Goal: Task Accomplishment & Management: Complete application form

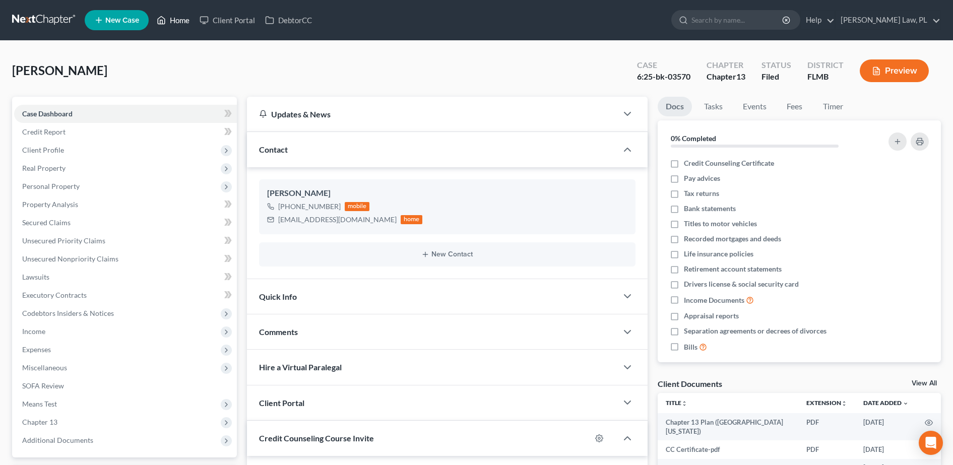
click at [182, 19] on link "Home" at bounding box center [173, 20] width 43 height 18
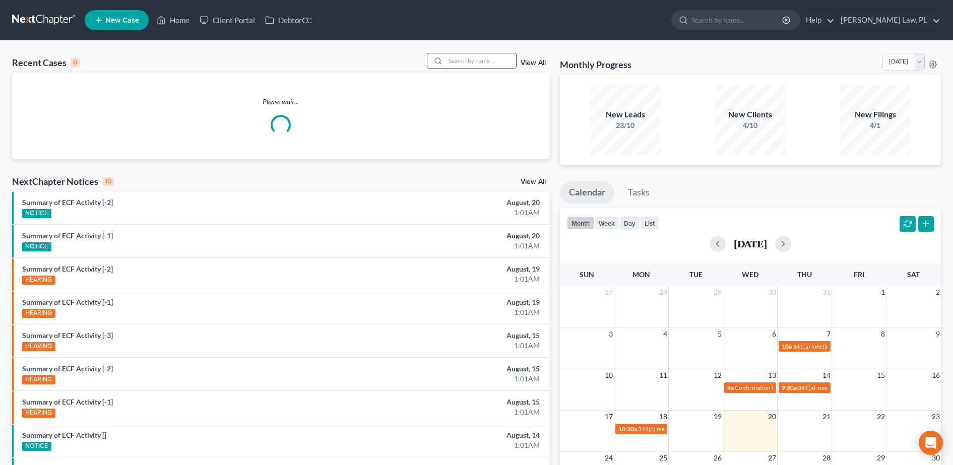
click at [476, 59] on input "search" at bounding box center [481, 60] width 71 height 15
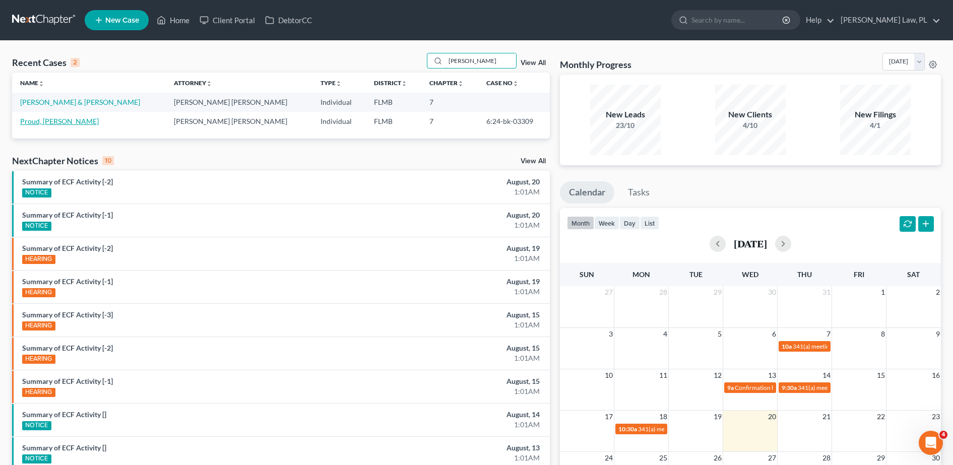
type input "[PERSON_NAME]"
click at [51, 120] on link "Proud, [PERSON_NAME]" at bounding box center [59, 121] width 79 height 9
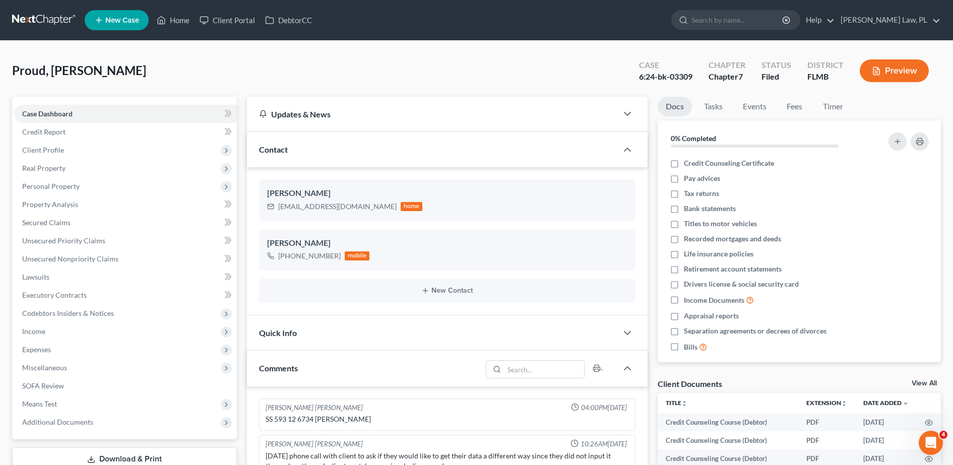
scroll to position [295, 0]
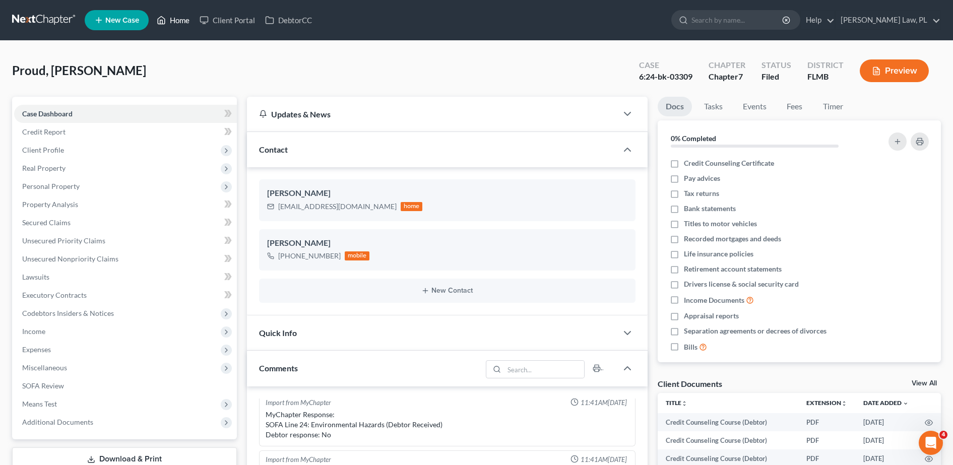
click at [159, 19] on icon at bounding box center [161, 20] width 9 height 12
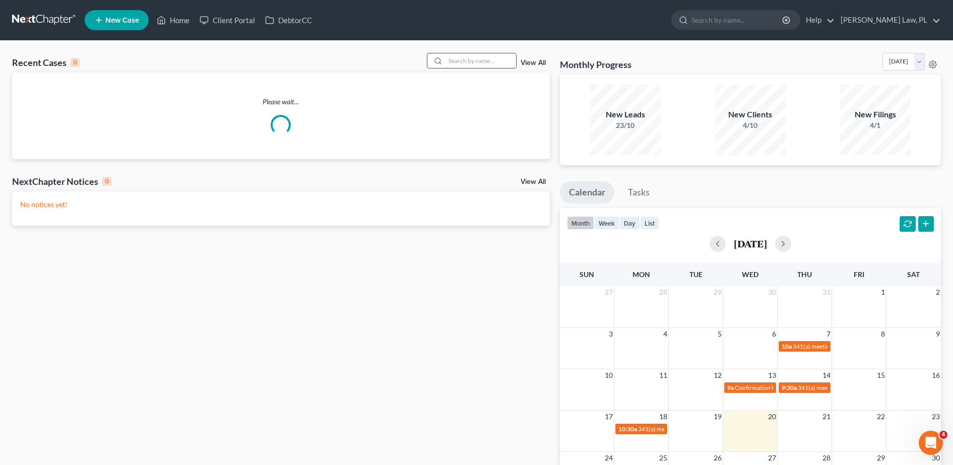
click at [460, 59] on input "search" at bounding box center [481, 60] width 71 height 15
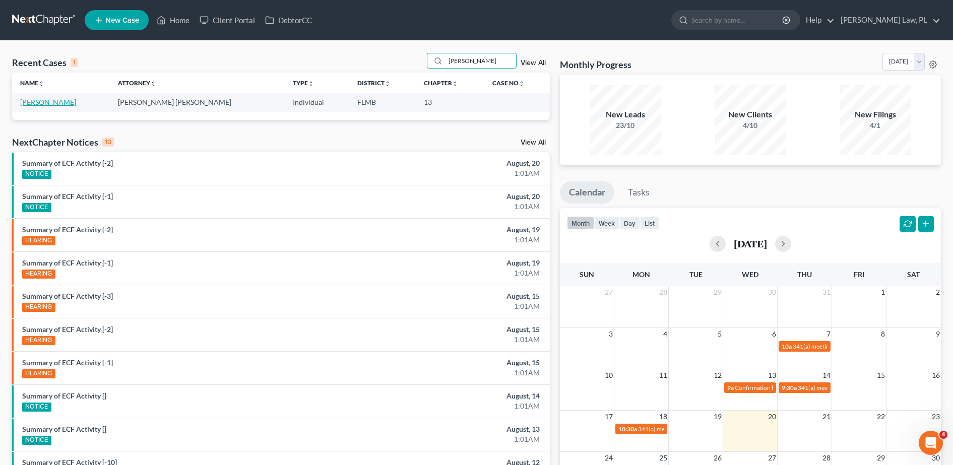
type input "[PERSON_NAME]"
click at [51, 99] on link "[PERSON_NAME]" at bounding box center [48, 102] width 56 height 9
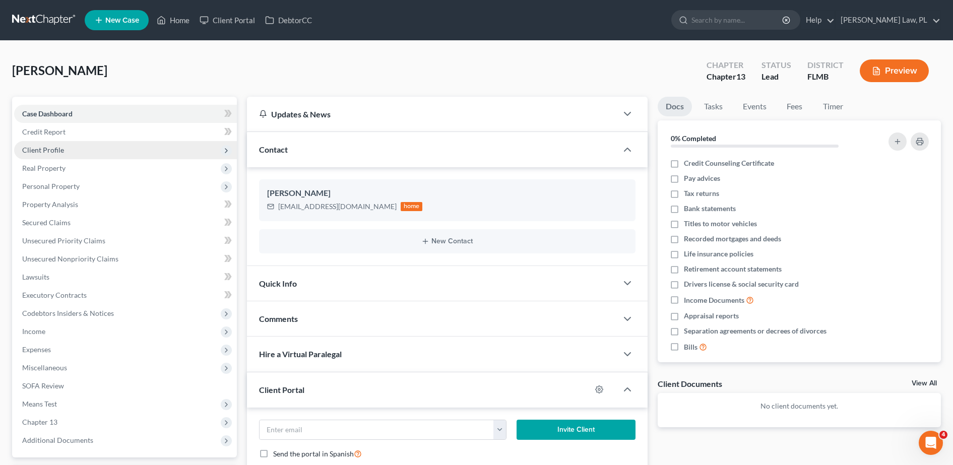
click at [58, 158] on span "Client Profile" at bounding box center [125, 150] width 223 height 18
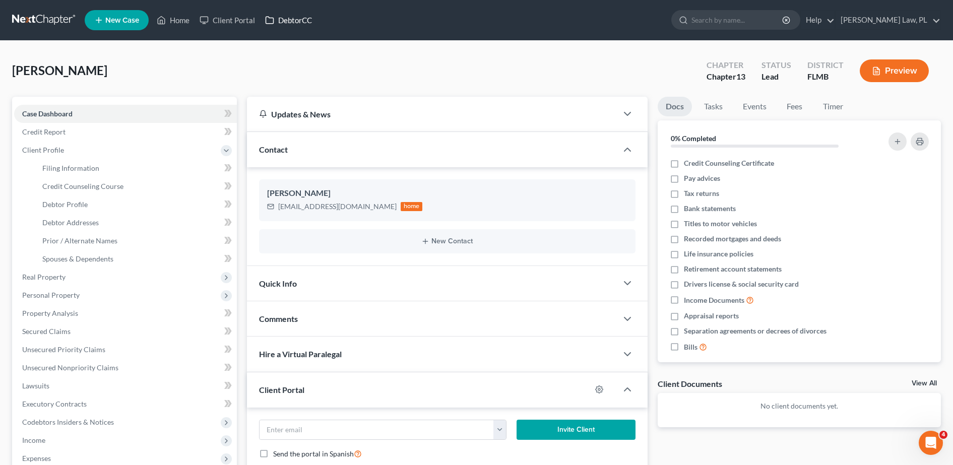
click at [295, 20] on link "DebtorCC" at bounding box center [288, 20] width 57 height 18
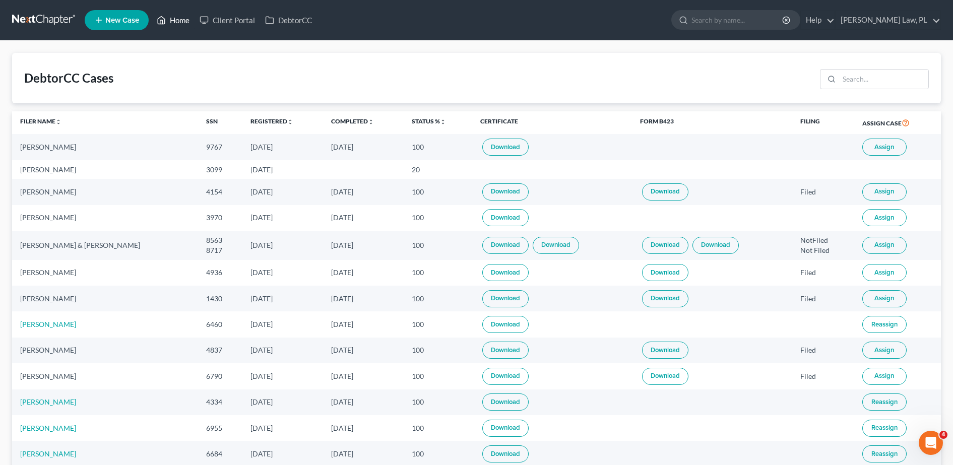
click at [176, 21] on link "Home" at bounding box center [173, 20] width 43 height 18
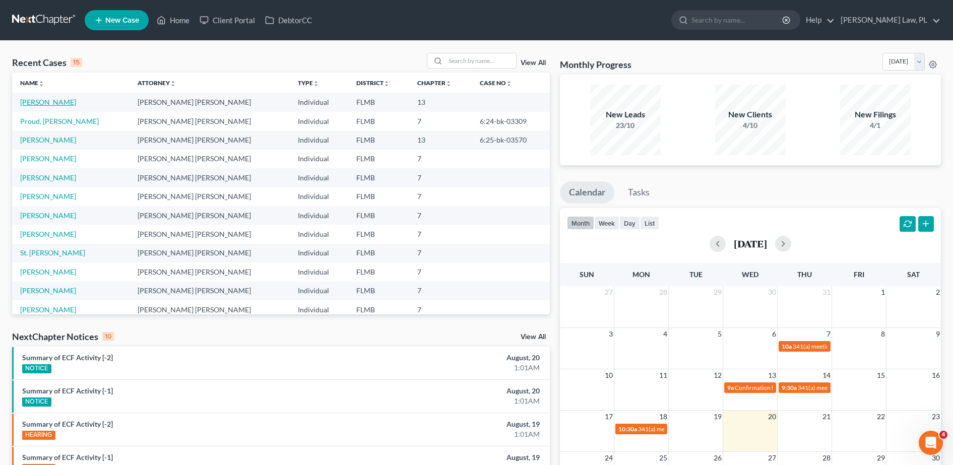
click at [65, 105] on link "[PERSON_NAME]" at bounding box center [48, 102] width 56 height 9
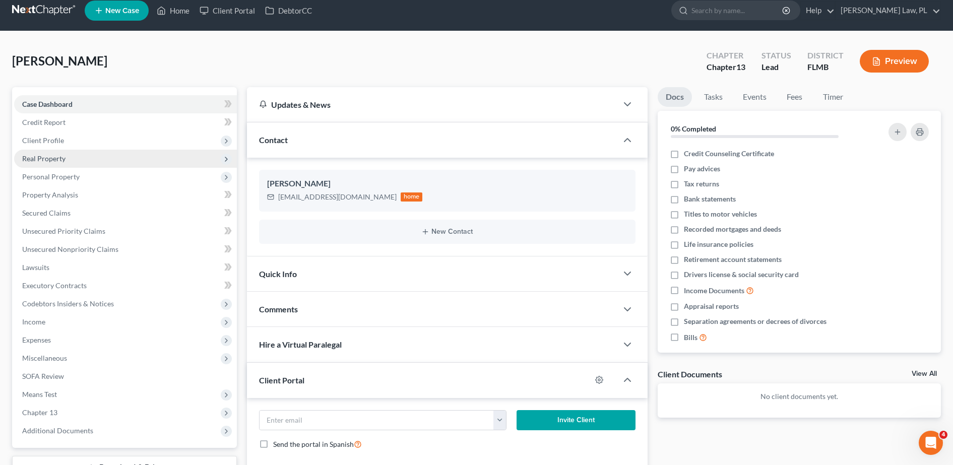
scroll to position [10, 0]
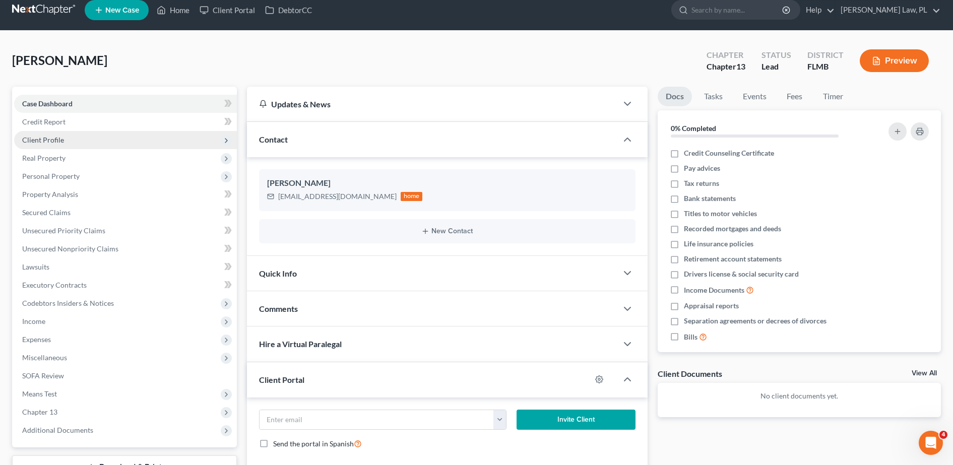
click at [82, 146] on span "Client Profile" at bounding box center [125, 140] width 223 height 18
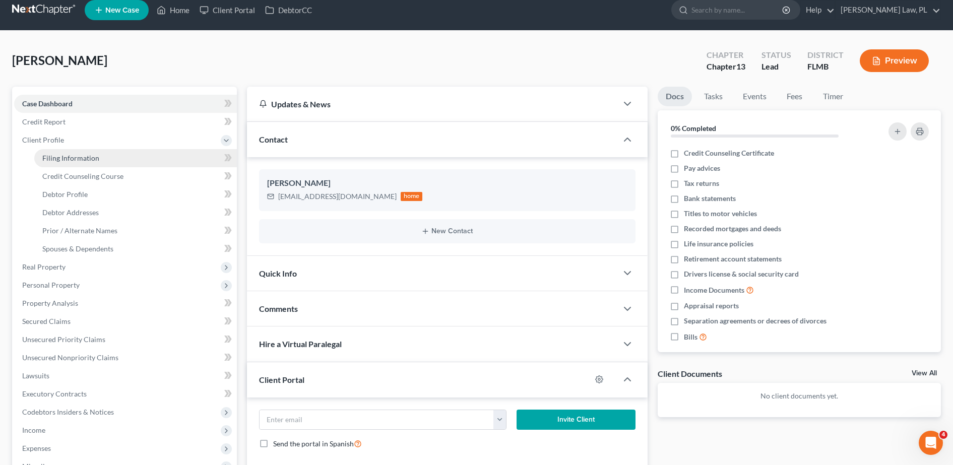
click at [86, 156] on span "Filing Information" at bounding box center [70, 158] width 57 height 9
select select "1"
select select "0"
select select "3"
select select "9"
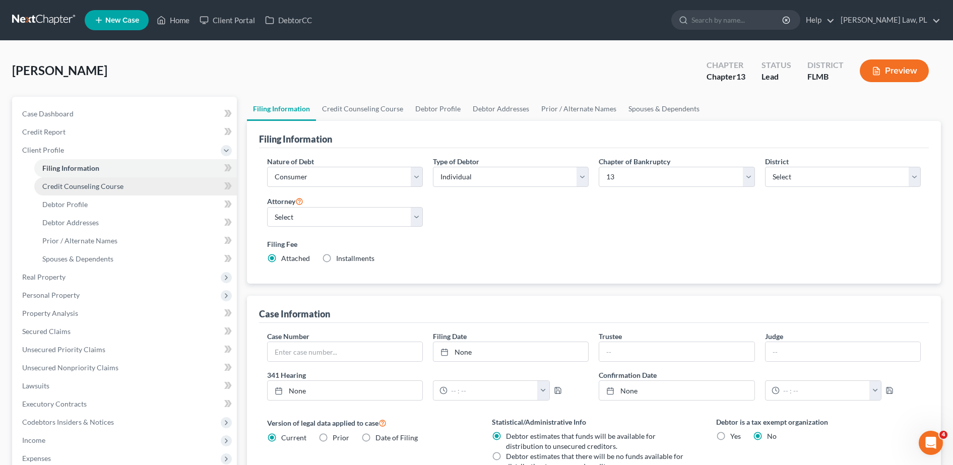
click at [124, 180] on link "Credit Counseling Course" at bounding box center [135, 186] width 203 height 18
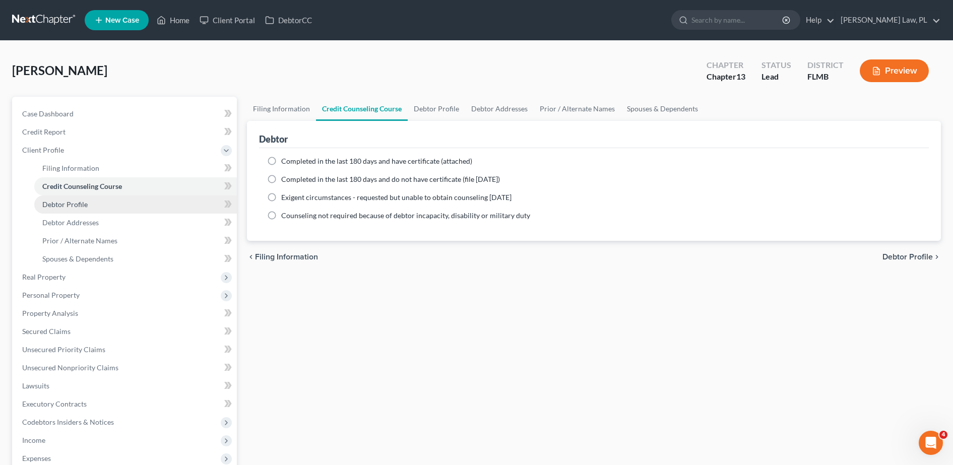
click at [141, 205] on link "Debtor Profile" at bounding box center [135, 205] width 203 height 18
select select "0"
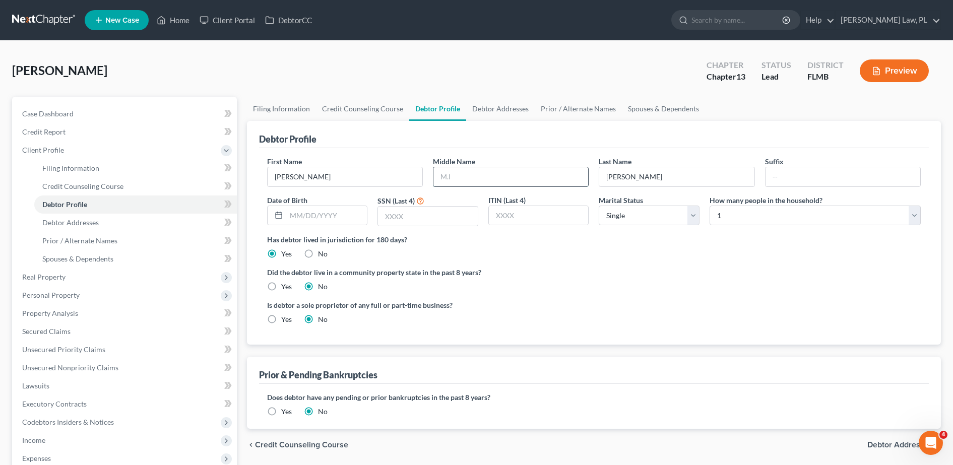
click at [469, 183] on input "text" at bounding box center [511, 176] width 155 height 19
type input "[PERSON_NAME]"
click at [314, 202] on div "Date of Birth" at bounding box center [317, 211] width 111 height 32
click at [316, 208] on input "text" at bounding box center [326, 215] width 81 height 19
type input "[DATE]"
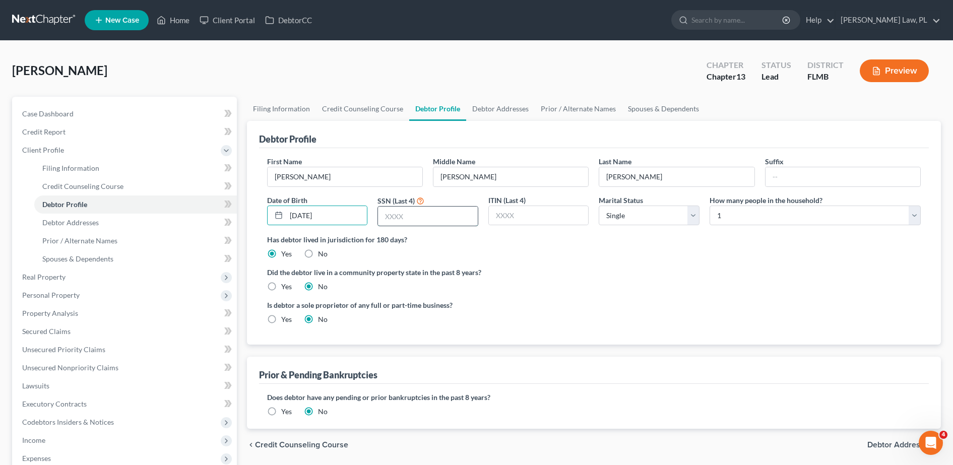
click at [443, 225] on input "text" at bounding box center [428, 216] width 100 height 19
click at [691, 261] on ng-include "First Name [PERSON_NAME] Middle Name [PERSON_NAME] Last Name [PERSON_NAME] Date…" at bounding box center [594, 244] width 654 height 176
click at [640, 222] on select "Select Single Married Separated Divorced Widowed" at bounding box center [649, 216] width 101 height 20
select select "3"
click at [599, 206] on select "Select Single Married Separated Divorced Widowed" at bounding box center [649, 216] width 101 height 20
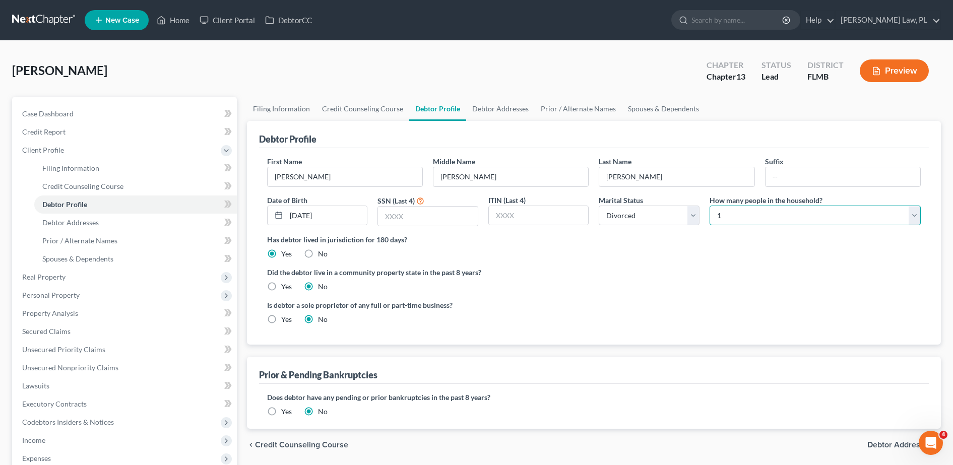
click at [720, 212] on select "Select 1 2 3 4 5 6 7 8 9 10 11 12 13 14 15 16 17 18 19 20" at bounding box center [815, 216] width 211 height 20
click at [688, 254] on div "Has debtor lived in jurisdiction for 180 days? Yes No Debtor must reside in jur…" at bounding box center [594, 246] width 654 height 25
click at [96, 226] on span "Debtor Addresses" at bounding box center [70, 222] width 56 height 9
select select "0"
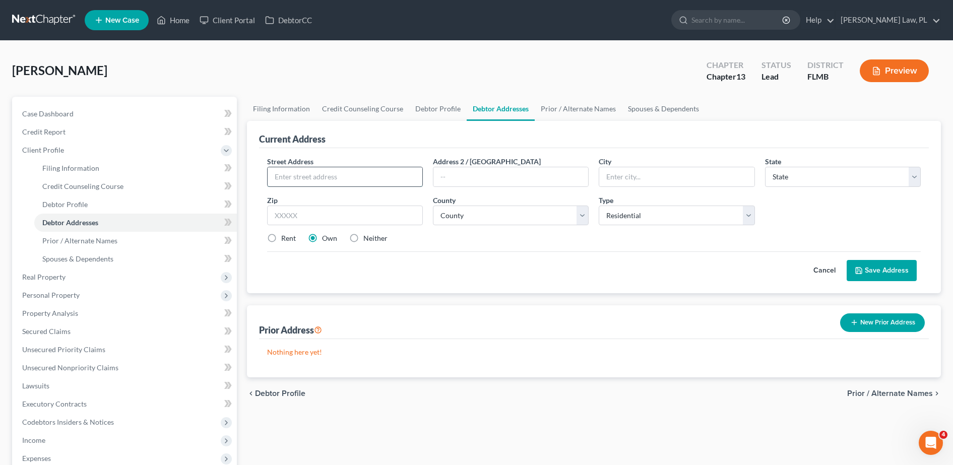
click at [309, 181] on input "text" at bounding box center [345, 176] width 155 height 19
type input "[STREET_ADDRESS][PERSON_NAME]"
click at [377, 218] on input "text" at bounding box center [345, 216] width 156 height 20
click at [629, 182] on input "text" at bounding box center [676, 176] width 155 height 19
click at [322, 218] on input "text" at bounding box center [345, 216] width 156 height 20
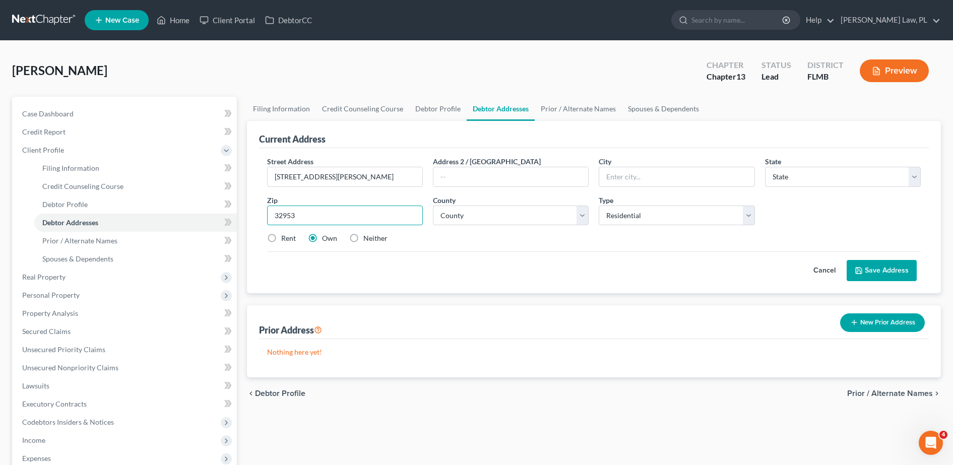
type input "32953"
click at [551, 247] on div "Street Address * [STREET_ADDRESS][PERSON_NAME] * State * State [US_STATE] AK AR…" at bounding box center [594, 204] width 664 height 96
type input "[PERSON_NAME][GEOGRAPHIC_DATA]"
select select "9"
click at [519, 222] on select "County" at bounding box center [511, 216] width 156 height 20
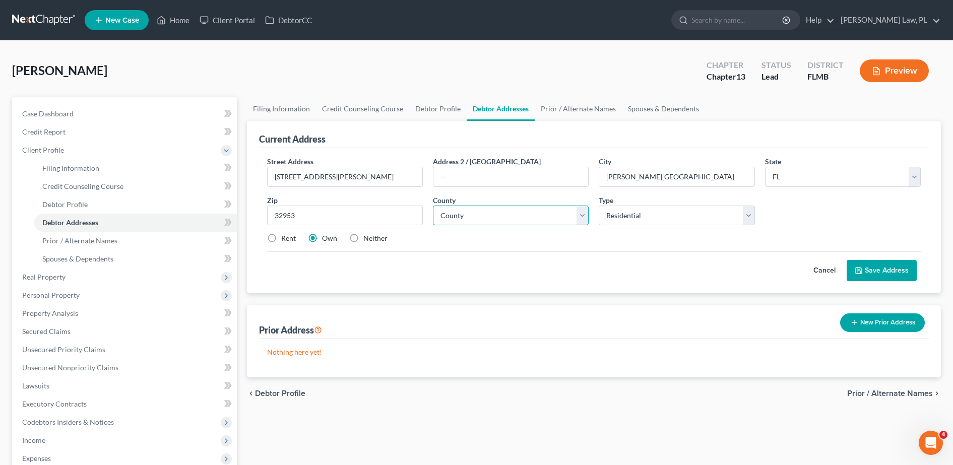
select select "4"
click at [433, 206] on select "County [GEOGRAPHIC_DATA] [GEOGRAPHIC_DATA] [GEOGRAPHIC_DATA] [GEOGRAPHIC_DATA] …" at bounding box center [511, 216] width 156 height 20
click at [897, 276] on button "Save Address" at bounding box center [882, 270] width 70 height 21
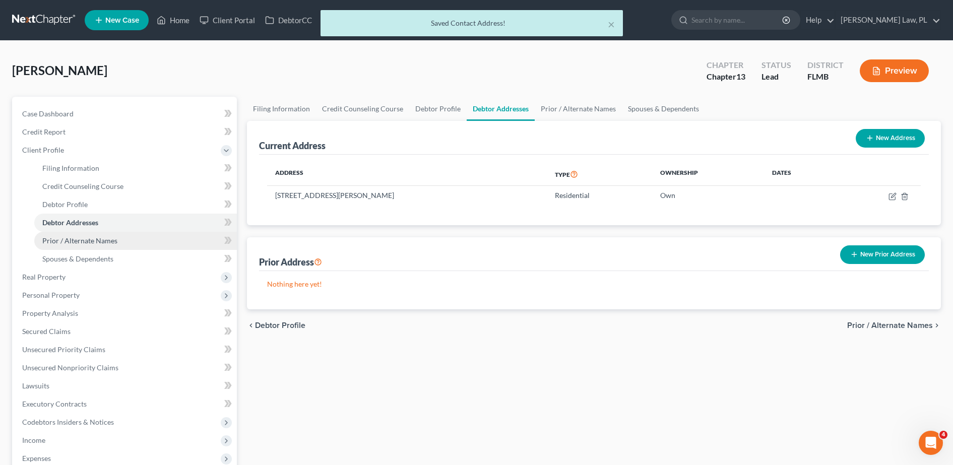
click at [144, 245] on link "Prior / Alternate Names" at bounding box center [135, 241] width 203 height 18
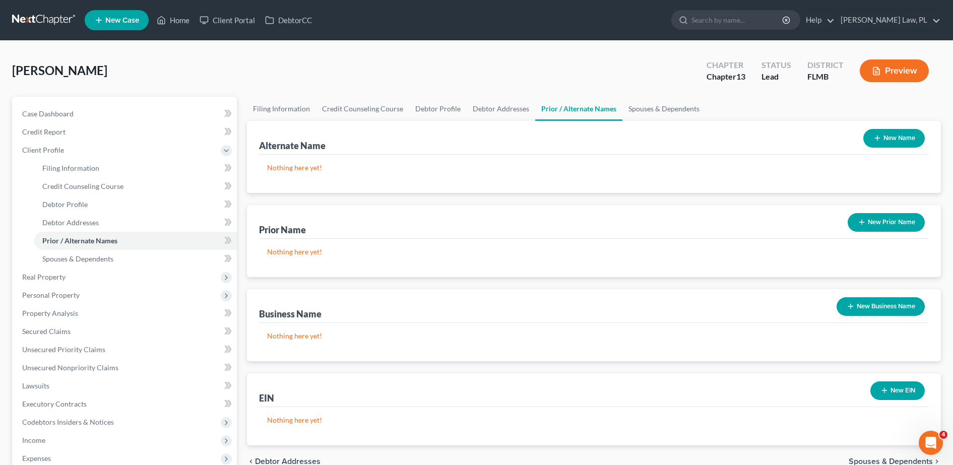
click at [902, 225] on button "New Prior Name" at bounding box center [886, 222] width 77 height 19
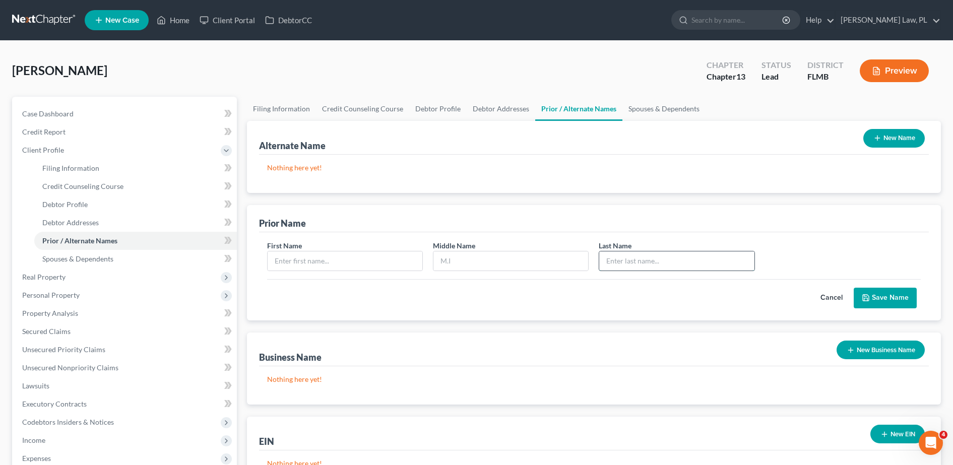
click at [616, 268] on input "text" at bounding box center [676, 261] width 155 height 19
type input "Callaway"
click at [902, 305] on button "Save Name" at bounding box center [885, 298] width 63 height 21
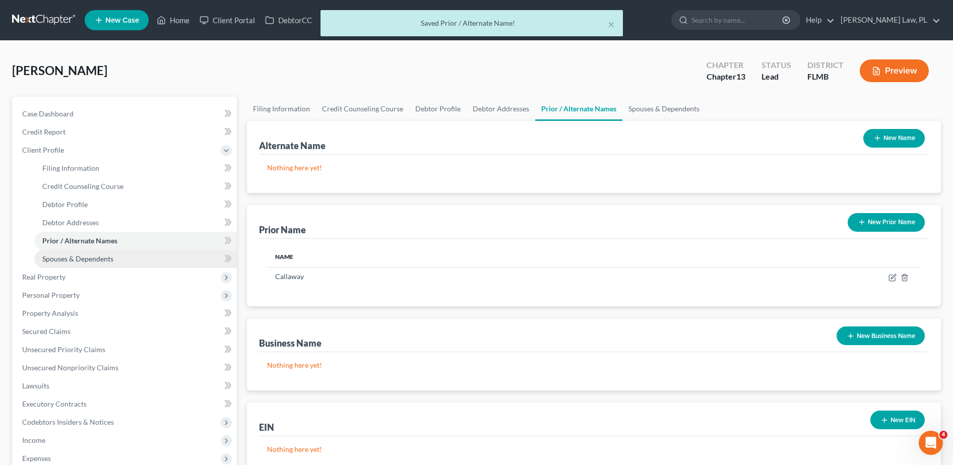
click at [112, 263] on link "Spouses & Dependents" at bounding box center [135, 259] width 203 height 18
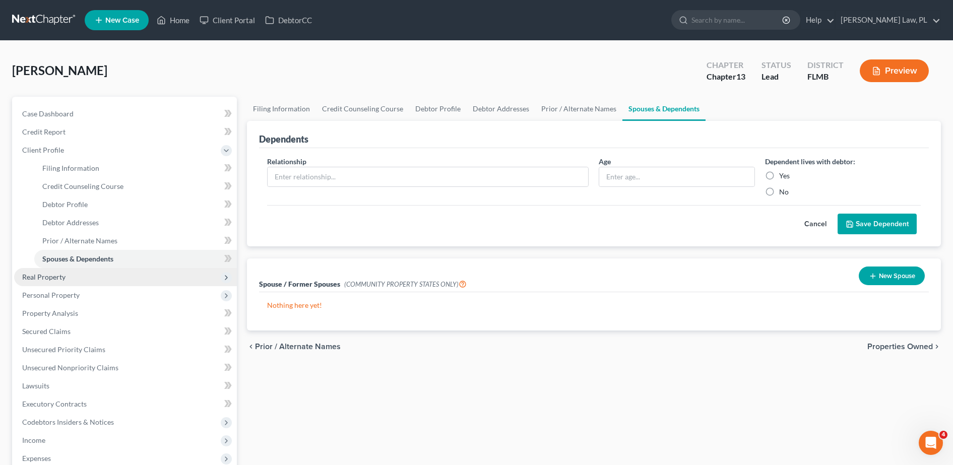
click at [94, 279] on span "Real Property" at bounding box center [125, 277] width 223 height 18
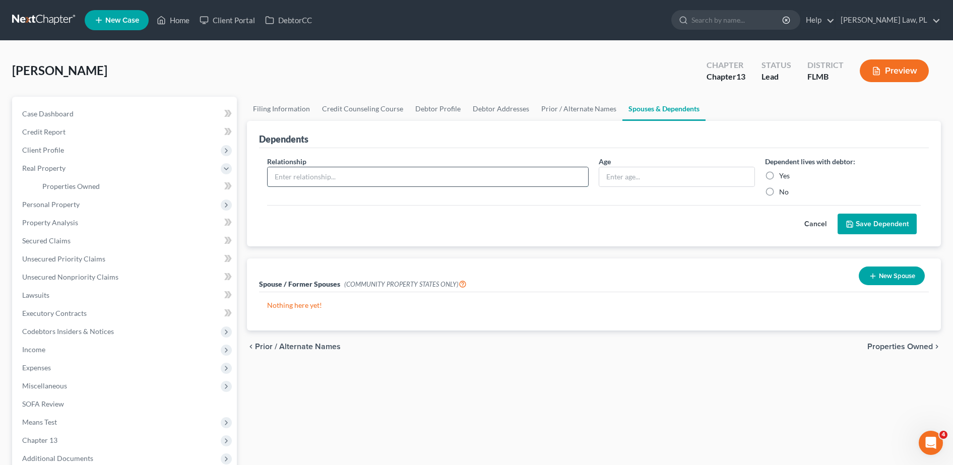
click at [290, 183] on input "text" at bounding box center [428, 176] width 321 height 19
type input "Son"
click at [641, 184] on input "text" at bounding box center [676, 176] width 155 height 19
click at [778, 177] on div "Yes" at bounding box center [843, 176] width 156 height 10
click at [779, 180] on label "Yes" at bounding box center [784, 176] width 11 height 10
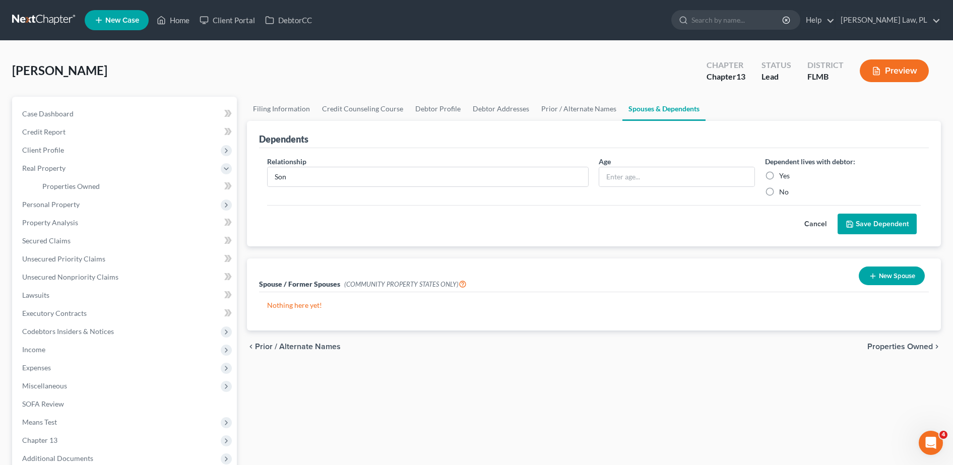
click at [783, 177] on input "Yes" at bounding box center [786, 174] width 7 height 7
radio input "true"
click at [666, 186] on input "text" at bounding box center [676, 176] width 155 height 19
click at [851, 226] on icon "submit" at bounding box center [850, 224] width 8 height 8
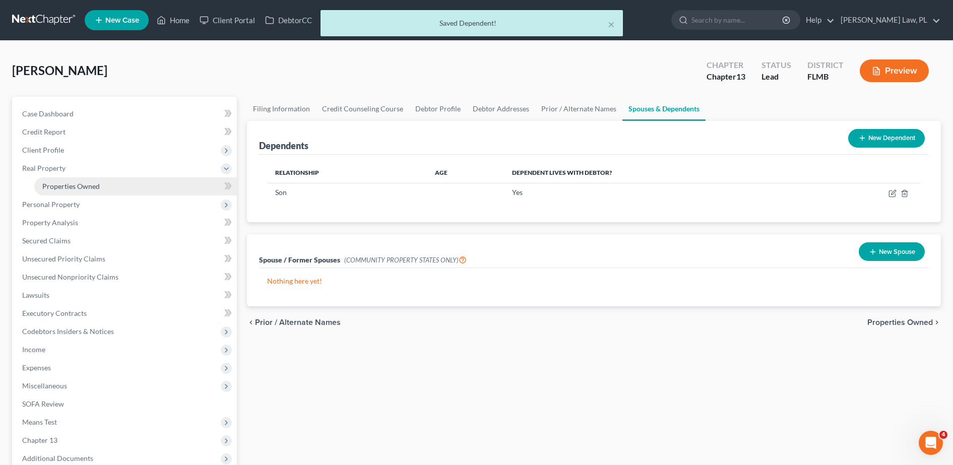
click at [84, 188] on span "Properties Owned" at bounding box center [70, 186] width 57 height 9
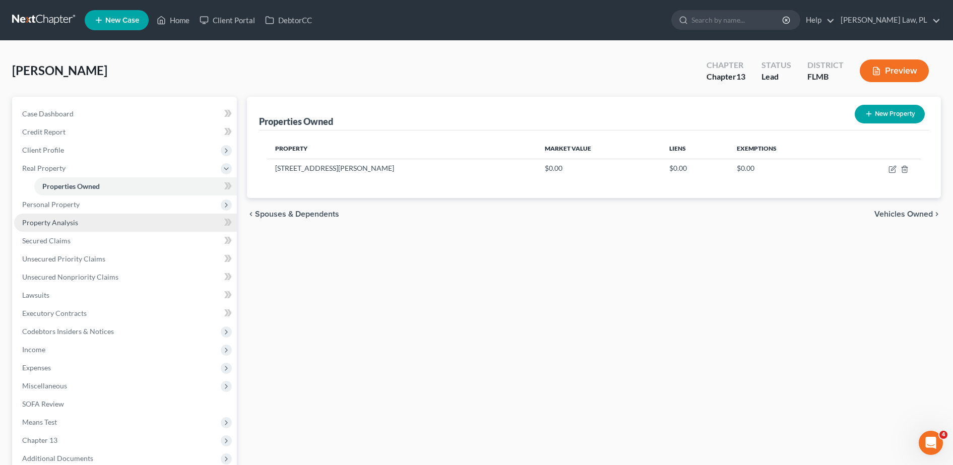
click at [80, 225] on link "Property Analysis" at bounding box center [125, 223] width 223 height 18
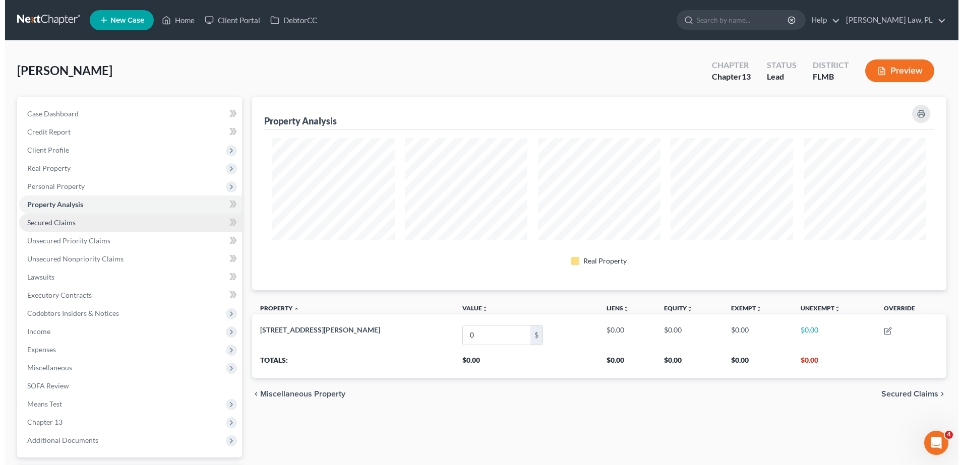
scroll to position [194, 695]
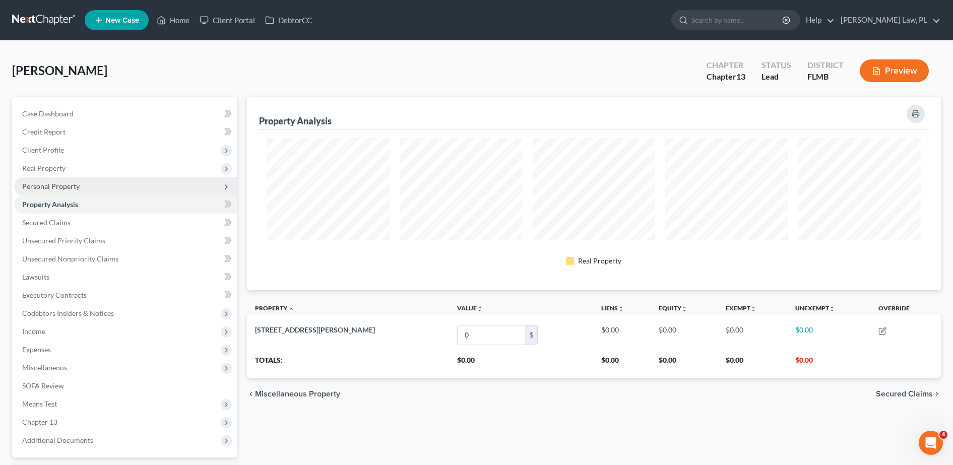
click at [90, 184] on span "Personal Property" at bounding box center [125, 186] width 223 height 18
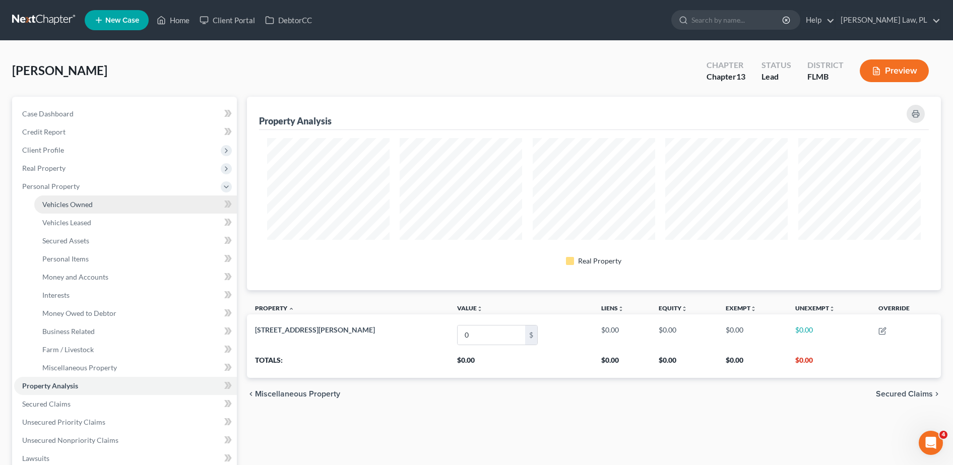
click at [79, 200] on span "Vehicles Owned" at bounding box center [67, 204] width 50 height 9
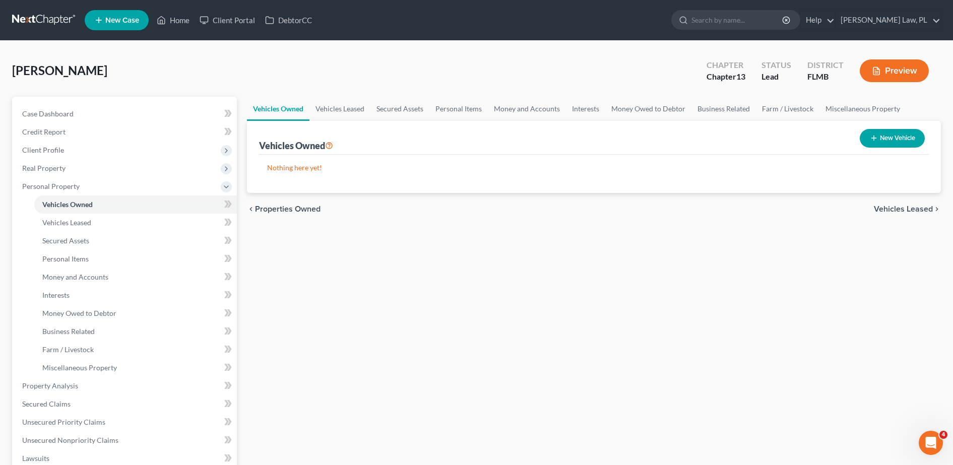
click at [898, 127] on div "New Vehicle" at bounding box center [892, 138] width 73 height 27
click at [903, 145] on button "New Vehicle" at bounding box center [892, 138] width 65 height 19
select select "0"
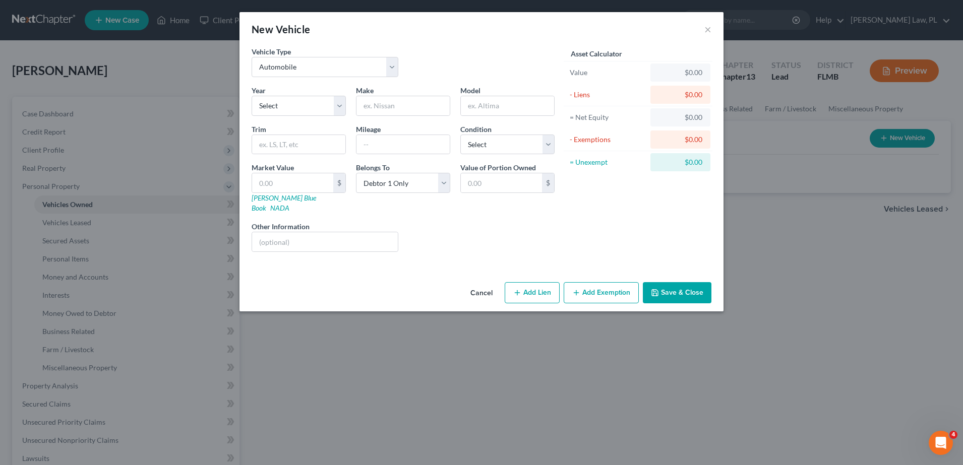
click at [306, 116] on div "Year Select 2026 2025 2024 2023 2022 2021 2020 2019 2018 2017 2016 2015 2014 20…" at bounding box center [403, 172] width 313 height 175
click at [283, 96] on select "Select 2026 2025 2024 2023 2022 2021 2020 2019 2018 2017 2016 2015 2014 2013 20…" at bounding box center [299, 106] width 94 height 20
click at [301, 102] on select "Select 2026 2025 2024 2023 2022 2021 2020 2019 2018 2017 2016 2015 2014 2013 20…" at bounding box center [299, 106] width 94 height 20
select select "22"
click at [252, 96] on select "Select 2026 2025 2024 2023 2022 2021 2020 2019 2018 2017 2016 2015 2014 2013 20…" at bounding box center [299, 106] width 94 height 20
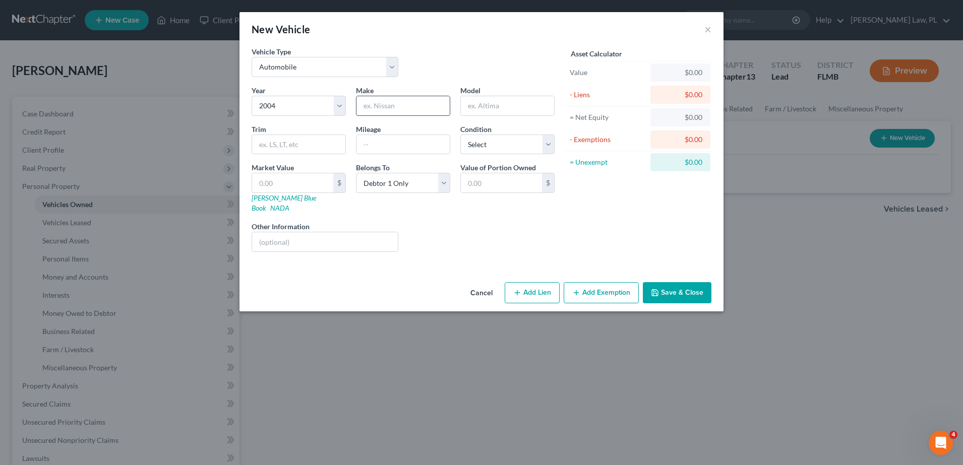
click at [395, 102] on input "text" at bounding box center [402, 105] width 93 height 19
type input "Toyota"
type input "Alabai"
click at [372, 145] on input "text" at bounding box center [402, 144] width 93 height 19
click at [614, 201] on div "Asset Calculator Value $0.00 - Liens $0.00 = Net Equity $0.00 - Exemptions $0.0…" at bounding box center [638, 153] width 157 height 214
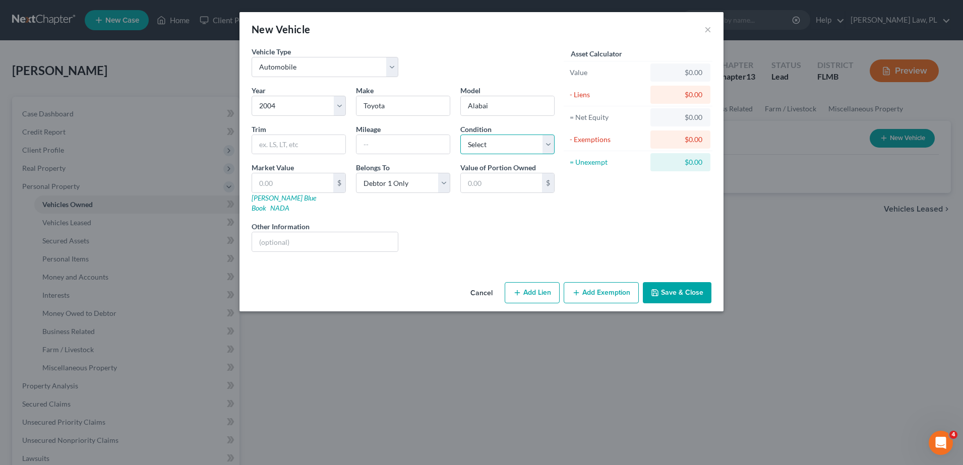
click at [520, 149] on select "Select Excellent Very Good Good Fair Poor" at bounding box center [507, 145] width 94 height 20
select select "3"
click at [460, 135] on select "Select Excellent Very Good Good Fair Poor" at bounding box center [507, 145] width 94 height 20
click at [670, 287] on button "Save & Close" at bounding box center [677, 292] width 69 height 21
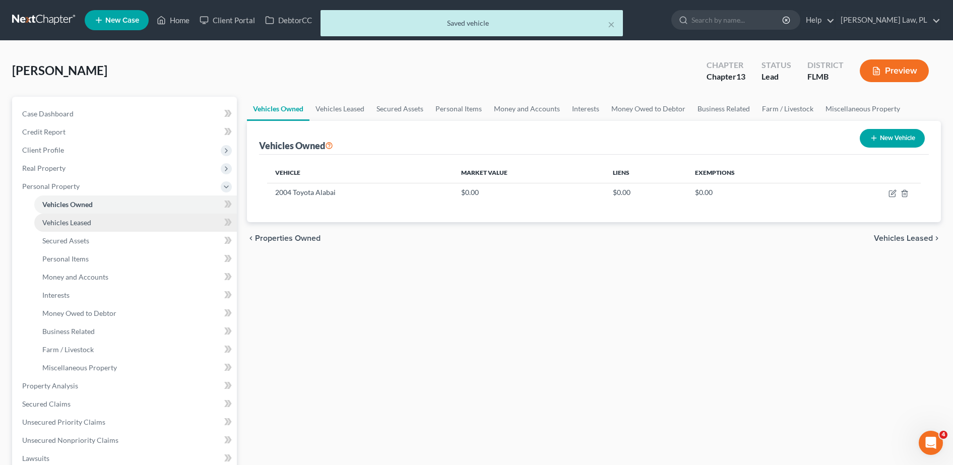
click at [94, 230] on link "Vehicles Leased" at bounding box center [135, 223] width 203 height 18
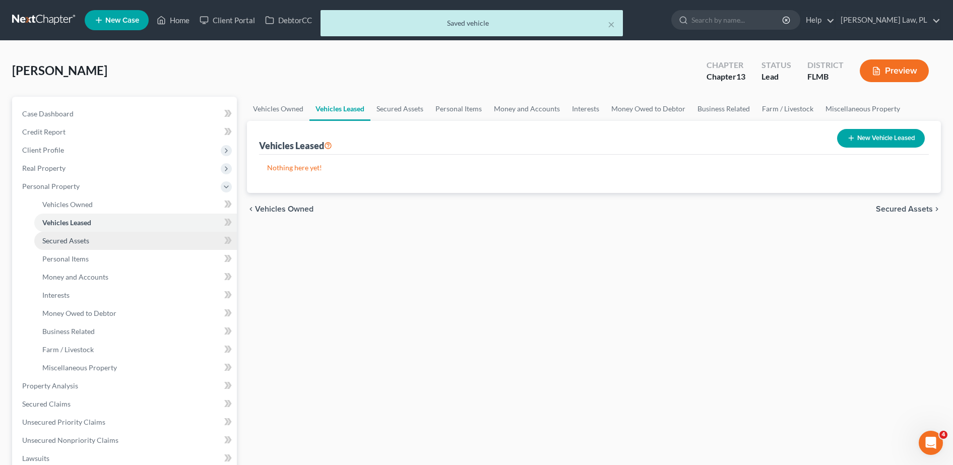
click at [97, 247] on link "Secured Assets" at bounding box center [135, 241] width 203 height 18
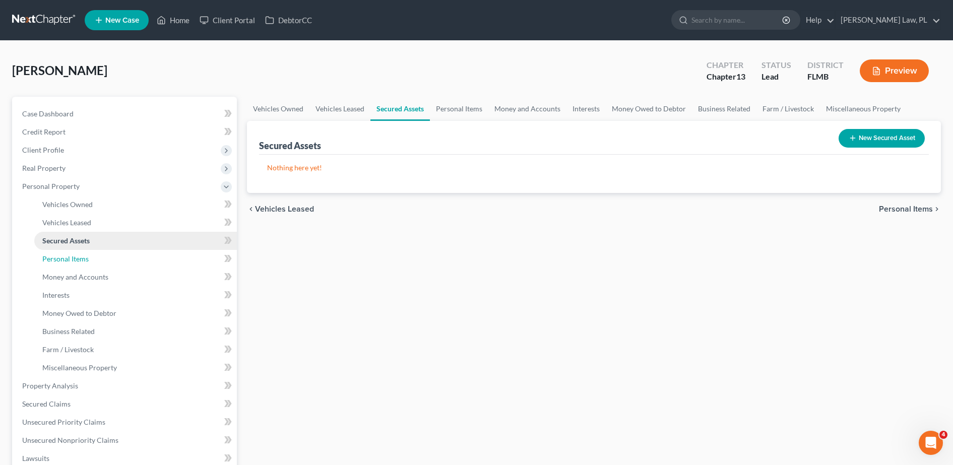
click at [89, 256] on link "Personal Items" at bounding box center [135, 259] width 203 height 18
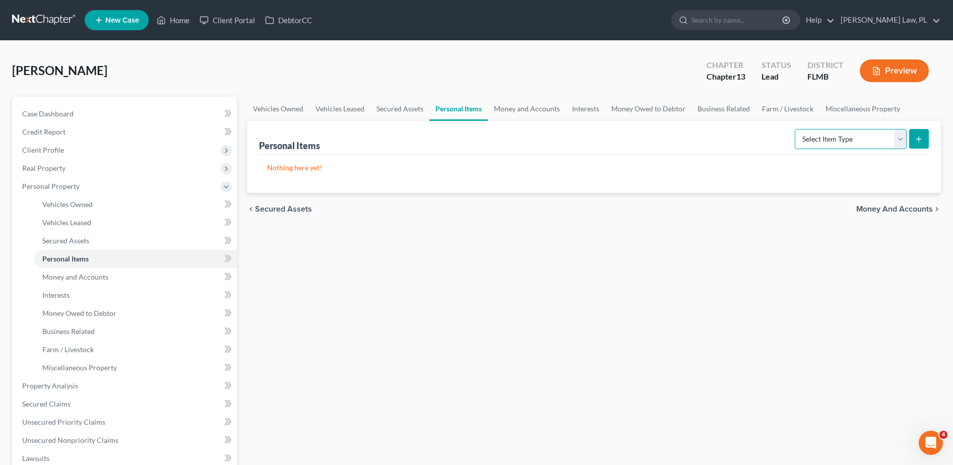
click at [849, 140] on select "Select Item Type Clothing Collectibles Of Value Electronics Firearms Household …" at bounding box center [851, 139] width 112 height 20
select select "clothing"
click at [796, 129] on select "Select Item Type Clothing Collectibles Of Value Electronics Firearms Household …" at bounding box center [851, 139] width 112 height 20
click at [914, 138] on button "submit" at bounding box center [919, 139] width 20 height 20
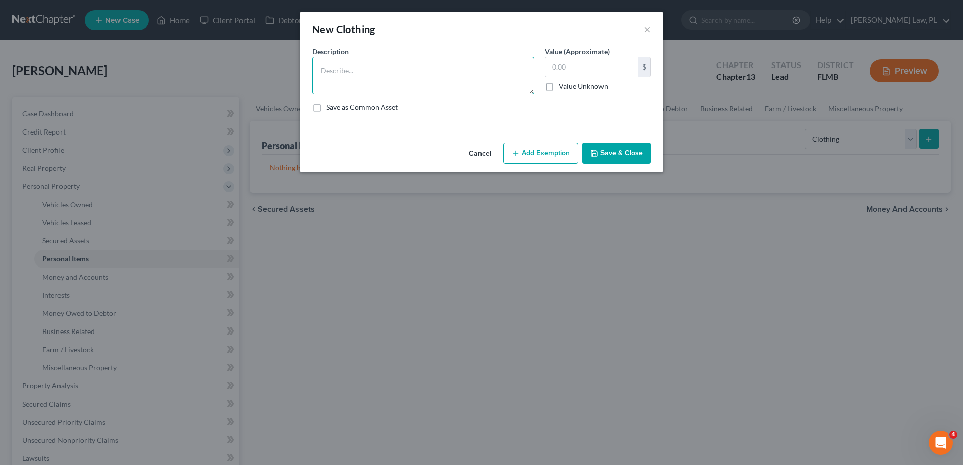
click at [422, 86] on textarea at bounding box center [423, 75] width 222 height 37
type textarea "Womens Wardrobe"
click at [594, 146] on button "Save & Close" at bounding box center [616, 153] width 69 height 21
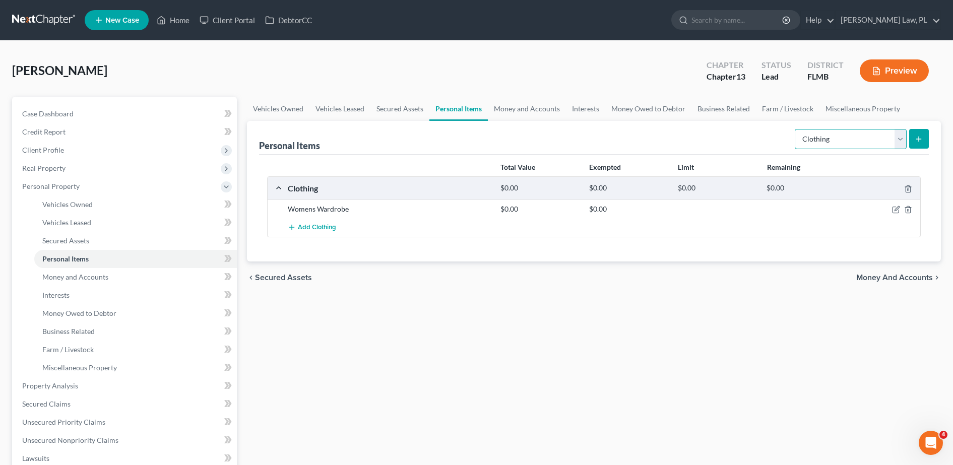
click at [842, 134] on select "Select Item Type Clothing Collectibles Of Value Electronics Firearms Household …" at bounding box center [851, 139] width 112 height 20
select select "electronics"
click at [796, 129] on select "Select Item Type Clothing Collectibles Of Value Electronics Firearms Household …" at bounding box center [851, 139] width 112 height 20
click at [922, 139] on icon "submit" at bounding box center [919, 139] width 8 height 8
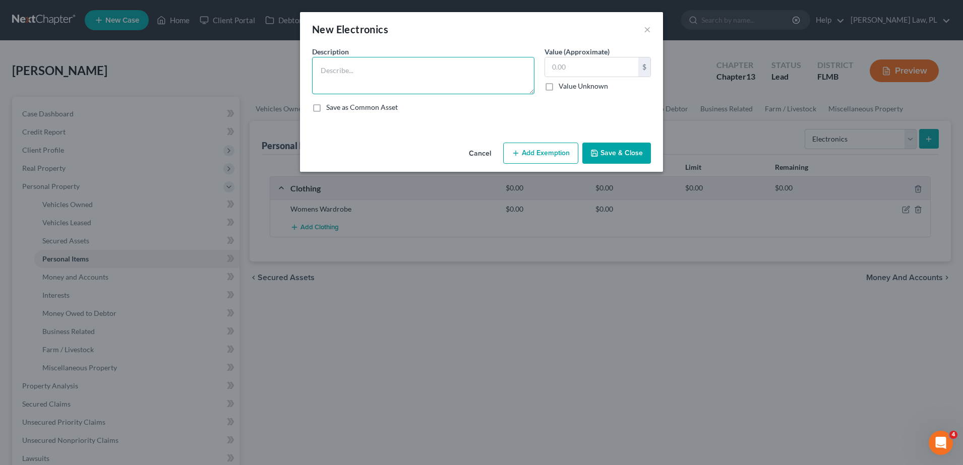
click at [430, 86] on textarea at bounding box center [423, 75] width 222 height 37
type textarea "1 cell phone, 1 computer, 60' TV, 52' TV"
click at [613, 164] on div "Cancel Add Exemption Save & Close" at bounding box center [481, 155] width 363 height 33
click at [598, 148] on button "Save & Close" at bounding box center [616, 153] width 69 height 21
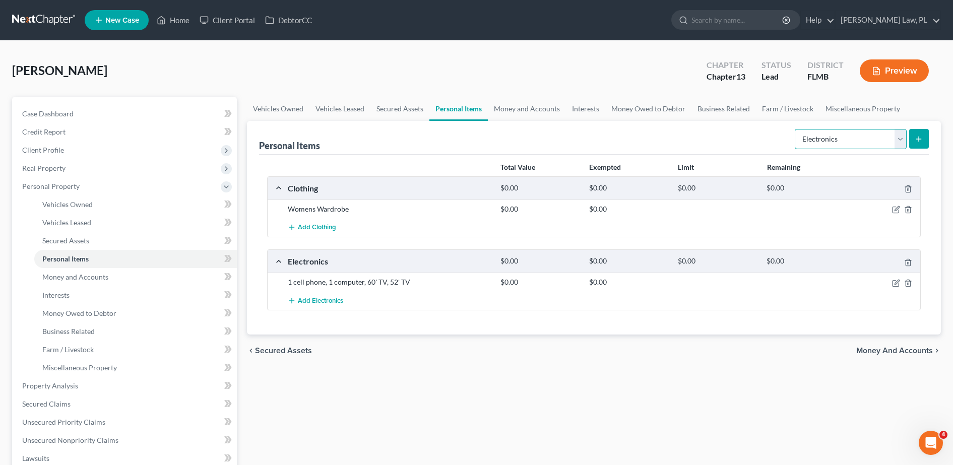
click at [862, 148] on select "Select Item Type Clothing Collectibles Of Value Electronics Firearms Household …" at bounding box center [851, 139] width 112 height 20
select select "household_goods"
click at [796, 129] on select "Select Item Type Clothing Collectibles Of Value Electronics Firearms Household …" at bounding box center [851, 139] width 112 height 20
click at [919, 143] on icon "submit" at bounding box center [919, 139] width 8 height 8
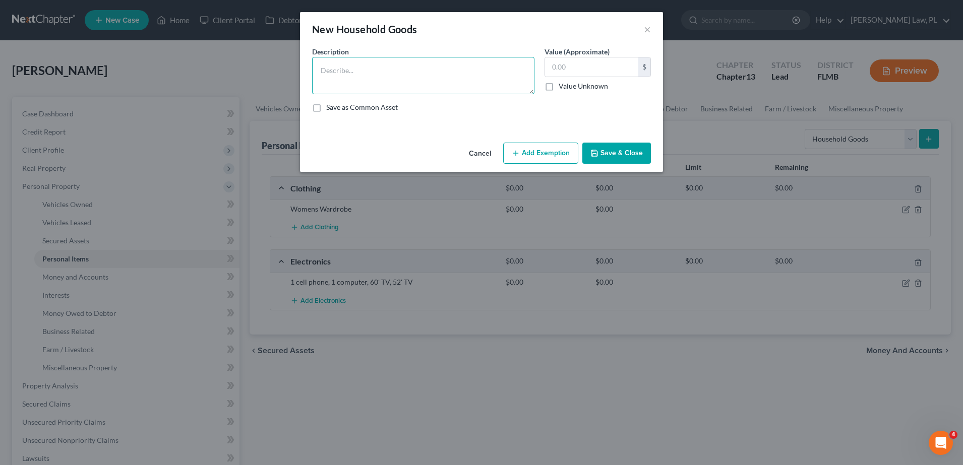
click at [362, 86] on textarea at bounding box center [423, 75] width 222 height 37
click at [528, 72] on textarea "Queen bed and mattress, 2 nightstands, chest of drawers, dresser" at bounding box center [423, 75] width 222 height 37
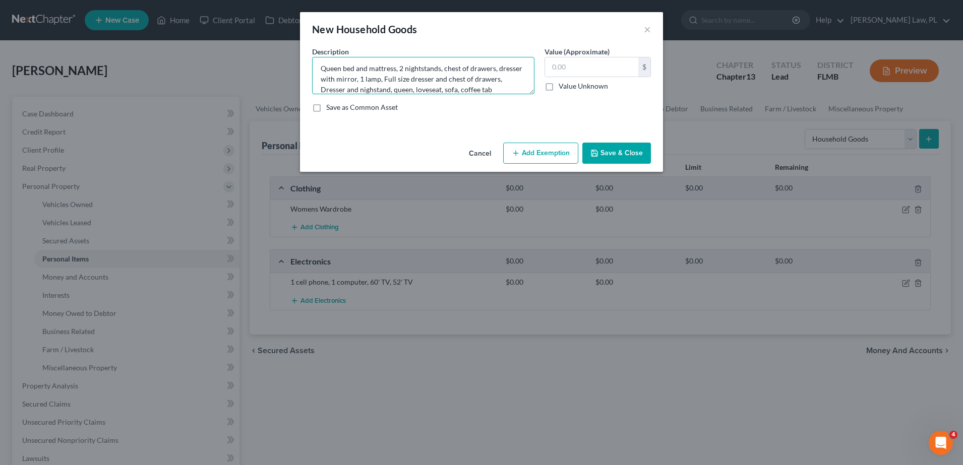
scroll to position [13, 0]
click at [490, 90] on textarea "Queen bed and mattress, 2 nightstands, chest of drawers, dresser with mirror, 1…" at bounding box center [423, 75] width 222 height 37
click at [433, 91] on textarea "Queen bed and mattress, 2 nightstands, chest of drawers, dresser with mirror, 1…" at bounding box center [423, 75] width 222 height 37
click at [504, 89] on textarea "Queen bed and mattress, 2 nightstands, chest of drawers, dresser with mirror, 1…" at bounding box center [423, 75] width 222 height 37
click at [508, 90] on textarea "Queen bed and mattress, 2 nightstands, chest of drawers, dresser with mirror, 1…" at bounding box center [423, 75] width 222 height 37
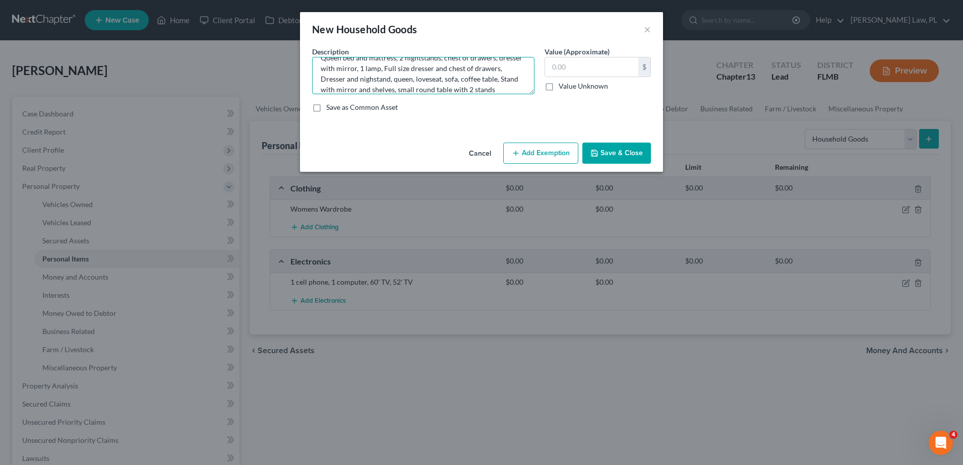
scroll to position [32, 0]
click at [410, 88] on textarea "Queen bed and mattress, 2 nightstands, chest of drawers, dresser with mirror, 1…" at bounding box center [423, 75] width 222 height 37
click at [445, 83] on textarea "Queen bed and mattress, 2 nightstands, chest of drawers, dresser with mirror, 1…" at bounding box center [423, 75] width 222 height 37
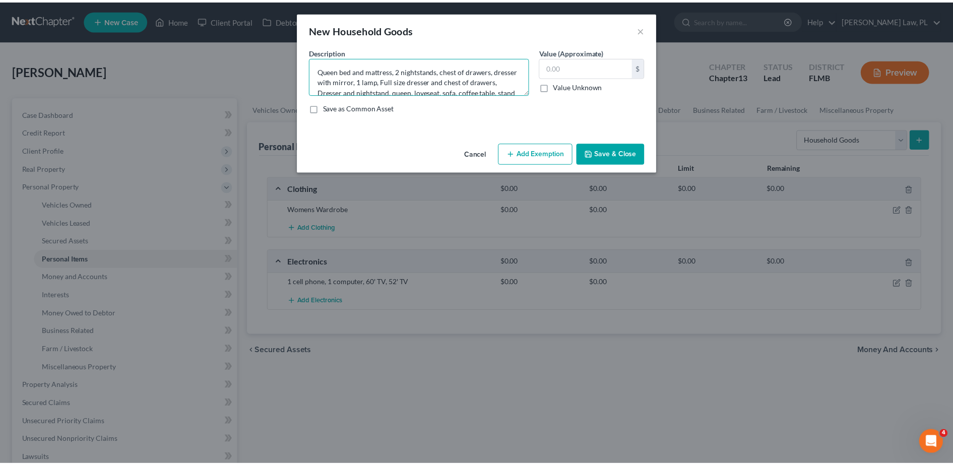
scroll to position [42, 0]
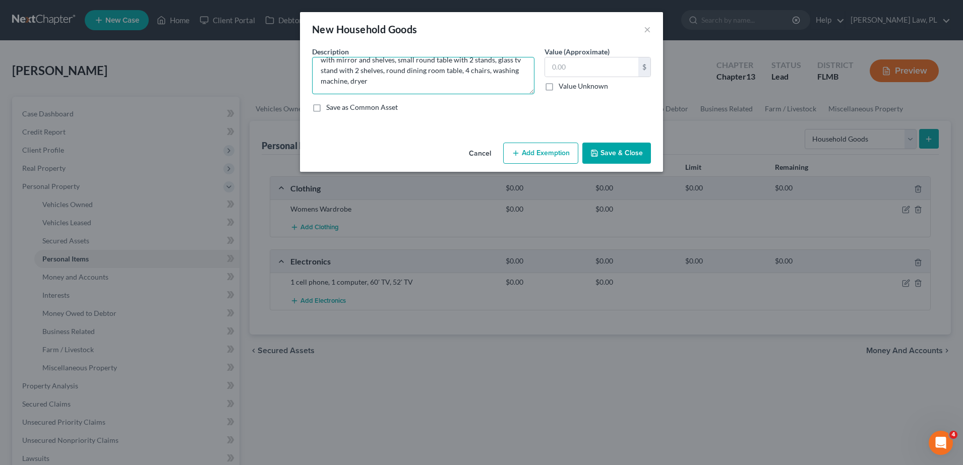
type textarea "Queen bed and mattress, 2 nightstands, chest of drawers, dresser with mirror, 1…"
click at [628, 158] on button "Save & Close" at bounding box center [616, 153] width 69 height 21
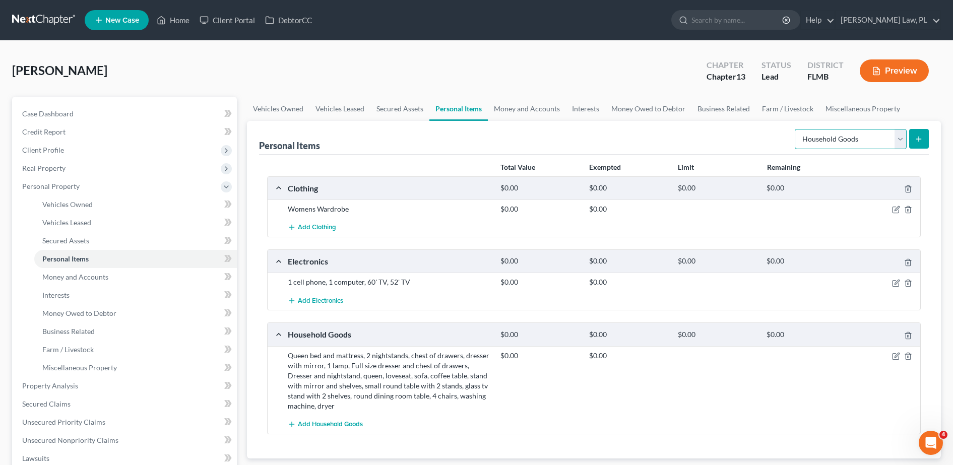
click at [834, 138] on select "Select Item Type Clothing Collectibles Of Value Electronics Firearms Household …" at bounding box center [851, 139] width 112 height 20
select select "jewelry"
click at [796, 129] on select "Select Item Type Clothing Collectibles Of Value Electronics Firearms Household …" at bounding box center [851, 139] width 112 height 20
click at [922, 146] on button "submit" at bounding box center [919, 139] width 20 height 20
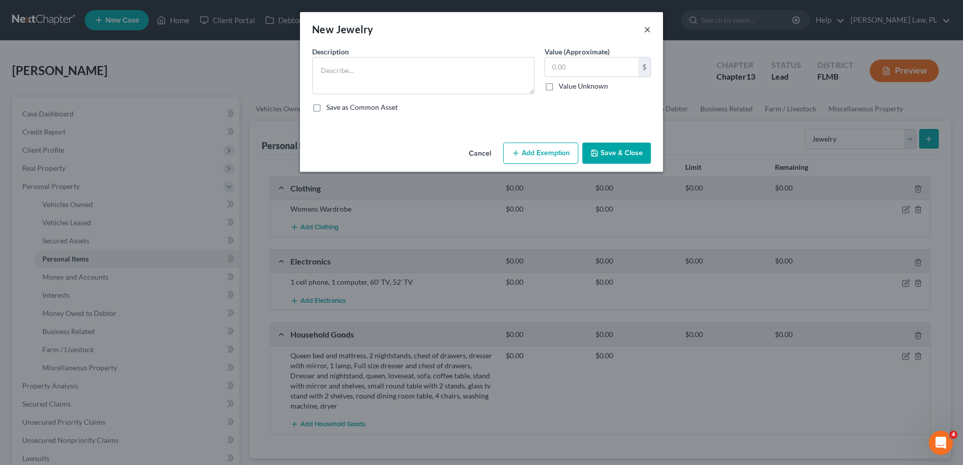
click at [647, 27] on button "×" at bounding box center [647, 29] width 7 height 12
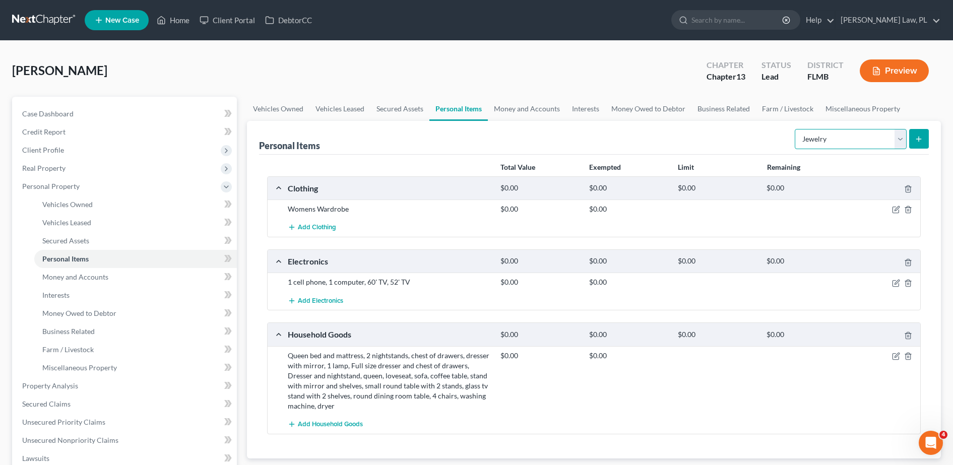
click at [812, 136] on select "Select Item Type Clothing Collectibles Of Value Electronics Firearms Household …" at bounding box center [851, 139] width 112 height 20
click at [57, 278] on span "Money and Accounts" at bounding box center [75, 277] width 66 height 9
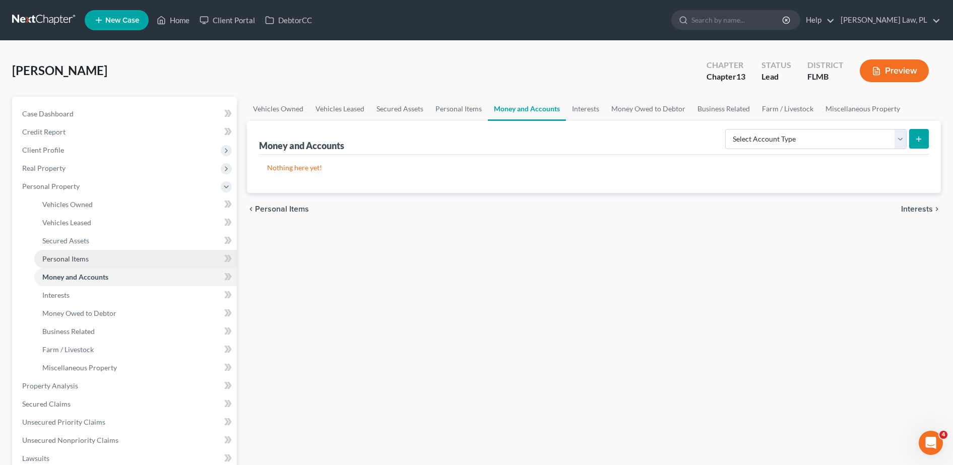
click at [138, 266] on link "Personal Items" at bounding box center [135, 259] width 203 height 18
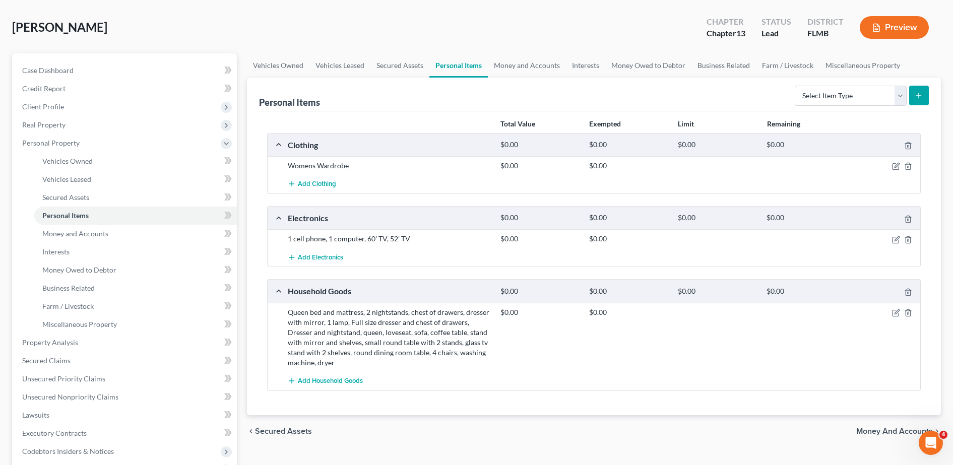
scroll to position [74, 0]
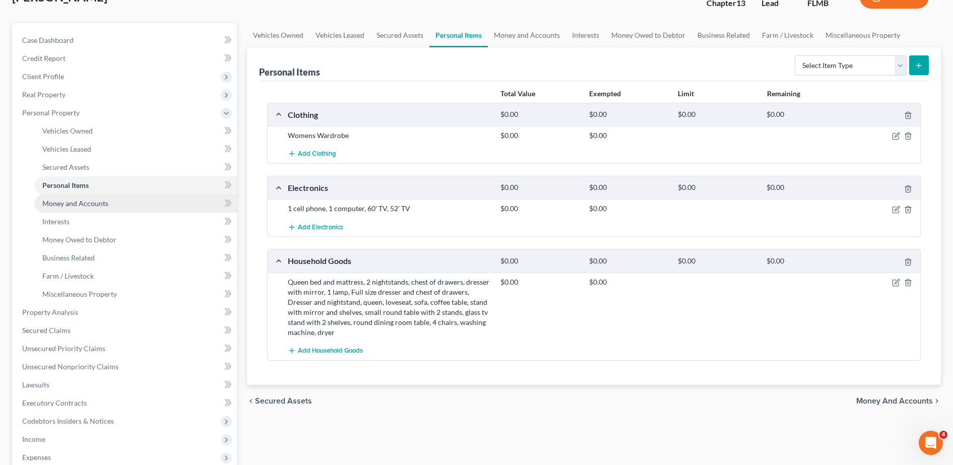
click at [112, 197] on link "Money and Accounts" at bounding box center [135, 204] width 203 height 18
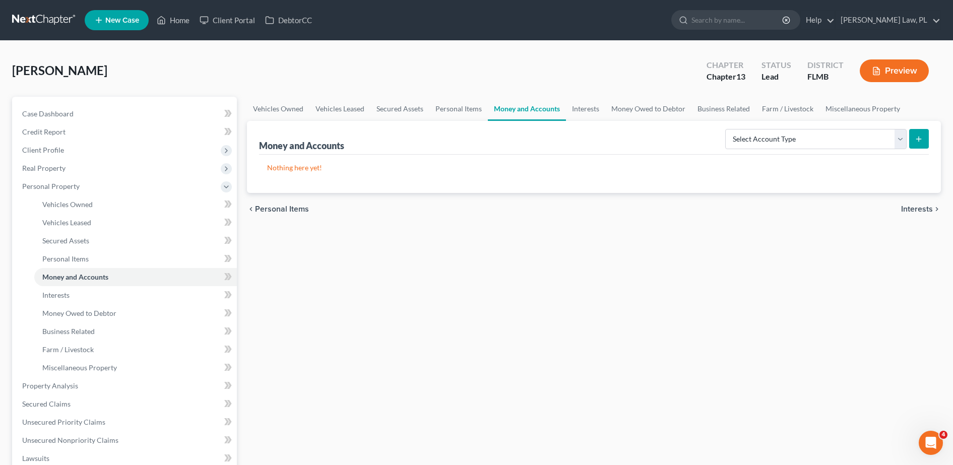
scroll to position [12, 0]
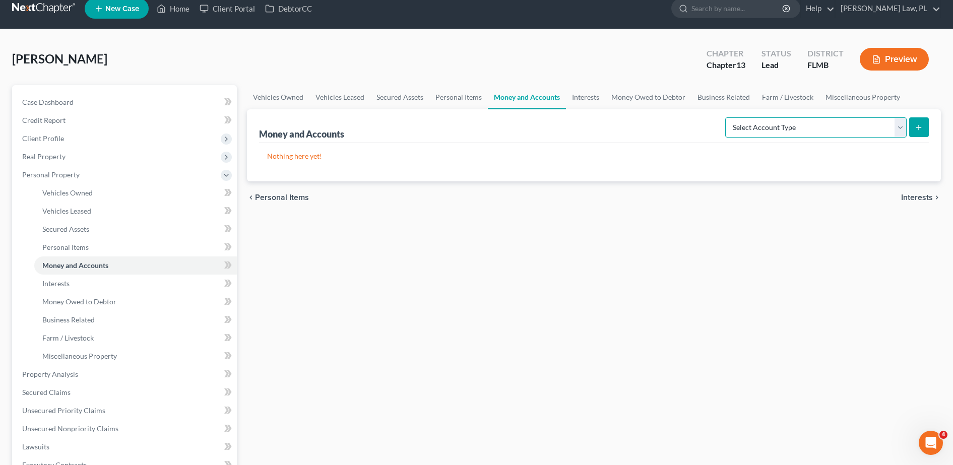
click at [748, 135] on select "Select Account Type Brokerage Cash on Hand Certificates of Deposit Checking Acc…" at bounding box center [815, 127] width 181 height 20
select select "checking"
click at [727, 117] on select "Select Account Type Brokerage Cash on Hand Certificates of Deposit Checking Acc…" at bounding box center [815, 127] width 181 height 20
click at [919, 126] on line "submit" at bounding box center [919, 127] width 0 height 5
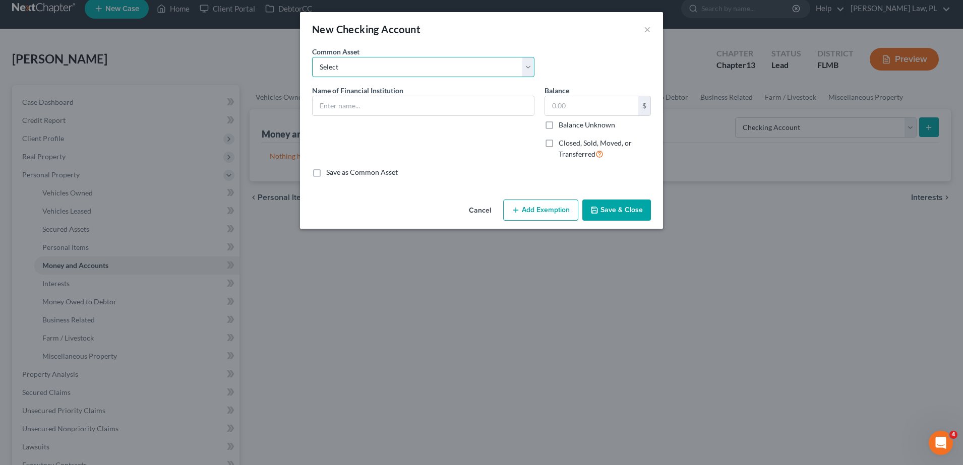
click at [403, 65] on select "Select USAA TD Bank Space Coast Credit Union Bank of America Chase Bank Securit…" at bounding box center [423, 67] width 222 height 20
select select "10"
click at [312, 57] on select "Select USAA TD Bank Space Coast Credit Union Bank of America Chase Bank Securit…" at bounding box center [423, 67] width 222 height 20
type input "[PERSON_NAME] Fargo"
click at [587, 107] on input "text" at bounding box center [591, 105] width 93 height 19
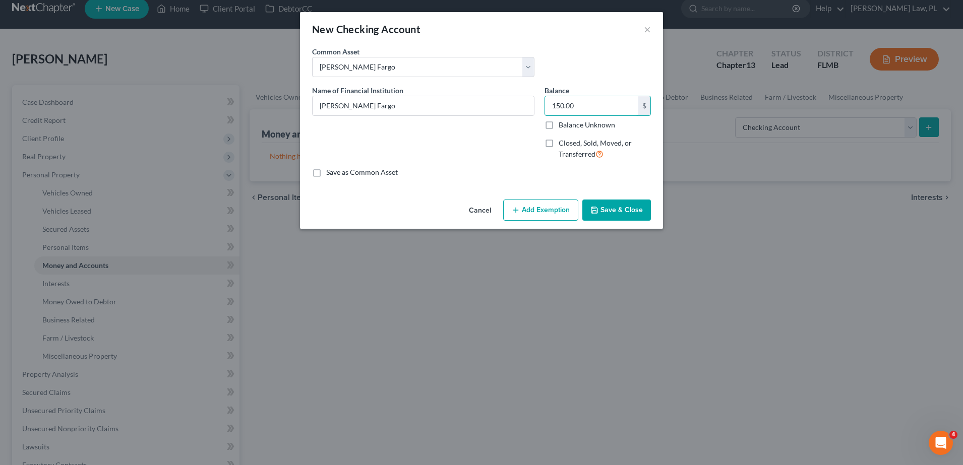
type input "150.00"
click at [610, 204] on button "Save & Close" at bounding box center [616, 210] width 69 height 21
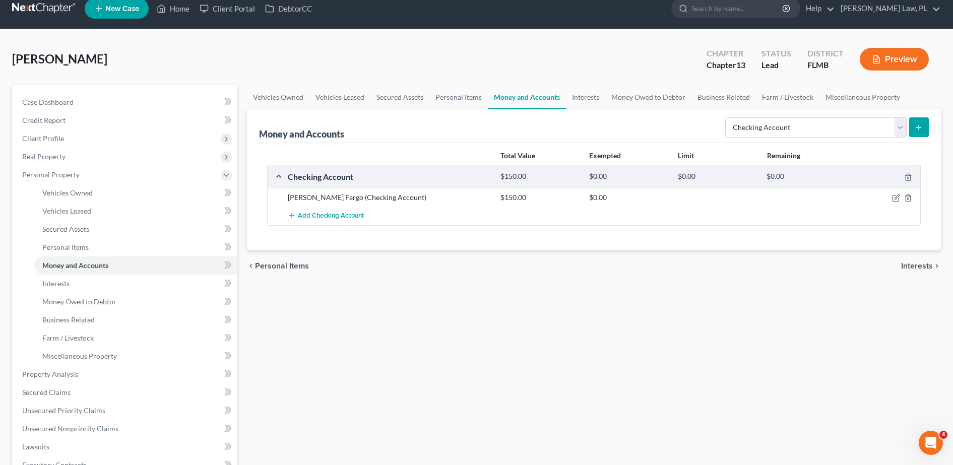
click at [804, 138] on div "Select Account Type Brokerage Cash on Hand Certificates of Deposit Checking Acc…" at bounding box center [825, 126] width 208 height 27
click at [794, 135] on select "Select Account Type Brokerage Cash on Hand Certificates of Deposit Checking Acc…" at bounding box center [815, 127] width 181 height 20
select select "savings"
click at [727, 117] on select "Select Account Type Brokerage Cash on Hand Certificates of Deposit Checking Acc…" at bounding box center [815, 127] width 181 height 20
click at [913, 131] on button "submit" at bounding box center [919, 127] width 20 height 20
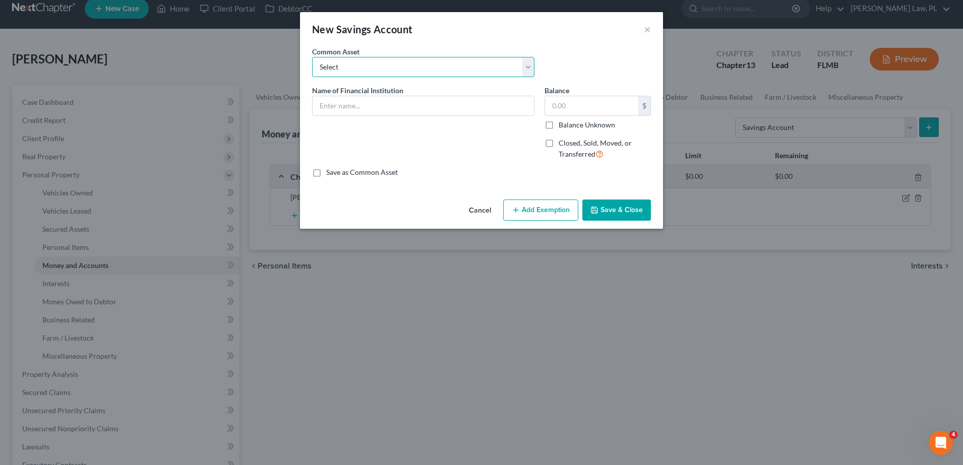
click at [383, 66] on select "Select Community Credit Union Chase Bank Security Service Federal Credit Union …" at bounding box center [423, 67] width 222 height 20
select select "8"
click at [312, 57] on select "Select Community Credit Union Chase Bank Security Service Federal Credit Union …" at bounding box center [423, 67] width 222 height 20
type input "[PERSON_NAME] Fargo"
type input "7.21"
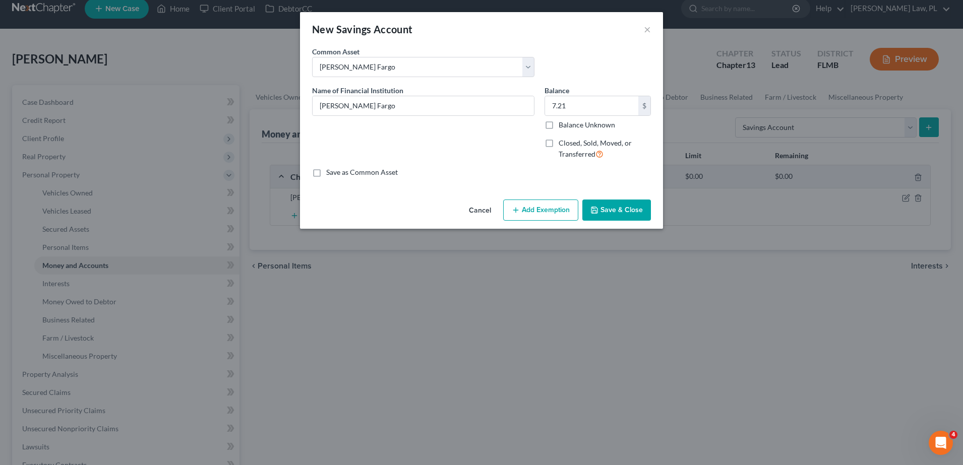
click at [596, 204] on button "Save & Close" at bounding box center [616, 210] width 69 height 21
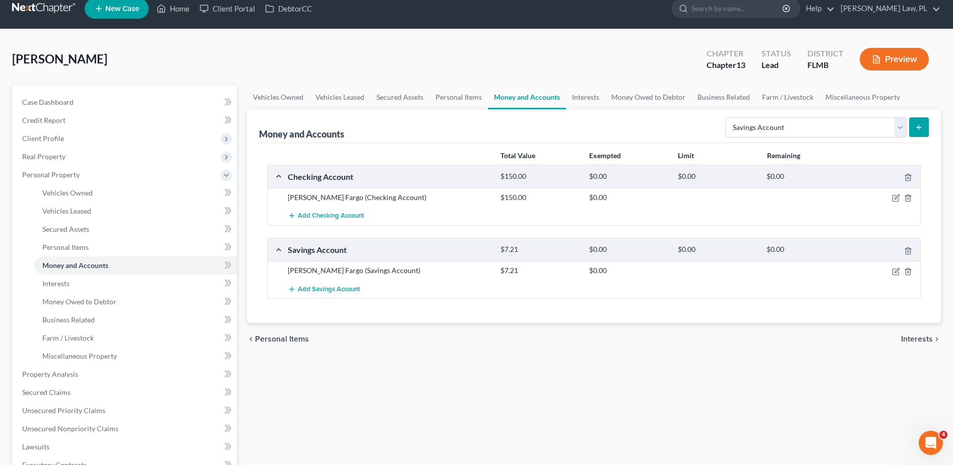
click at [900, 273] on div at bounding box center [886, 271] width 71 height 10
click at [900, 272] on icon "button" at bounding box center [896, 272] width 8 height 8
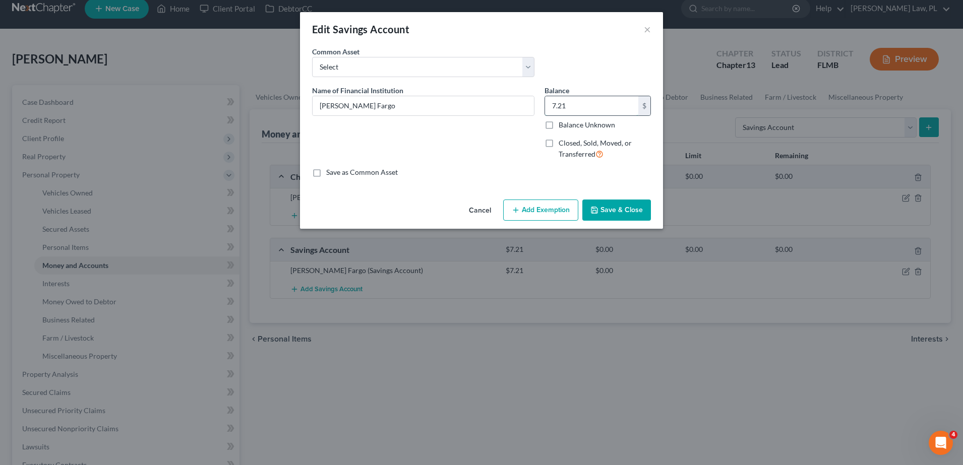
click at [605, 113] on input "7.21" at bounding box center [591, 105] width 93 height 19
drag, startPoint x: 605, startPoint y: 113, endPoint x: 543, endPoint y: 112, distance: 62.0
click at [543, 112] on div "Balance 7.21 $ Balance Unknown Balance Undetermined 7.21 $ Balance Unknown Clos…" at bounding box center [597, 126] width 116 height 83
click at [608, 201] on button "Save & Close" at bounding box center [616, 210] width 69 height 21
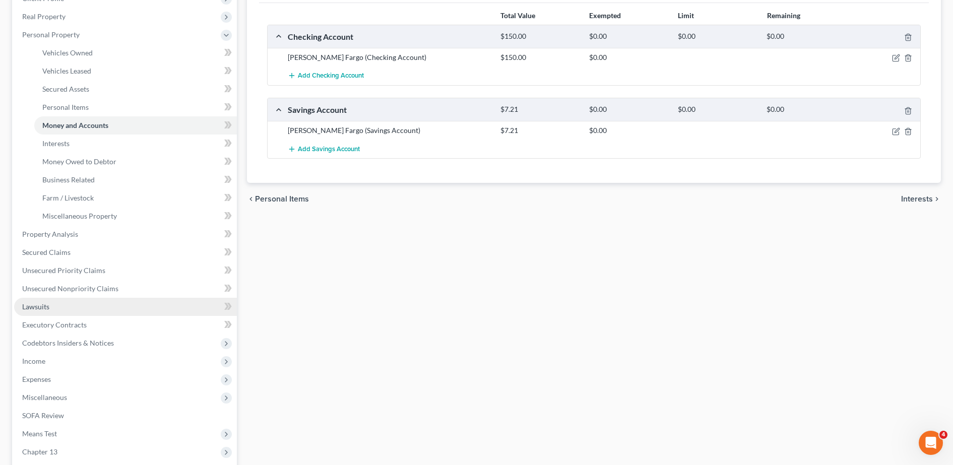
scroll to position [161, 0]
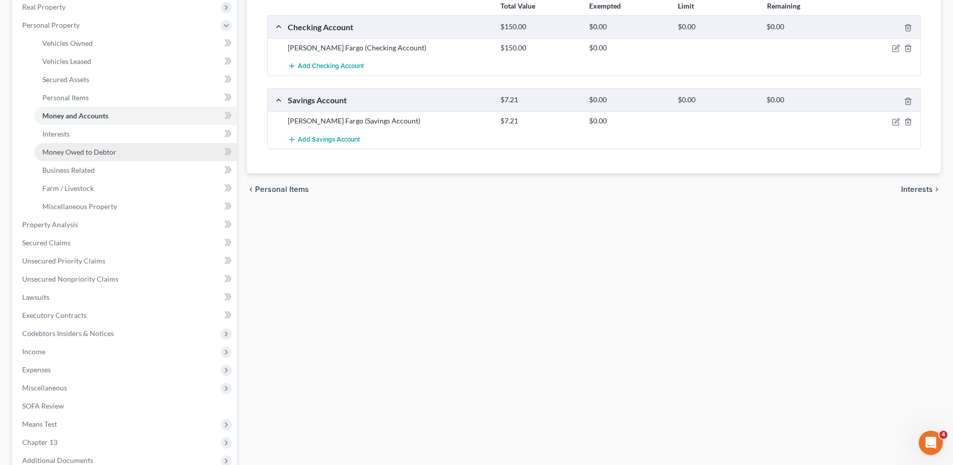
click at [125, 148] on link "Money Owed to Debtor" at bounding box center [135, 152] width 203 height 18
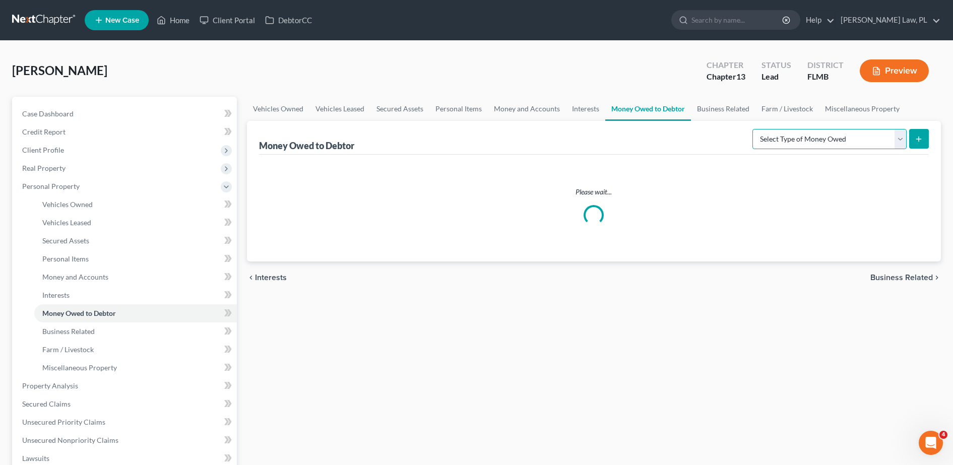
click at [830, 138] on select "Select Type of Money Owed Accounts Receivable Alimony Child Support Claims Agai…" at bounding box center [830, 139] width 154 height 20
click at [298, 322] on div "Vehicles Owned Vehicles Leased Secured Assets Personal Items Money and Accounts…" at bounding box center [594, 397] width 704 height 600
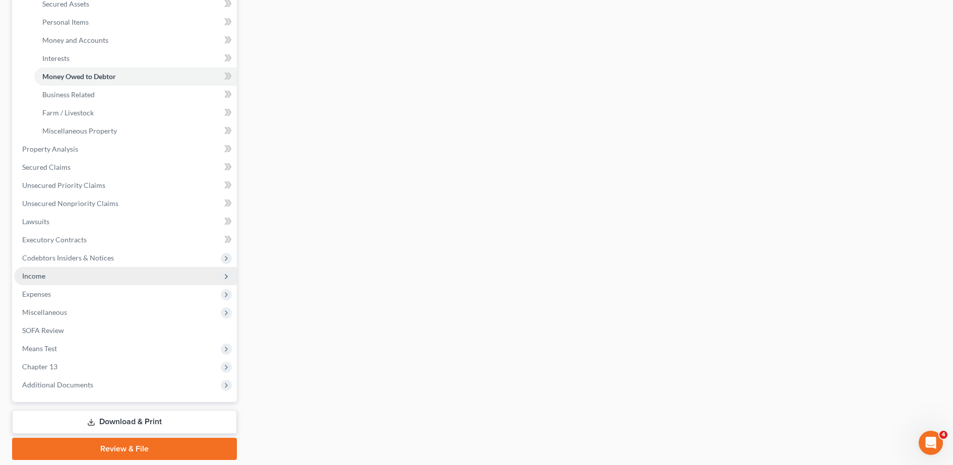
click at [56, 279] on span "Income" at bounding box center [125, 276] width 223 height 18
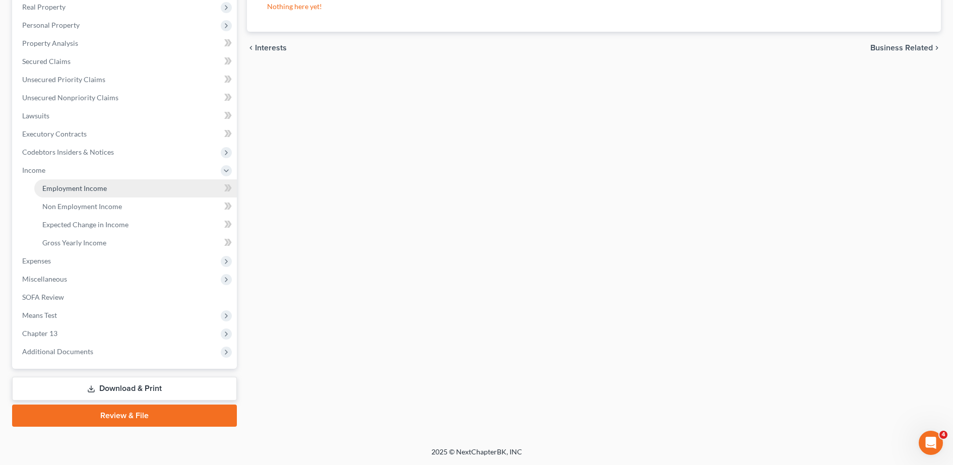
click at [119, 193] on link "Employment Income" at bounding box center [135, 188] width 203 height 18
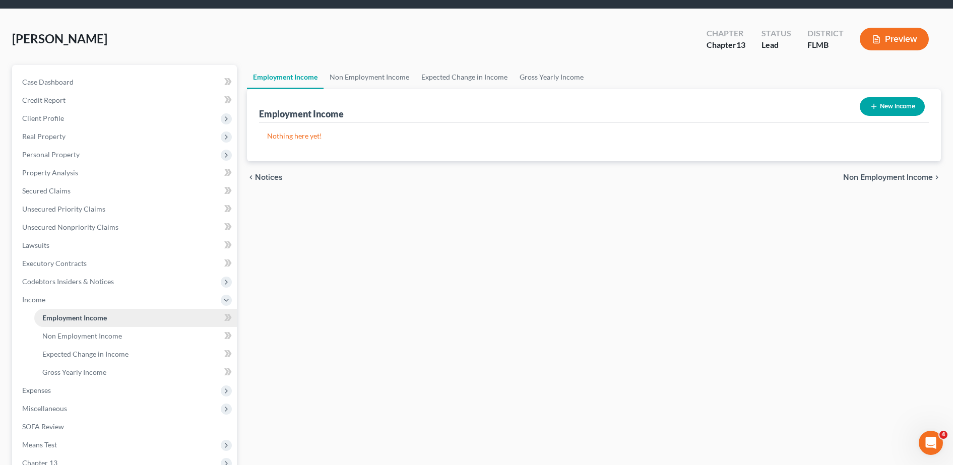
scroll to position [32, 0]
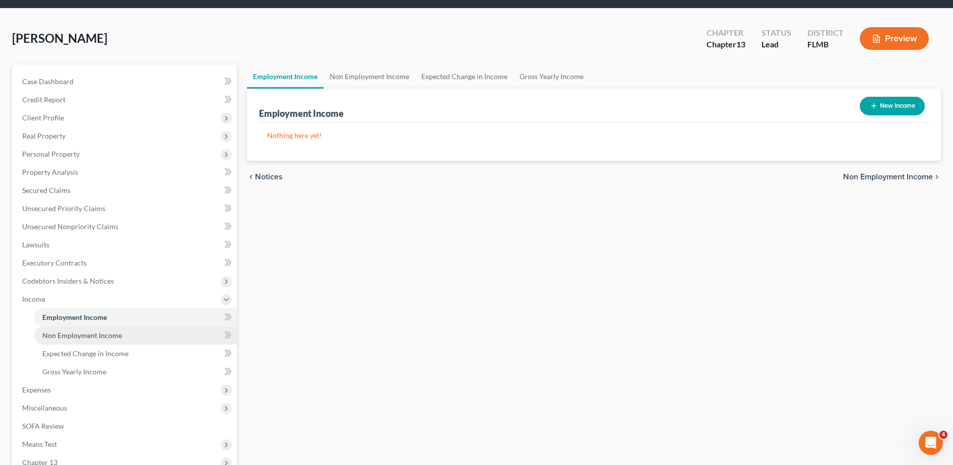
click at [117, 340] on link "Non Employment Income" at bounding box center [135, 336] width 203 height 18
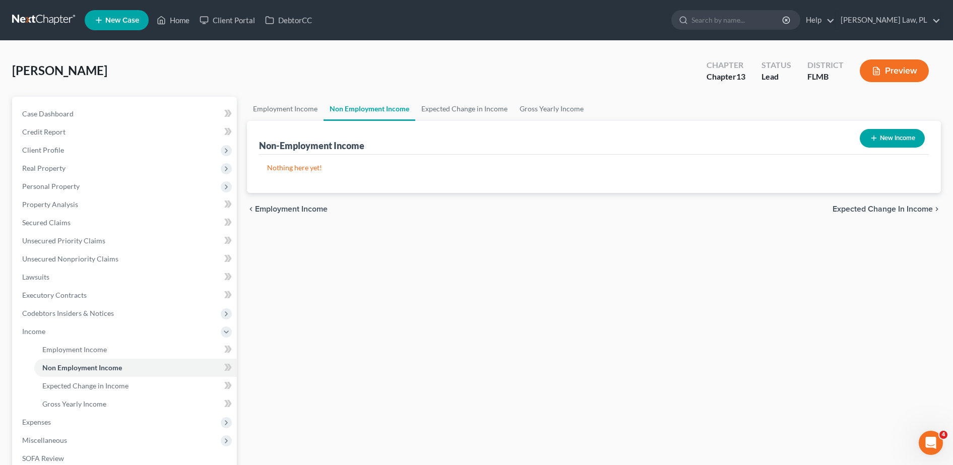
click at [879, 142] on button "New Income" at bounding box center [892, 138] width 65 height 19
select select "0"
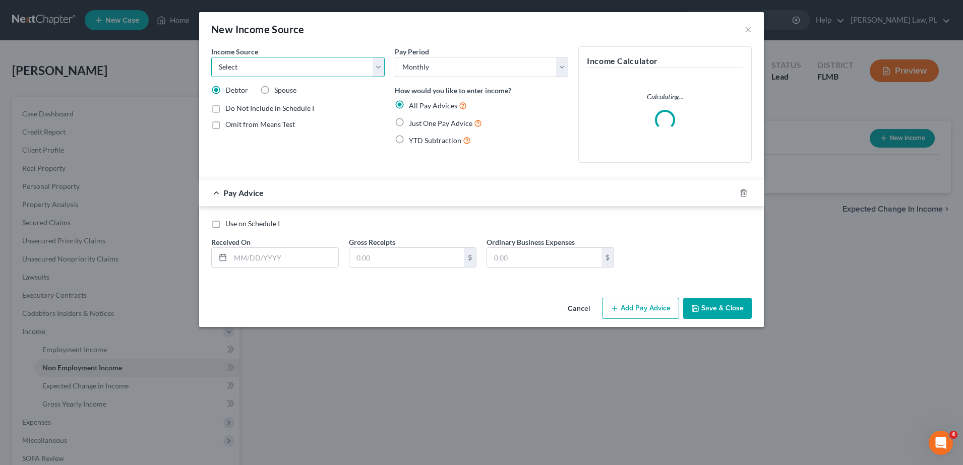
click at [356, 72] on select "Select Unemployment Disability (from employer) Pension Retirement Social Securi…" at bounding box center [297, 67] width 173 height 20
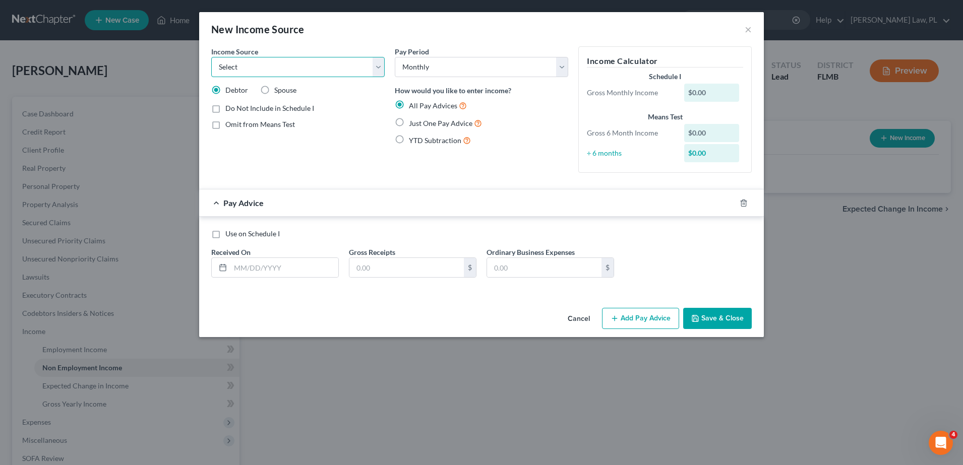
select select "4"
click at [211, 57] on select "Select Unemployment Disability (from employer) Pension Retirement Social Securi…" at bounding box center [297, 67] width 173 height 20
click at [389, 269] on input "text" at bounding box center [406, 267] width 114 height 19
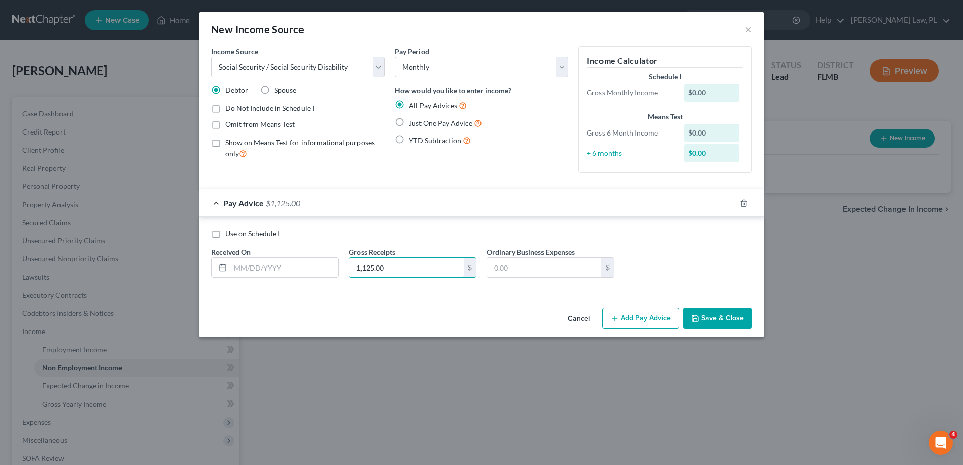
type input "1,125.00"
click at [409, 126] on label "Just One Pay Advice" at bounding box center [445, 123] width 73 height 12
click at [413, 124] on input "Just One Pay Advice" at bounding box center [416, 120] width 7 height 7
radio input "true"
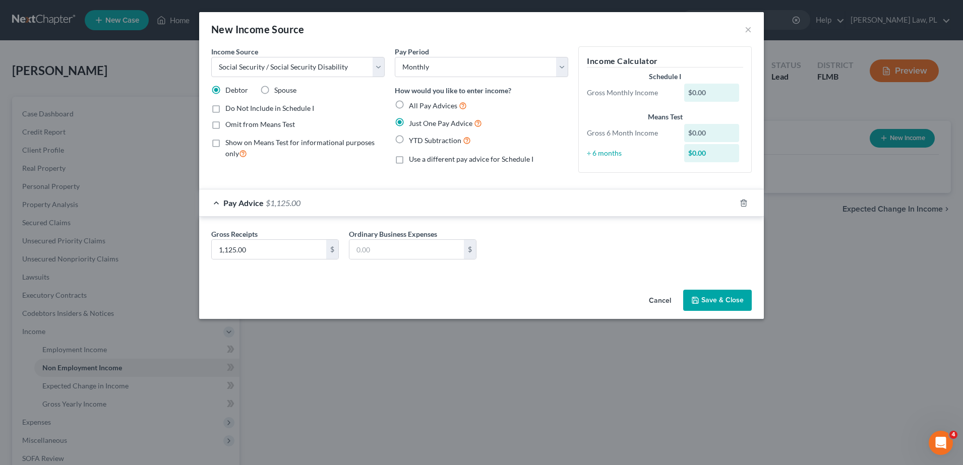
click at [713, 298] on button "Save & Close" at bounding box center [717, 300] width 69 height 21
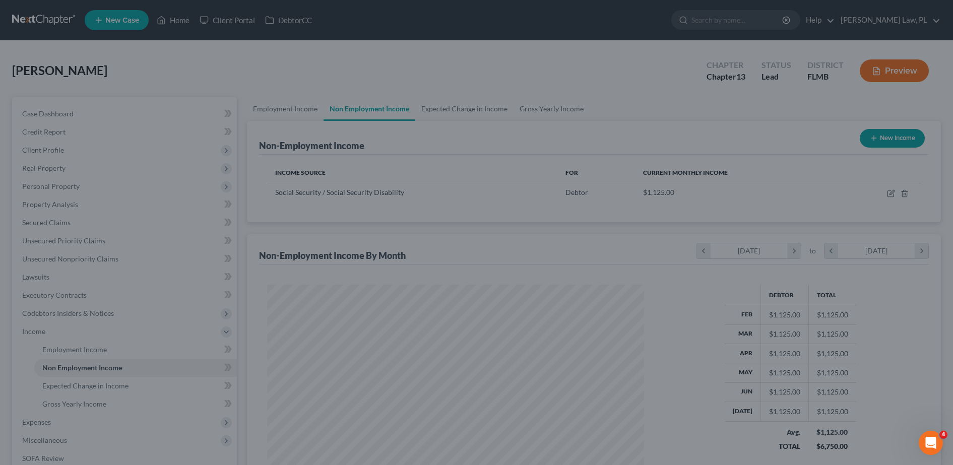
scroll to position [503965, 503758]
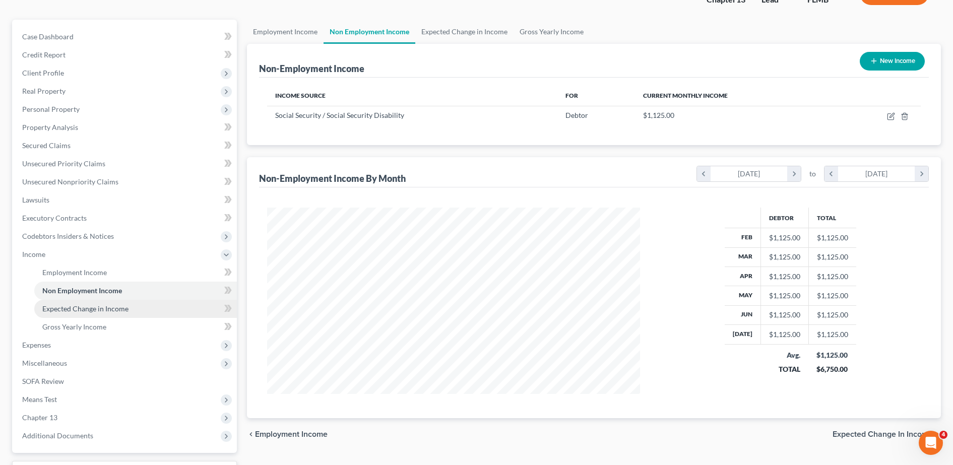
click at [99, 313] on link "Expected Change in Income" at bounding box center [135, 309] width 203 height 18
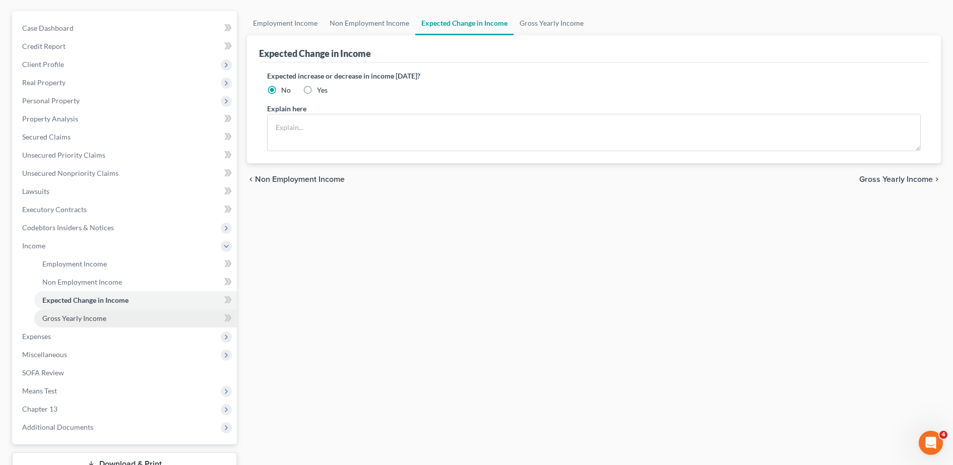
scroll to position [90, 0]
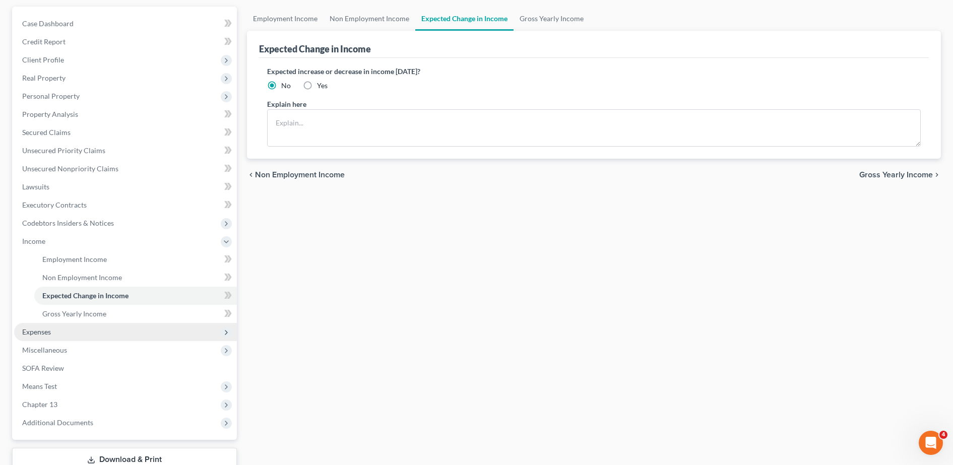
click at [72, 333] on span "Expenses" at bounding box center [125, 332] width 223 height 18
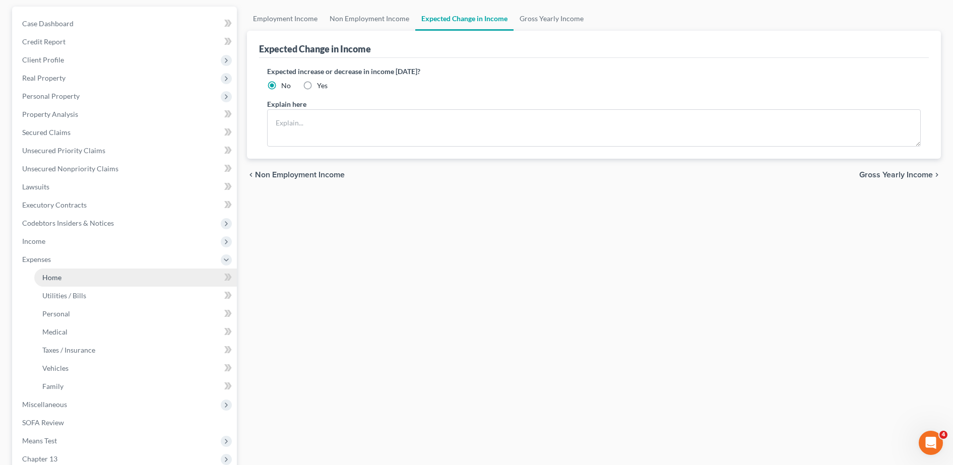
click at [68, 280] on link "Home" at bounding box center [135, 278] width 203 height 18
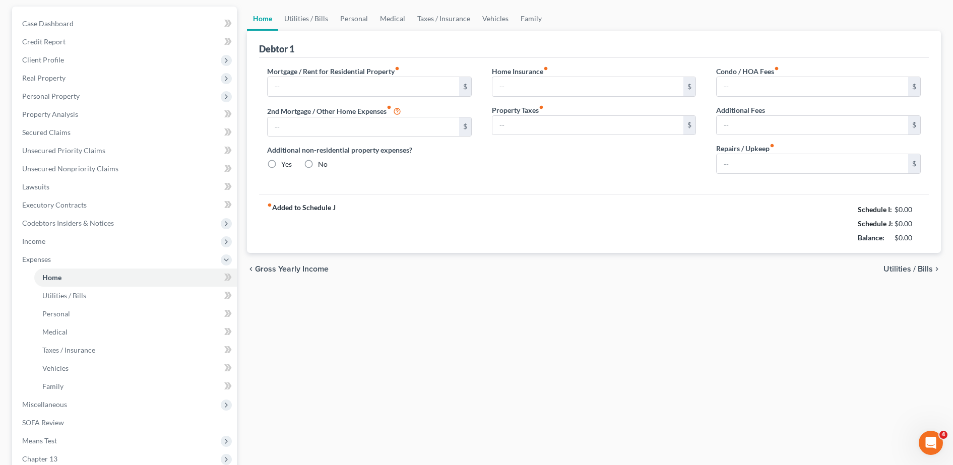
type input "0.00"
radio input "true"
type input "0.00"
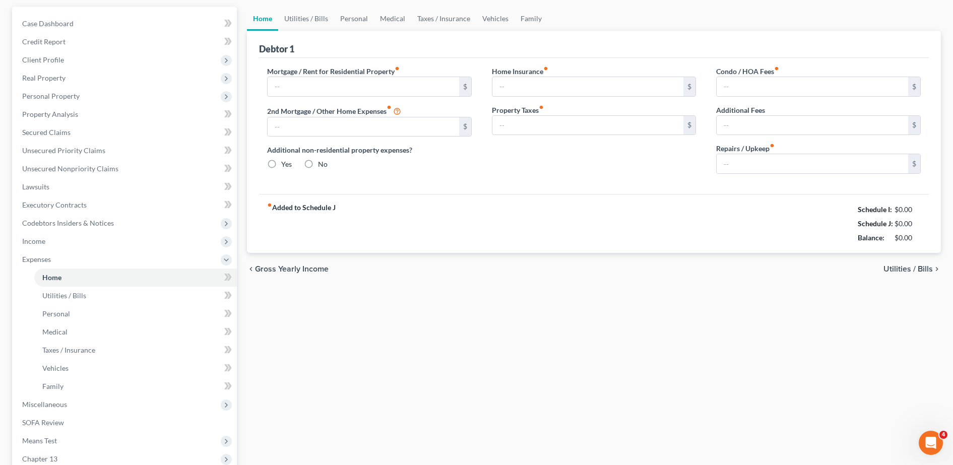
type input "0.00"
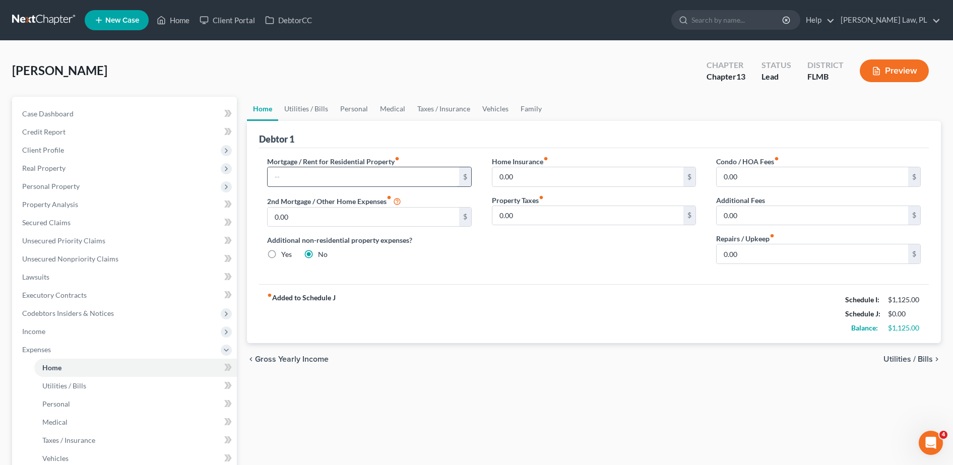
click at [298, 181] on input "text" at bounding box center [364, 176] width 192 height 19
click at [617, 128] on div "Debtor 1" at bounding box center [594, 134] width 670 height 27
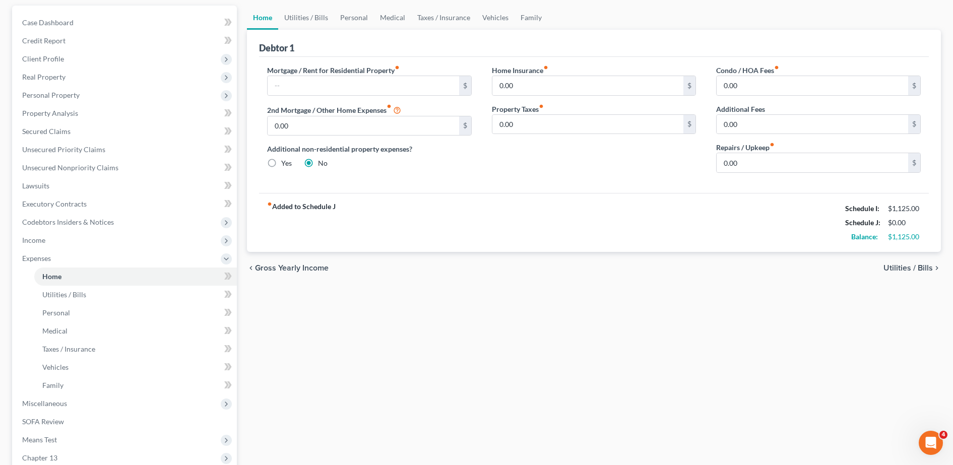
scroll to position [92, 0]
click at [749, 161] on input "0.00" at bounding box center [813, 161] width 192 height 19
type input "20.00"
click at [581, 227] on div "fiber_manual_record Added to Schedule J Schedule I: $1,125.00 Schedule J: $20.0…" at bounding box center [594, 221] width 670 height 59
click at [120, 295] on link "Utilities / Bills" at bounding box center [135, 294] width 203 height 18
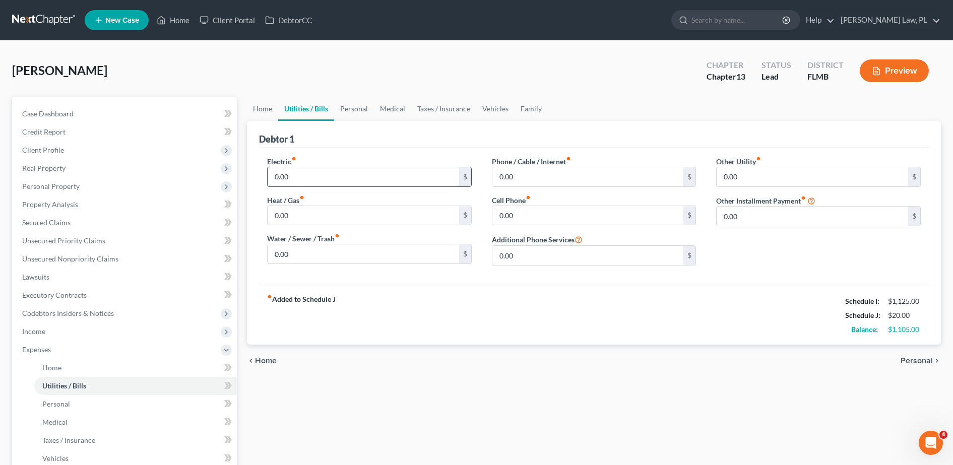
click at [321, 177] on input "0.00" at bounding box center [364, 176] width 192 height 19
type input "272.00"
click at [312, 260] on input "0.00" at bounding box center [364, 254] width 192 height 19
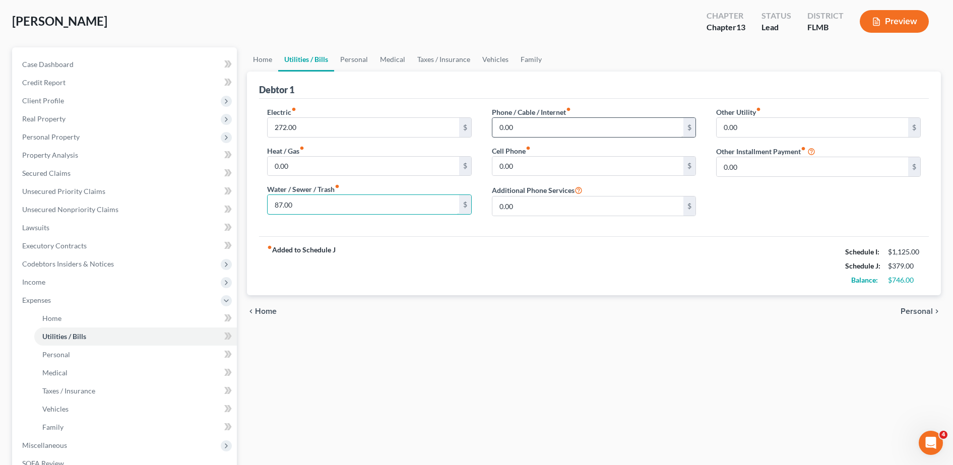
scroll to position [50, 0]
type input "87.00"
click at [544, 137] on div "Phone / Cable / Internet fiber_manual_record 0.00 $ Cell Phone fiber_manual_rec…" at bounding box center [594, 164] width 225 height 117
click at [529, 135] on input "0.00" at bounding box center [589, 126] width 192 height 19
type input "32.99"
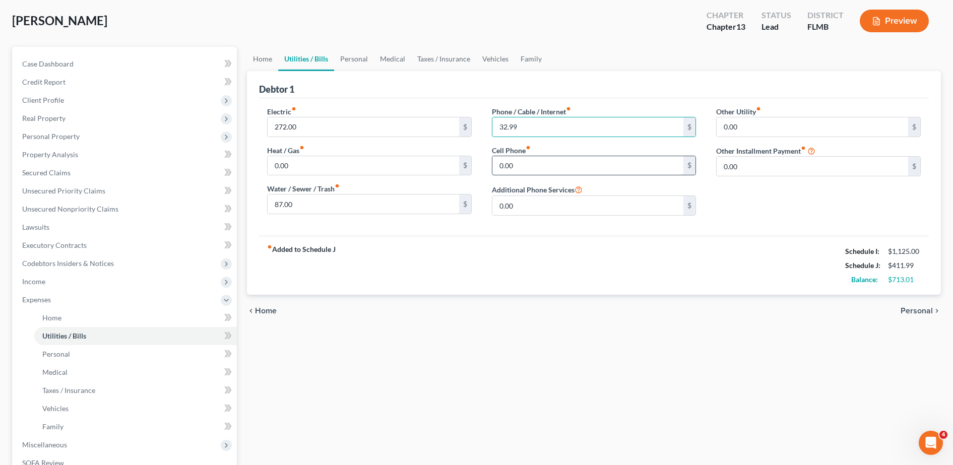
click at [528, 171] on input "0.00" at bounding box center [589, 165] width 192 height 19
type input "35.00"
click at [567, 235] on div "Electric fiber_manual_record 272.00 $ Heat / Gas fiber_manual_record 0.00 $ Wat…" at bounding box center [594, 167] width 670 height 138
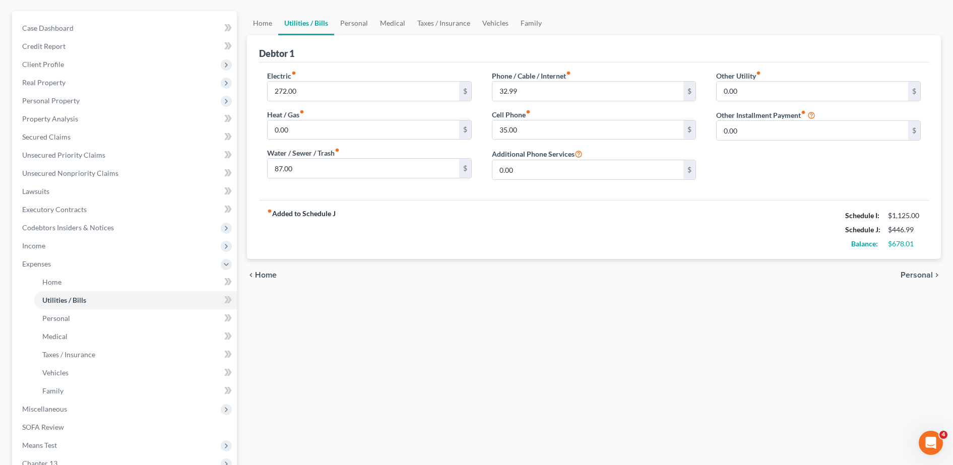
scroll to position [87, 0]
click at [89, 318] on link "Personal" at bounding box center [135, 317] width 203 height 18
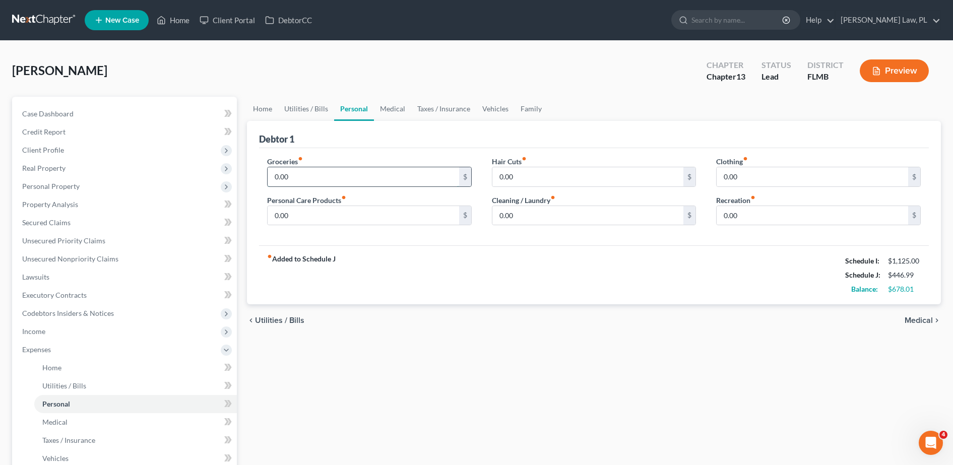
click at [331, 180] on input "0.00" at bounding box center [364, 176] width 192 height 19
click at [333, 217] on input "0.00" at bounding box center [364, 215] width 192 height 19
type input "50.00"
click at [540, 214] on input "0.00" at bounding box center [589, 215] width 192 height 19
type input "100.00"
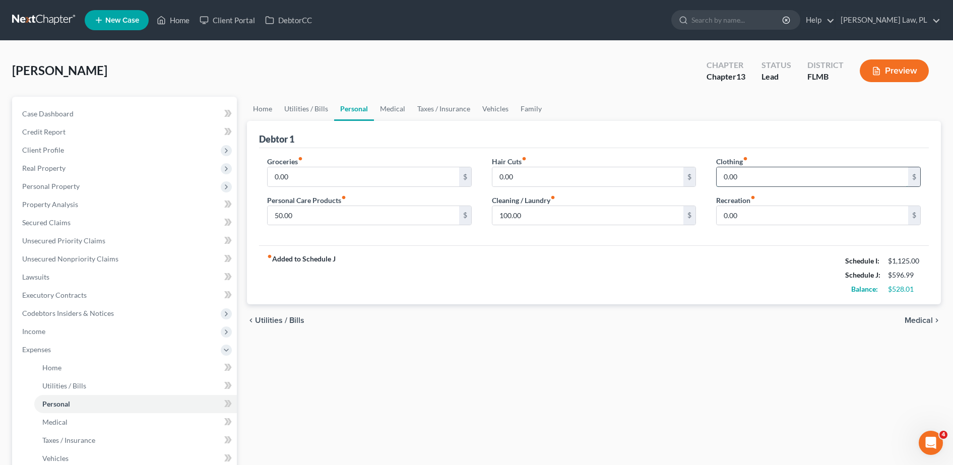
click at [749, 185] on input "0.00" at bounding box center [813, 176] width 192 height 19
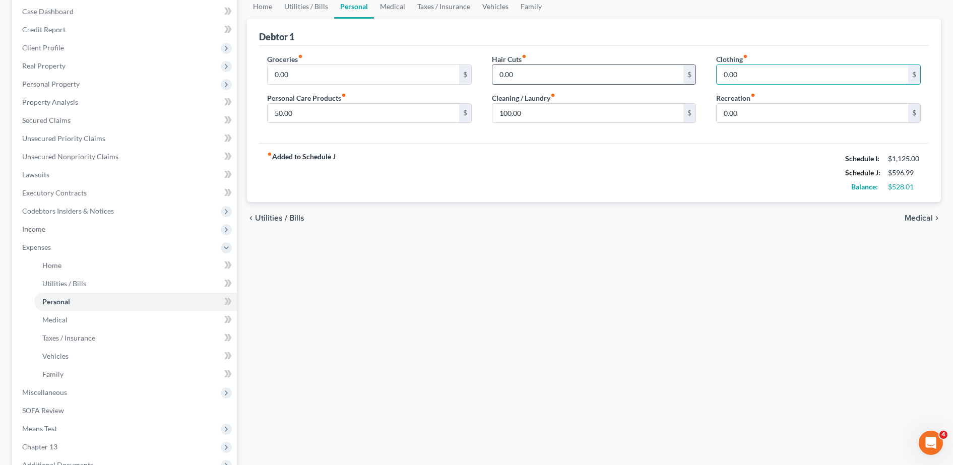
scroll to position [103, 0]
click at [122, 320] on link "Medical" at bounding box center [135, 319] width 203 height 18
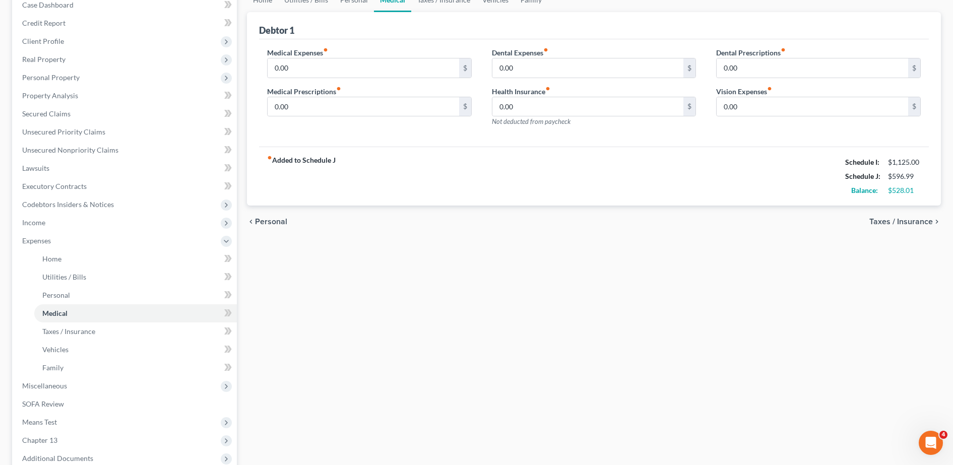
scroll to position [111, 0]
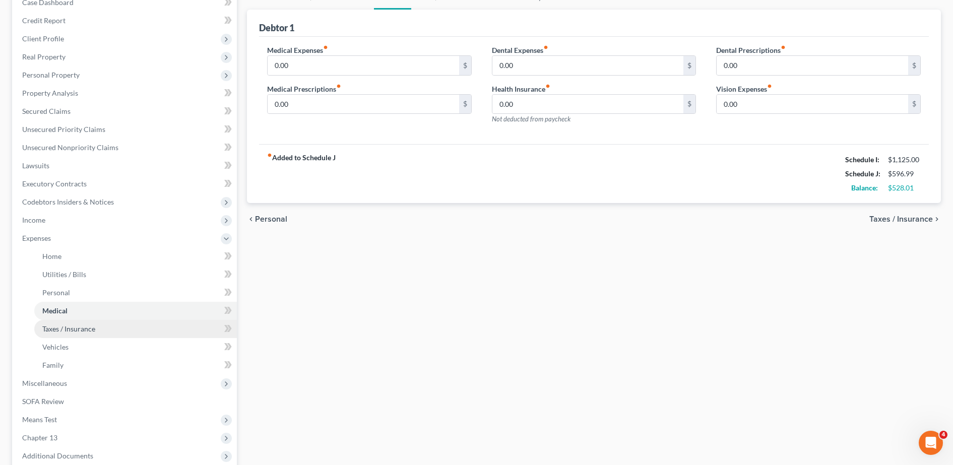
click at [110, 328] on link "Taxes / Insurance" at bounding box center [135, 329] width 203 height 18
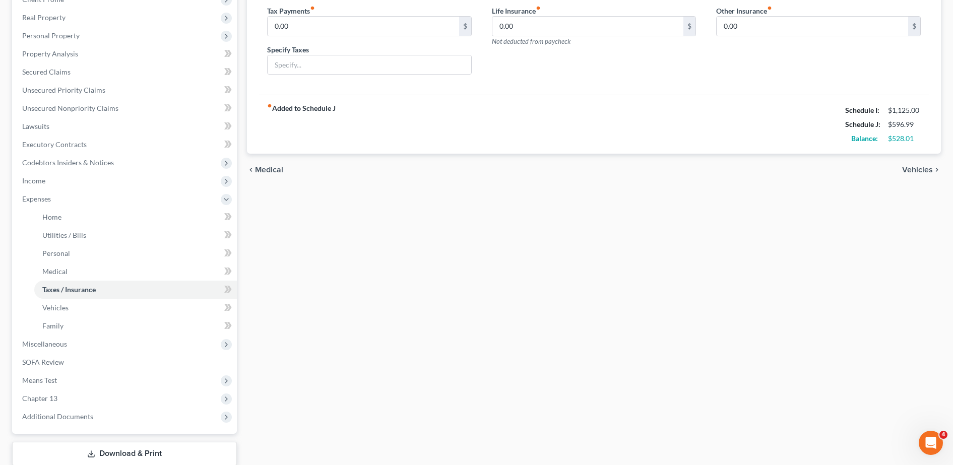
scroll to position [152, 0]
click at [62, 314] on link "Vehicles" at bounding box center [135, 307] width 203 height 18
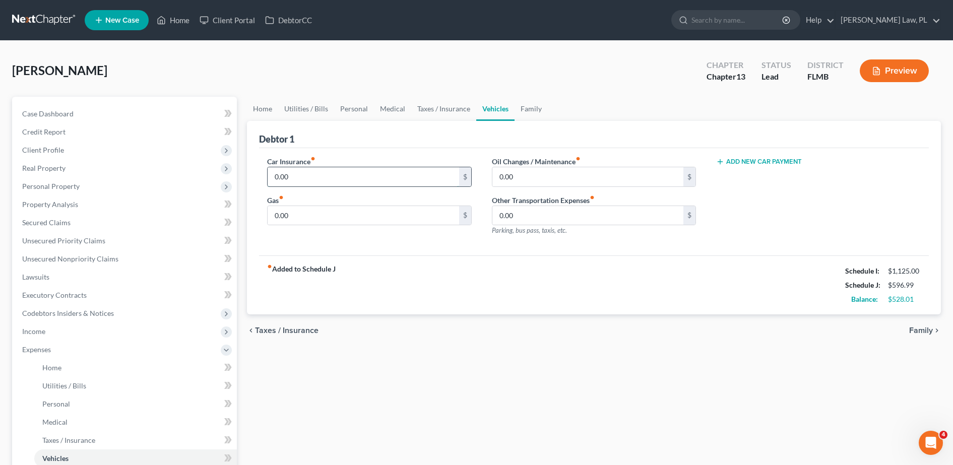
click at [313, 185] on input "0.00" at bounding box center [364, 176] width 192 height 19
click at [317, 217] on input "0.00" at bounding box center [364, 215] width 192 height 19
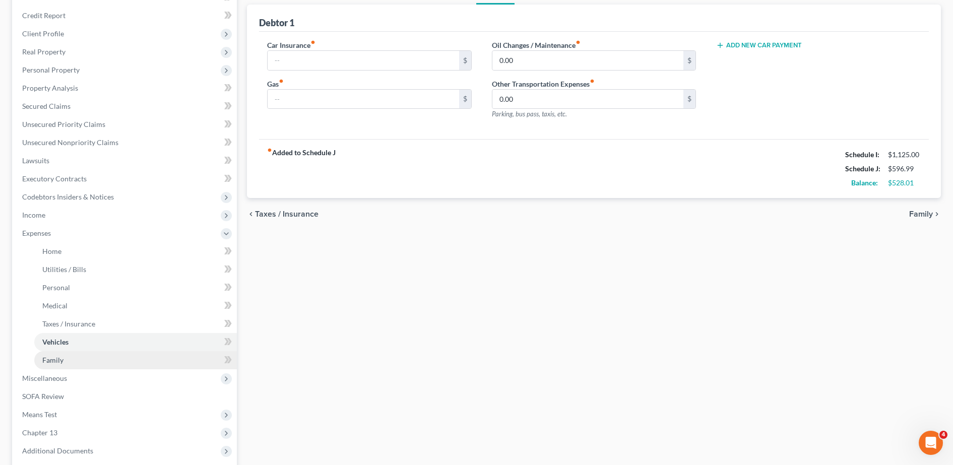
click at [115, 366] on link "Family" at bounding box center [135, 360] width 203 height 18
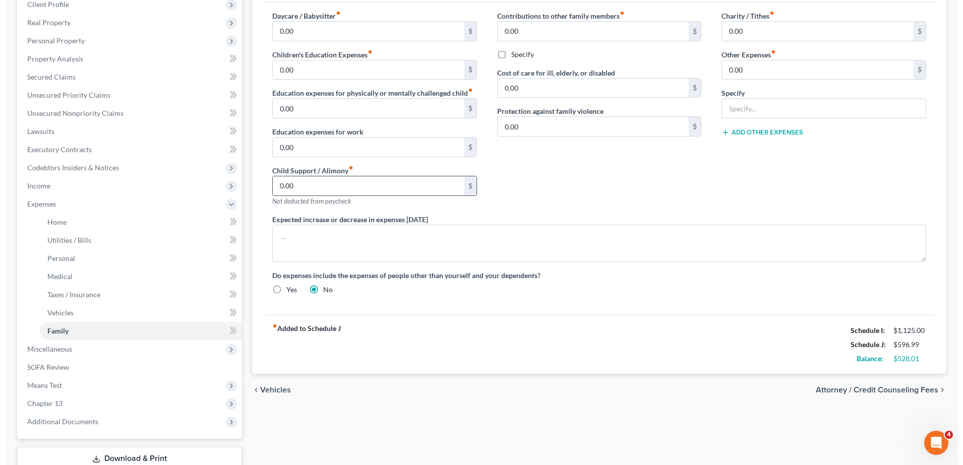
scroll to position [151, 0]
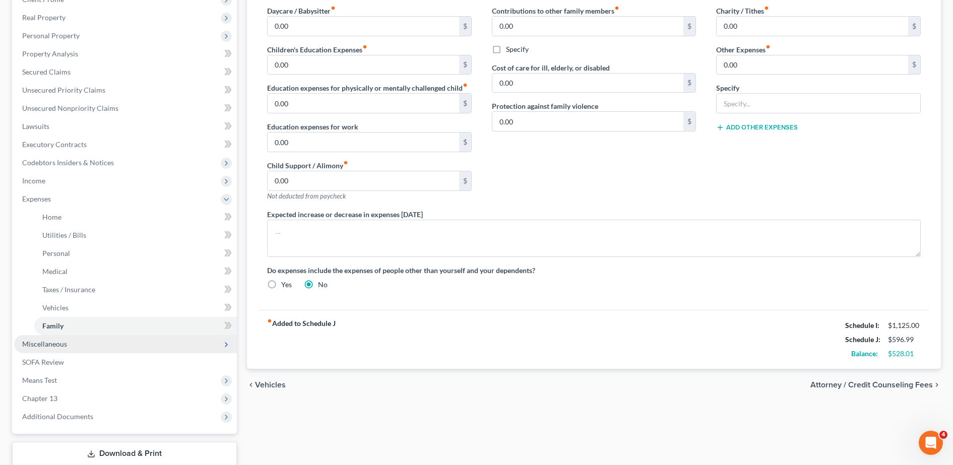
click at [146, 344] on span "Miscellaneous" at bounding box center [125, 344] width 223 height 18
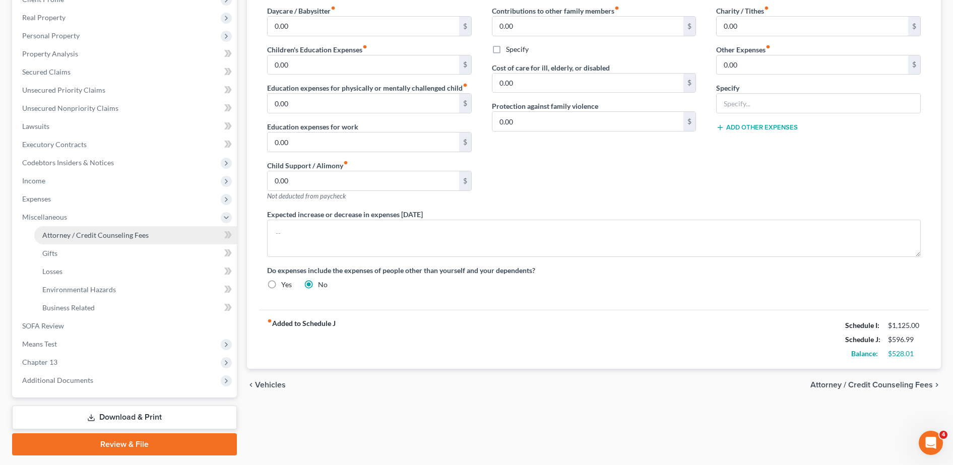
click at [128, 234] on span "Attorney / Credit Counseling Fees" at bounding box center [95, 235] width 106 height 9
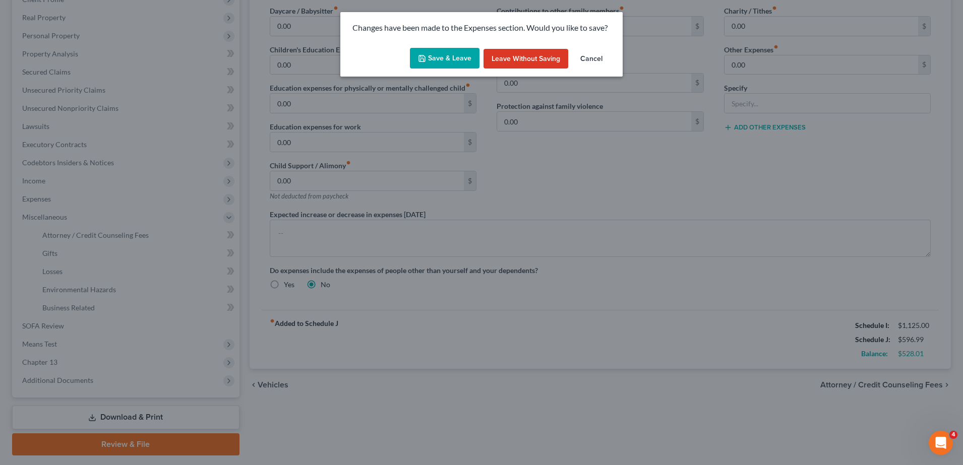
click at [426, 60] on icon "button" at bounding box center [422, 58] width 8 height 8
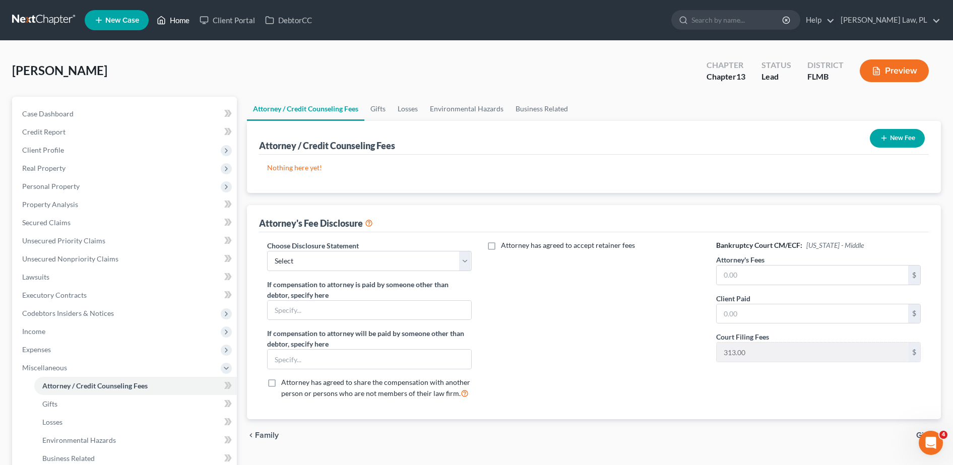
click at [177, 18] on link "Home" at bounding box center [173, 20] width 43 height 18
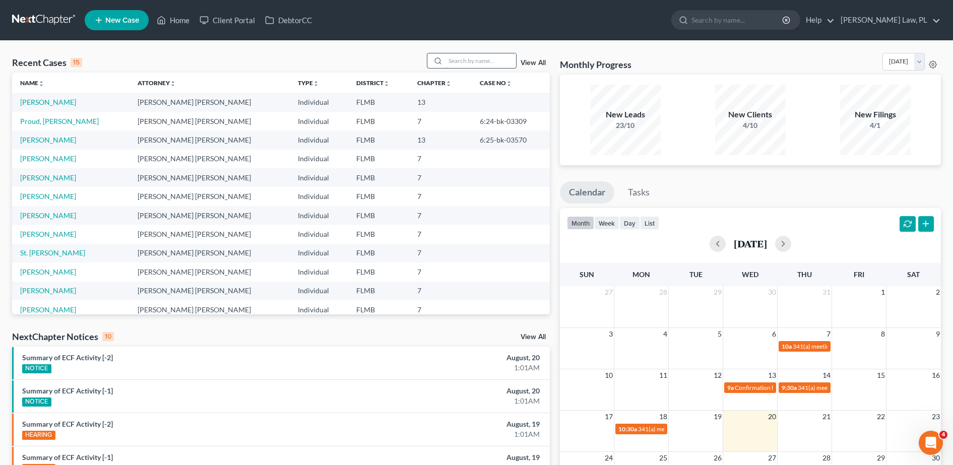
click at [464, 62] on input "search" at bounding box center [481, 60] width 71 height 15
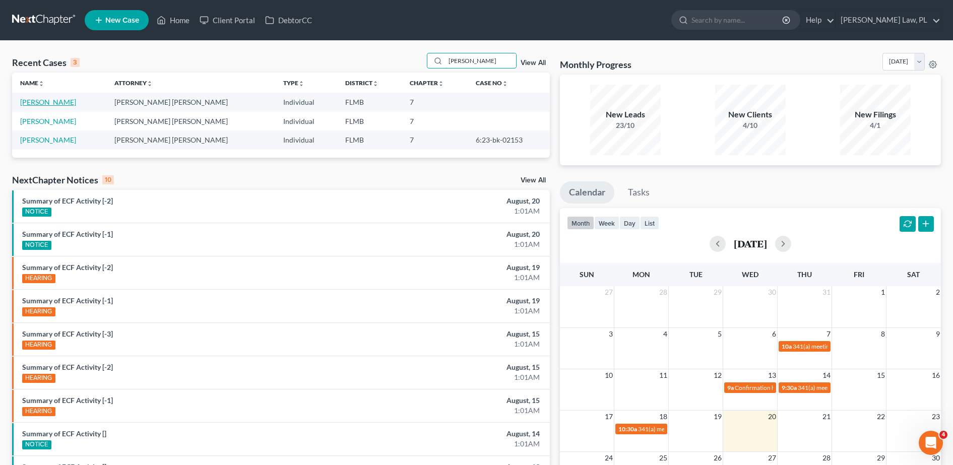
type input "[PERSON_NAME]"
click at [52, 98] on link "[PERSON_NAME]" at bounding box center [48, 102] width 56 height 9
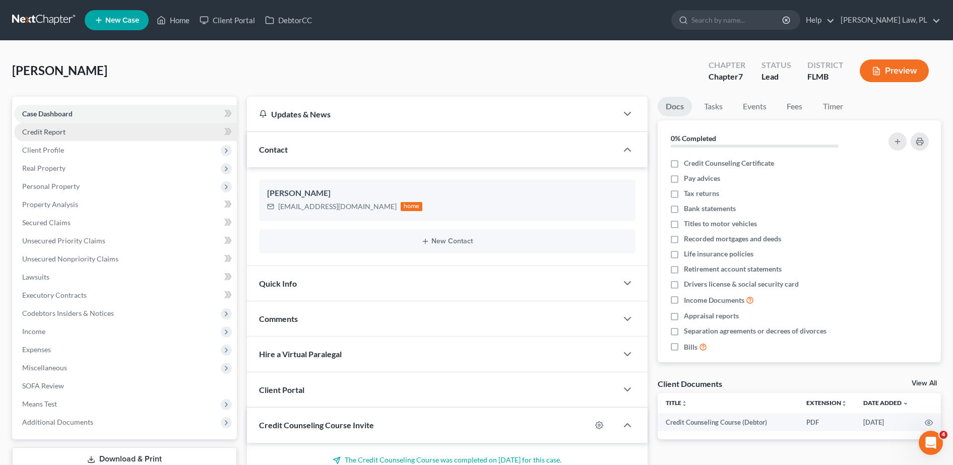
click at [66, 129] on link "Credit Report" at bounding box center [125, 132] width 223 height 18
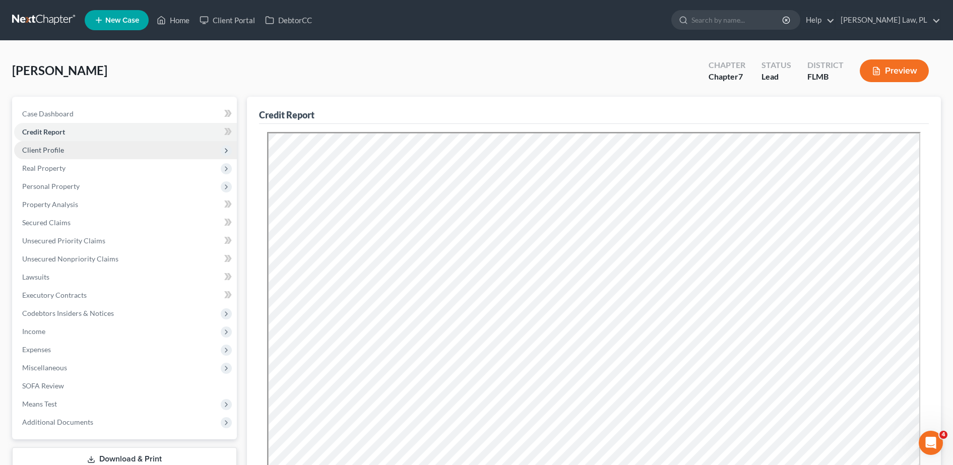
click at [89, 149] on span "Client Profile" at bounding box center [125, 150] width 223 height 18
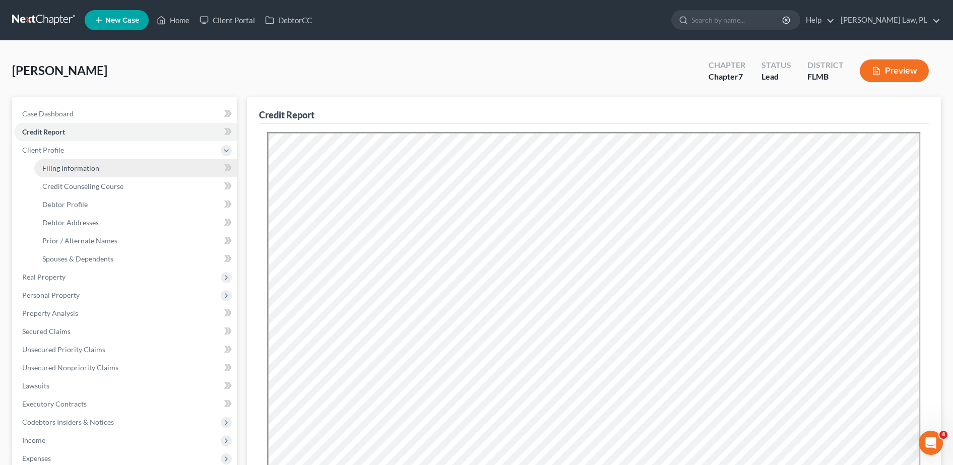
click at [79, 161] on link "Filing Information" at bounding box center [135, 168] width 203 height 18
select select "1"
select select "0"
select select "15"
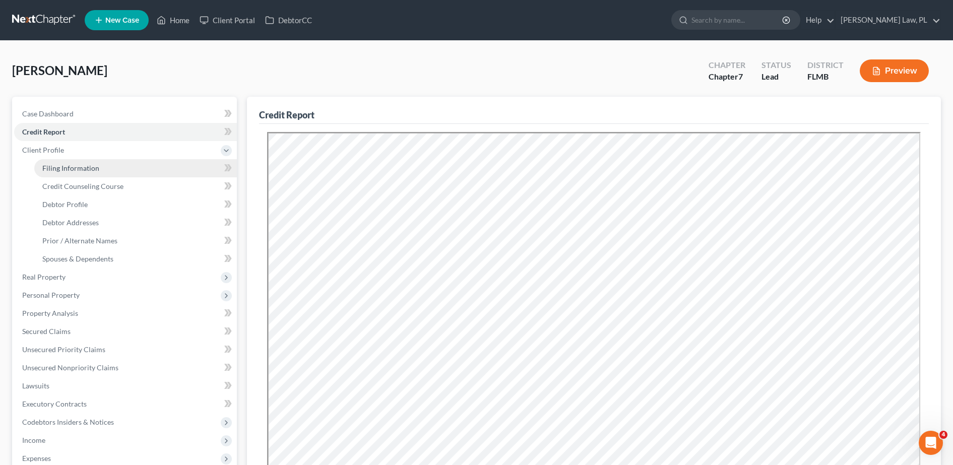
select select "0"
select select "9"
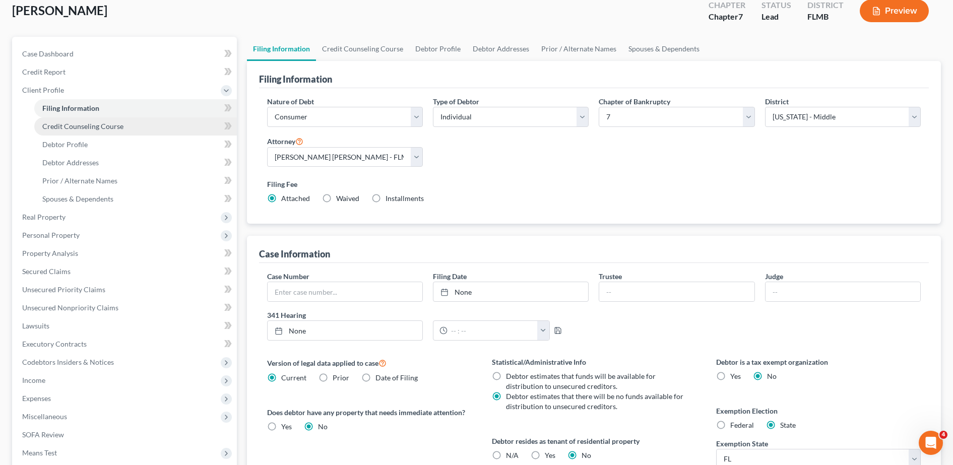
click at [147, 133] on link "Credit Counseling Course" at bounding box center [135, 126] width 203 height 18
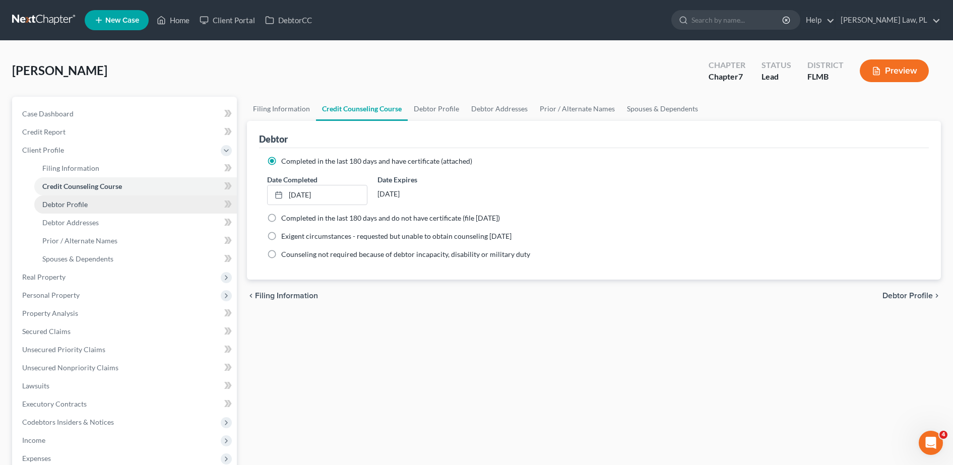
click at [113, 204] on link "Debtor Profile" at bounding box center [135, 205] width 203 height 18
select select "0"
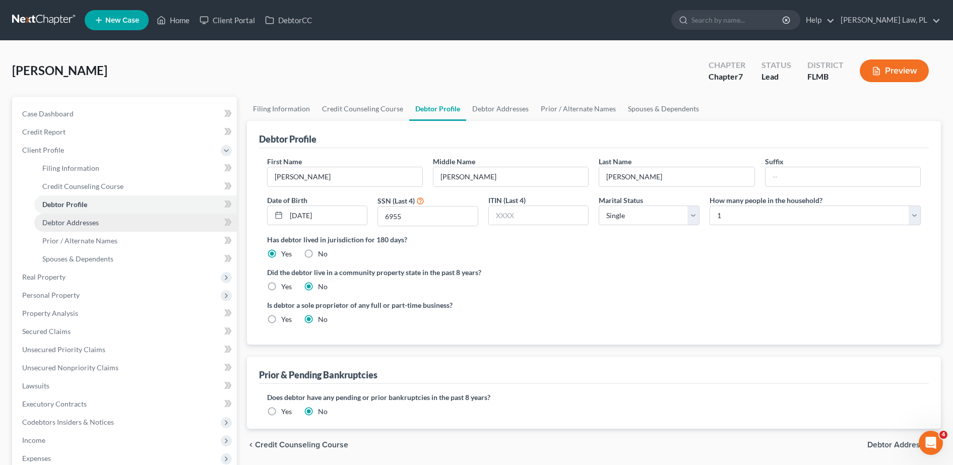
click at [124, 223] on link "Debtor Addresses" at bounding box center [135, 223] width 203 height 18
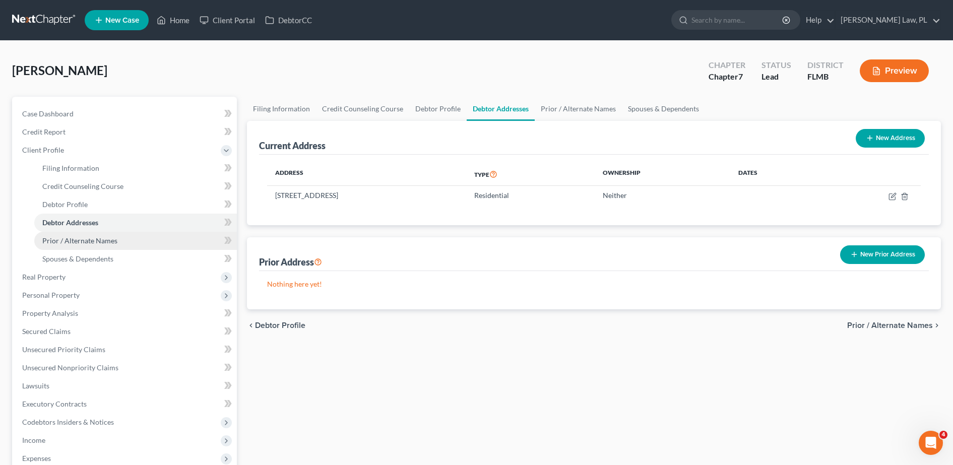
click at [118, 238] on link "Prior / Alternate Names" at bounding box center [135, 241] width 203 height 18
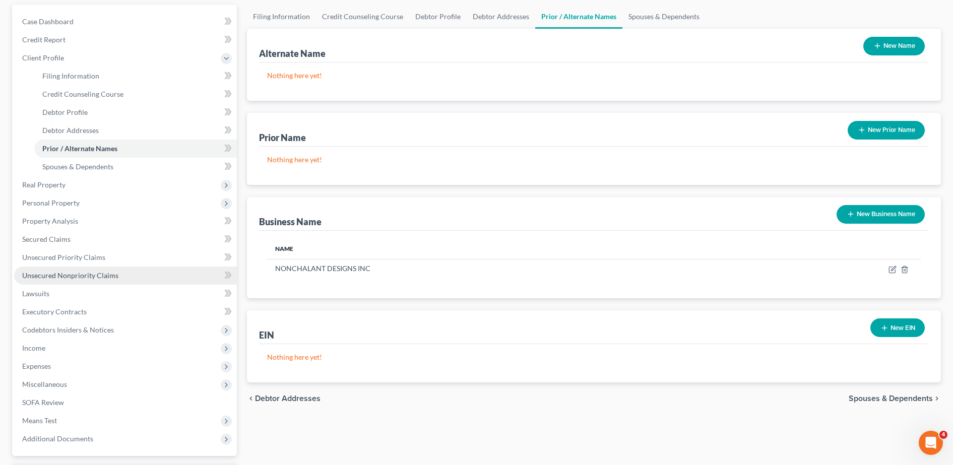
scroll to position [170, 0]
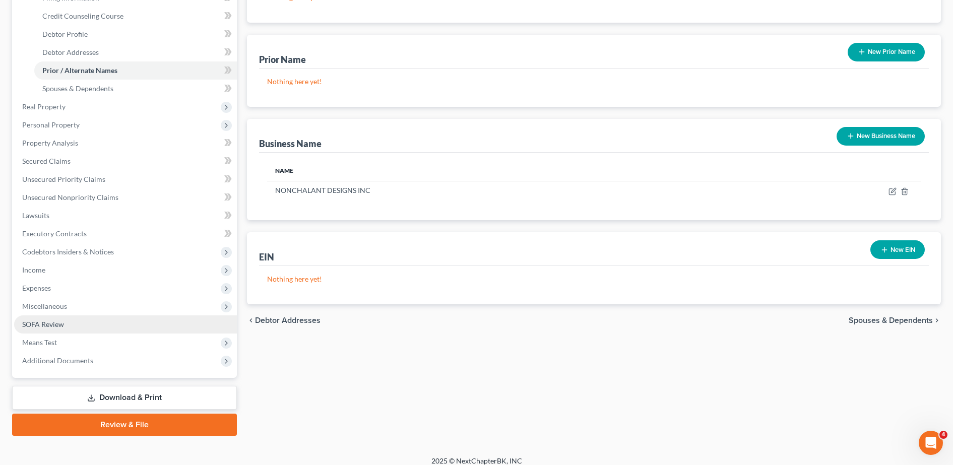
click at [71, 329] on link "SOFA Review" at bounding box center [125, 325] width 223 height 18
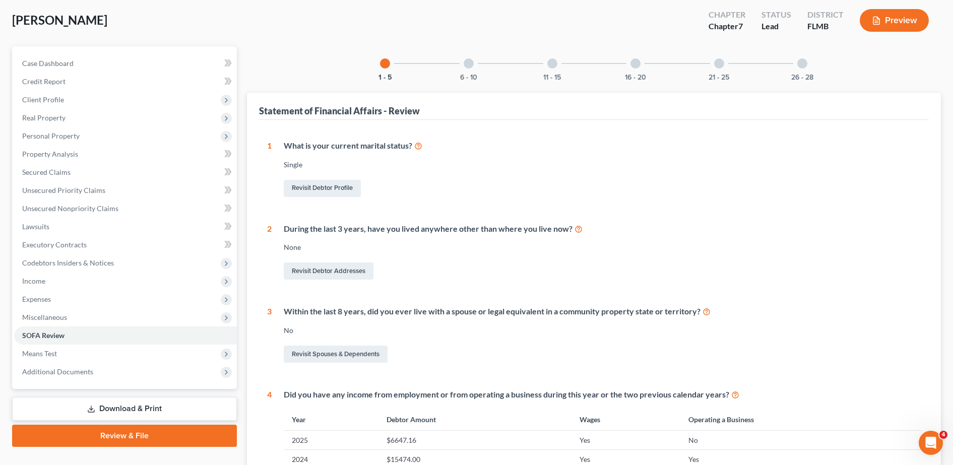
scroll to position [47, 0]
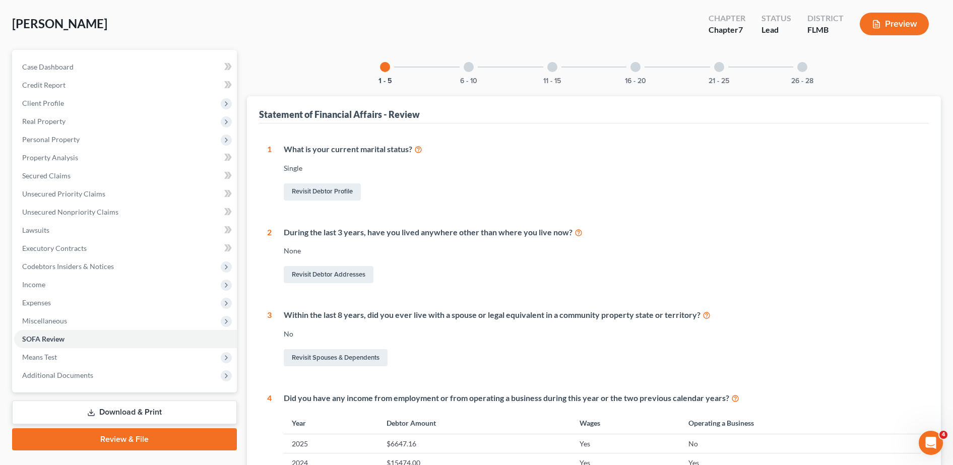
click at [470, 74] on div "6 - 10" at bounding box center [469, 67] width 34 height 34
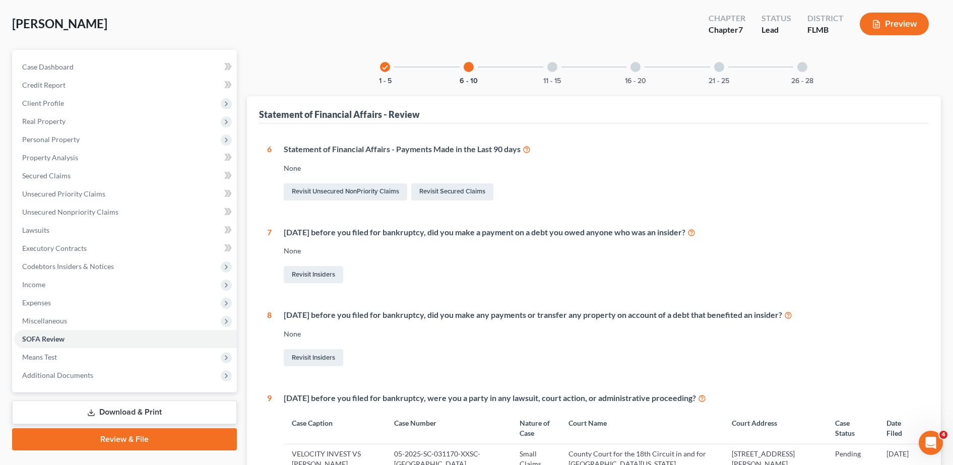
click at [385, 69] on icon "check" at bounding box center [385, 67] width 7 height 7
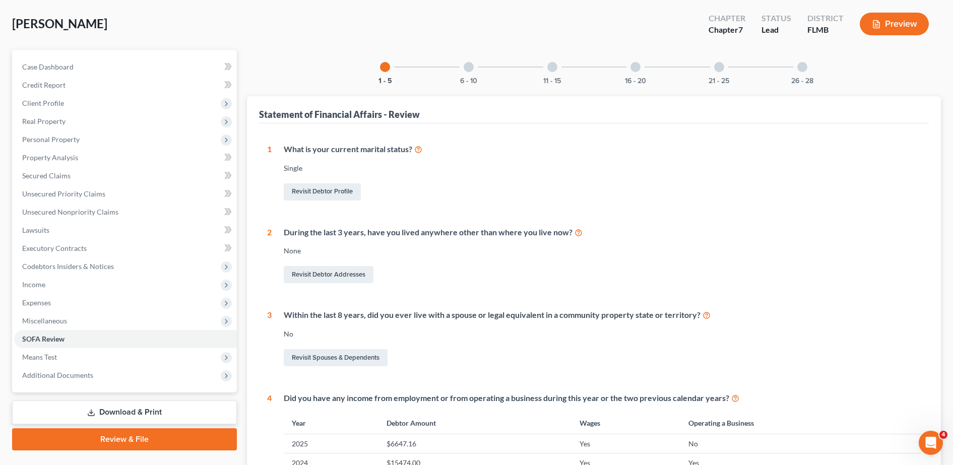
scroll to position [293, 0]
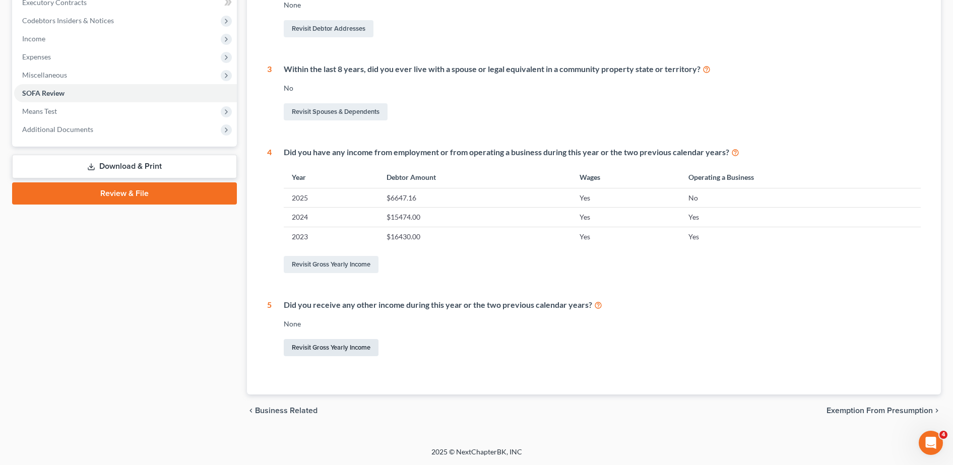
click at [358, 344] on link "Revisit Gross Yearly Income" at bounding box center [331, 347] width 95 height 17
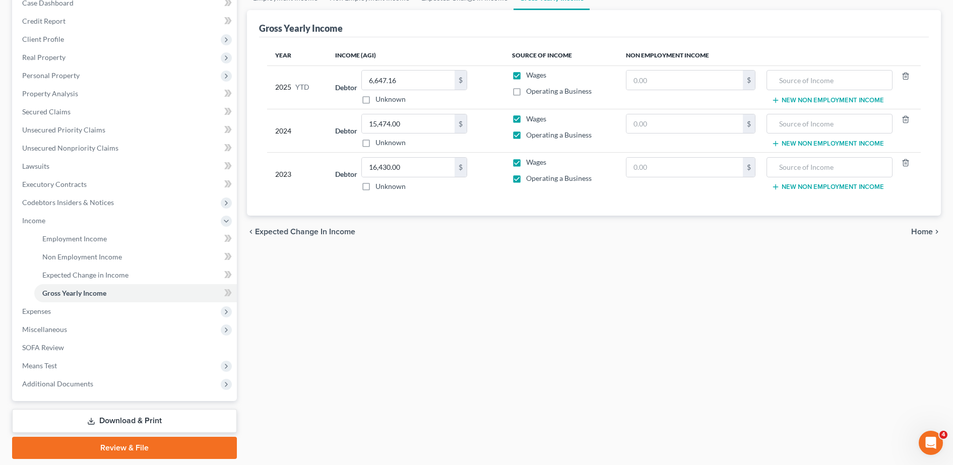
scroll to position [111, 0]
click at [119, 347] on link "SOFA Review" at bounding box center [125, 347] width 223 height 18
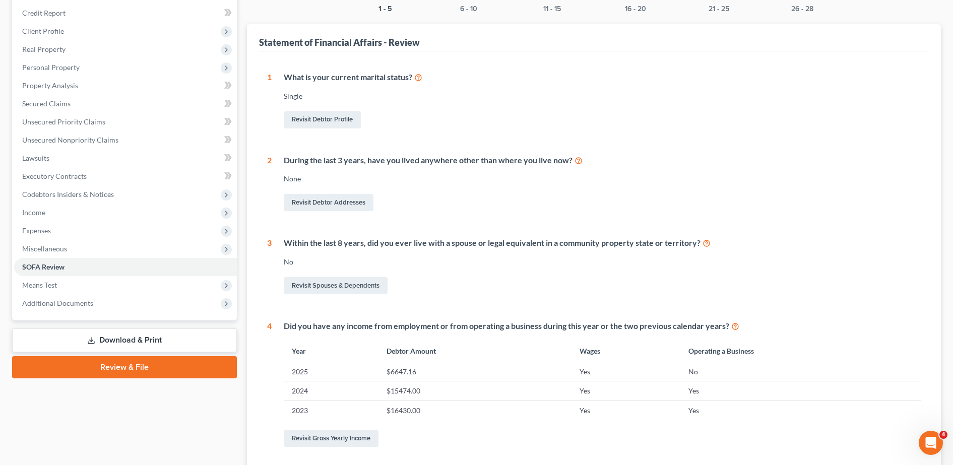
scroll to position [88, 0]
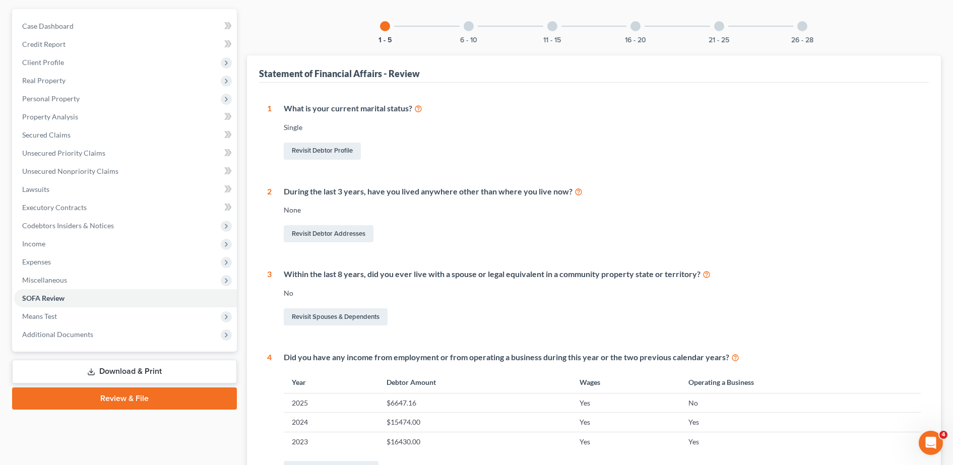
click at [467, 32] on div "6 - 10" at bounding box center [469, 26] width 34 height 34
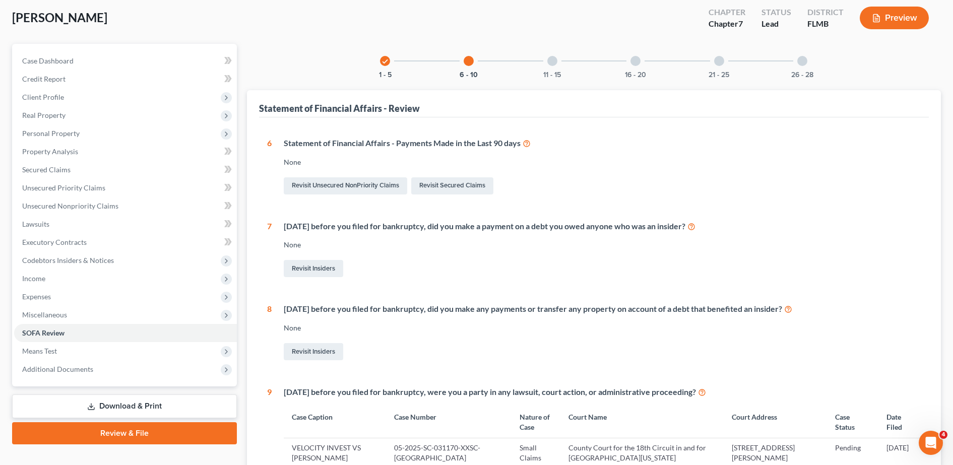
scroll to position [40, 0]
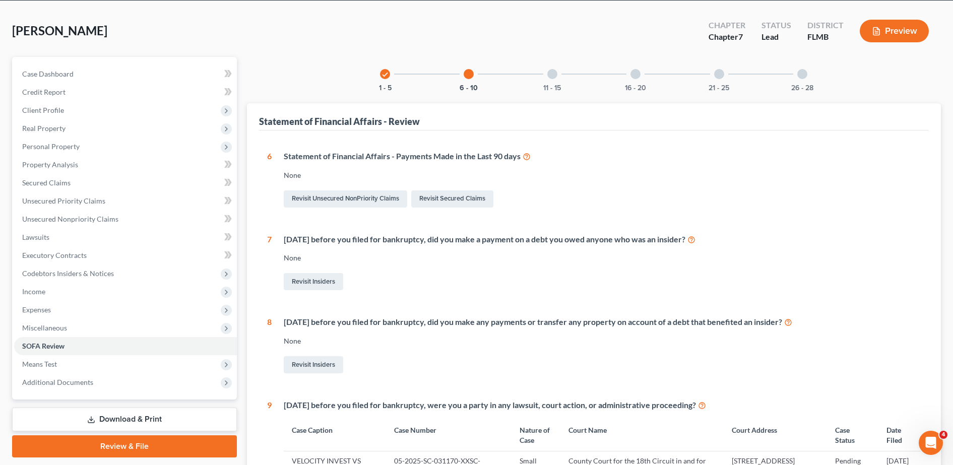
click at [554, 74] on div at bounding box center [553, 74] width 10 height 10
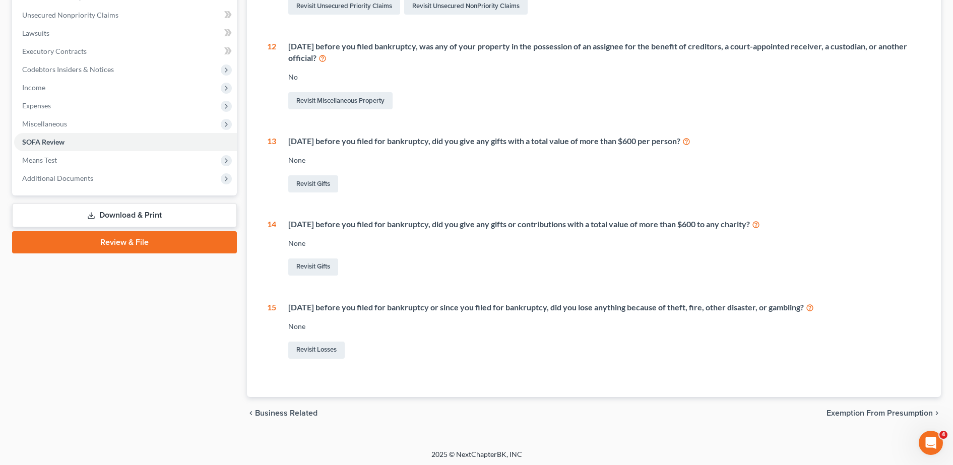
scroll to position [0, 0]
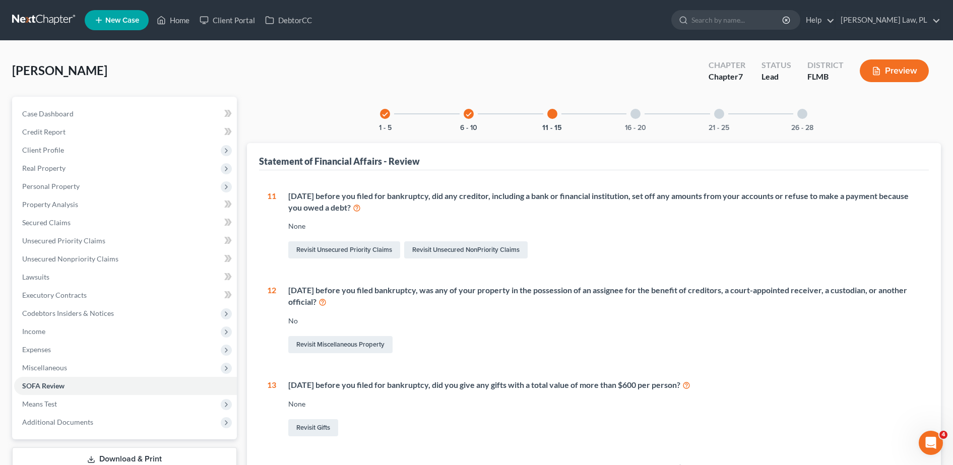
click at [641, 116] on div "16 - 20" at bounding box center [636, 114] width 34 height 34
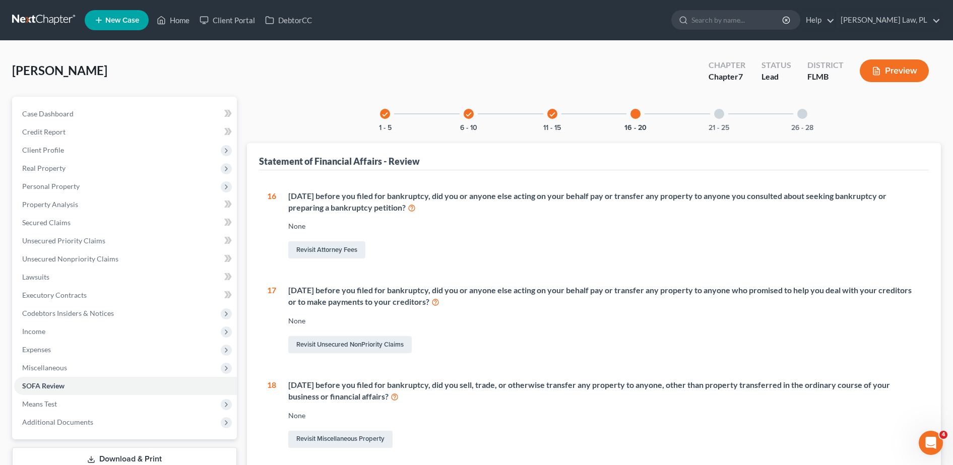
click at [711, 111] on div "21 - 25" at bounding box center [719, 114] width 34 height 34
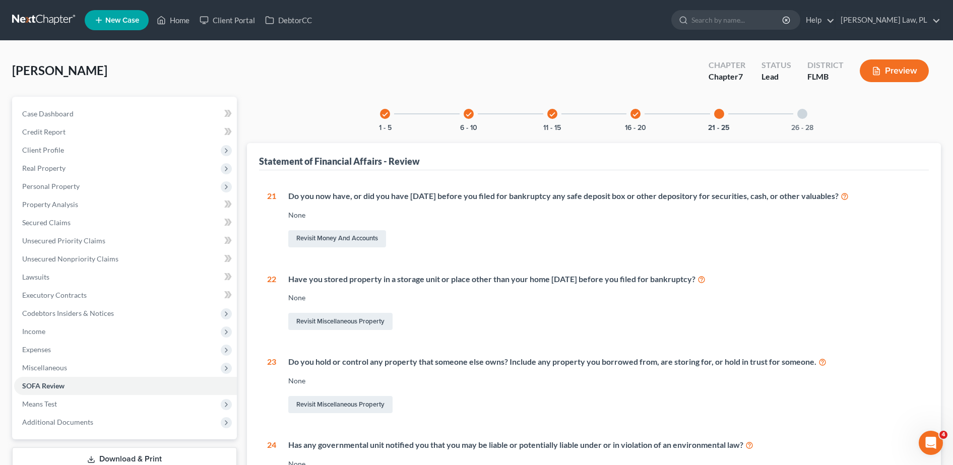
click at [805, 123] on div "26 - 28" at bounding box center [802, 114] width 34 height 34
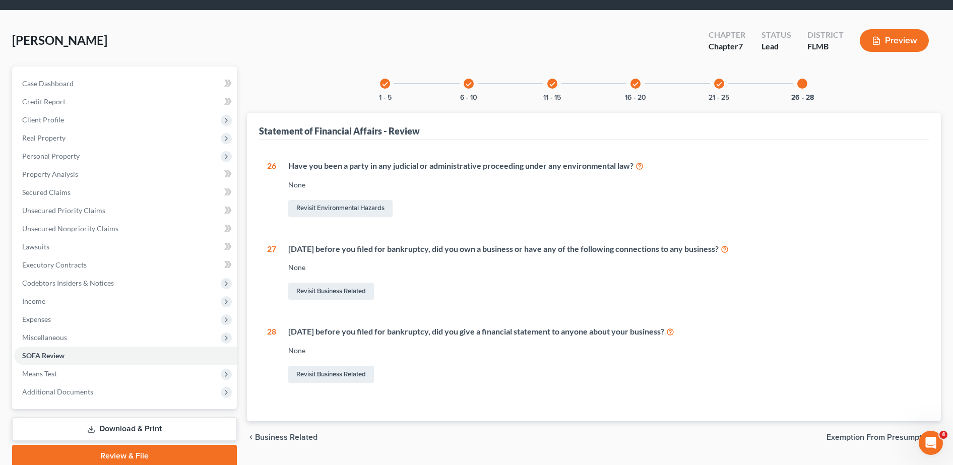
scroll to position [71, 0]
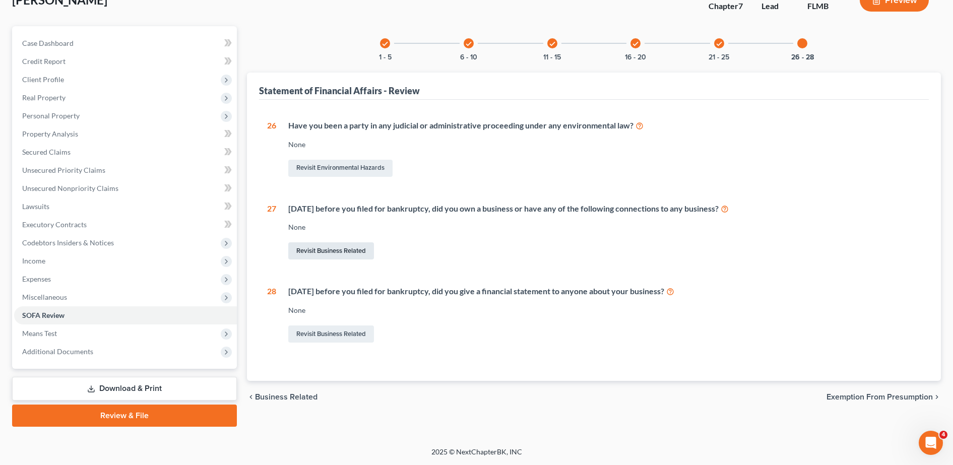
click at [351, 255] on link "Revisit Business Related" at bounding box center [331, 250] width 86 height 17
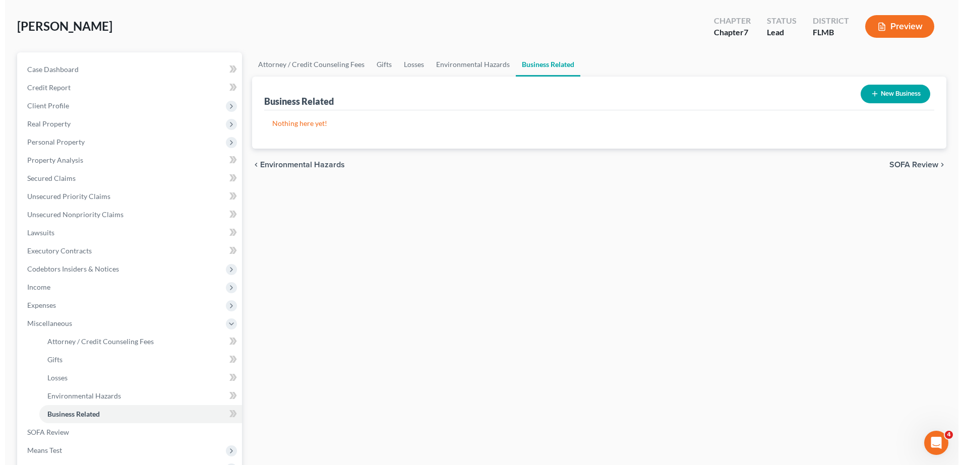
scroll to position [55, 0]
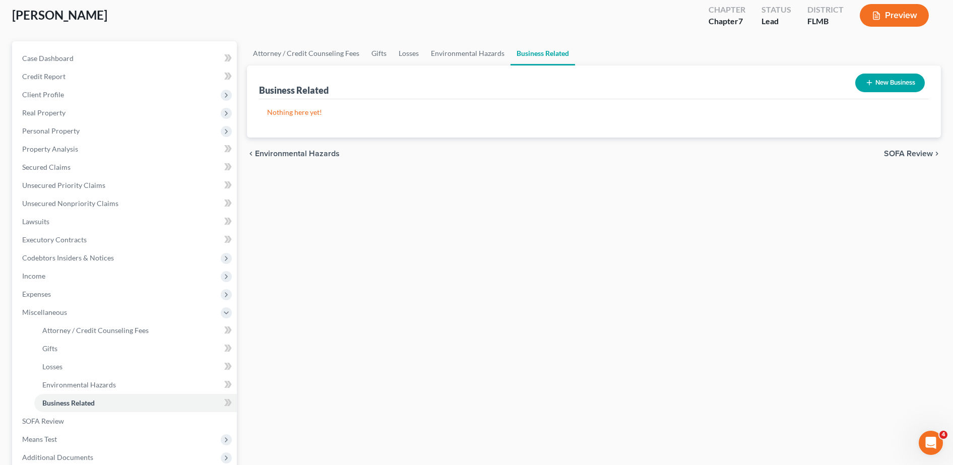
click at [866, 80] on icon "button" at bounding box center [870, 83] width 8 height 8
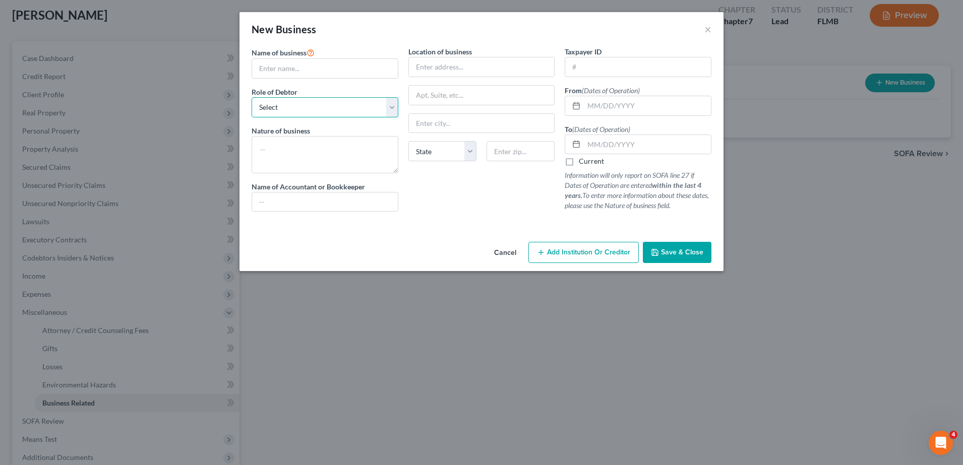
click at [373, 111] on select "Select A member of a limited liability company (LLC) or limited liability partn…" at bounding box center [325, 107] width 147 height 20
click at [553, 246] on button "Add Institution Or Creditor" at bounding box center [583, 252] width 110 height 21
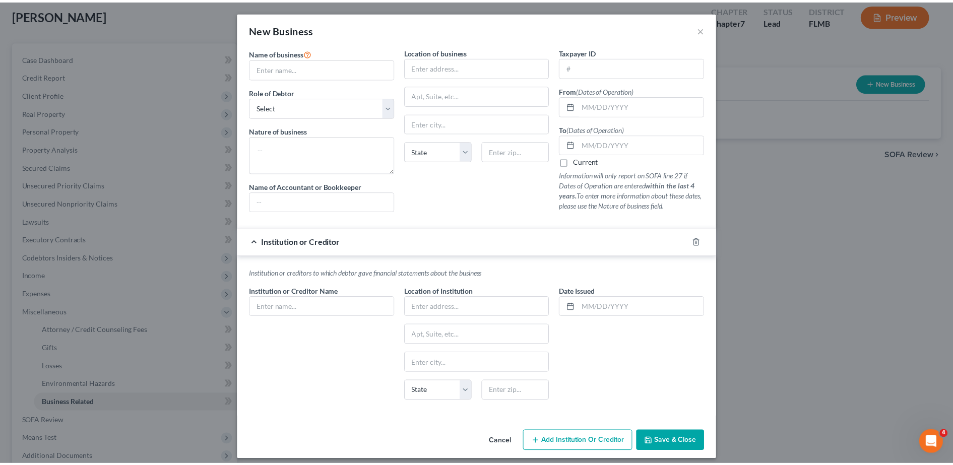
scroll to position [7, 0]
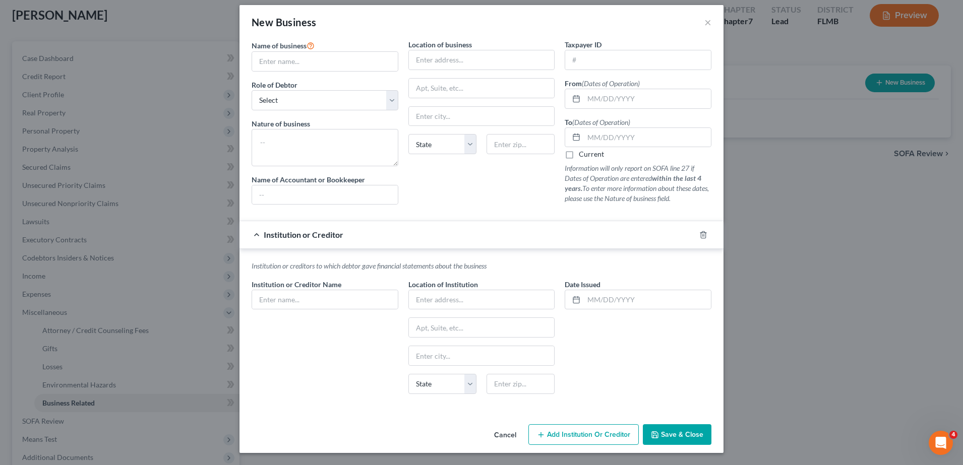
click at [362, 287] on div "Institution or Creditor Name *" at bounding box center [325, 294] width 147 height 31
click at [366, 295] on input "text" at bounding box center [325, 299] width 146 height 19
click at [606, 263] on p "Institution or creditors to which debtor gave financial statements about the bu…" at bounding box center [482, 266] width 460 height 10
click at [707, 23] on div "New Business ×" at bounding box center [481, 22] width 484 height 34
click at [704, 23] on button "×" at bounding box center [707, 22] width 7 height 12
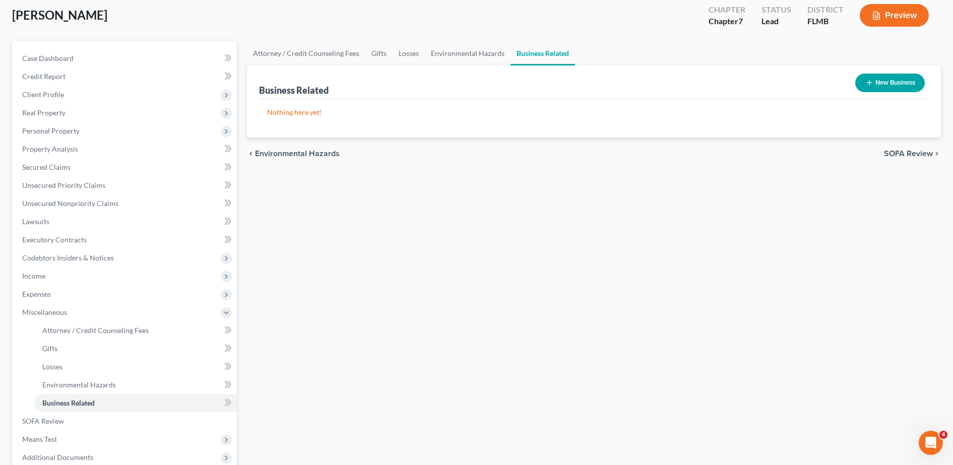
click at [885, 24] on button "Preview" at bounding box center [894, 15] width 69 height 23
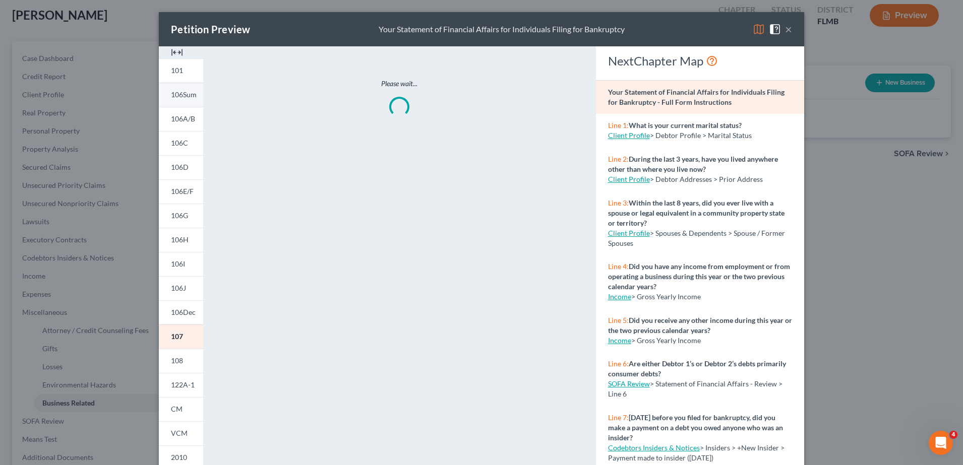
click at [161, 95] on link "106Sum" at bounding box center [181, 95] width 44 height 24
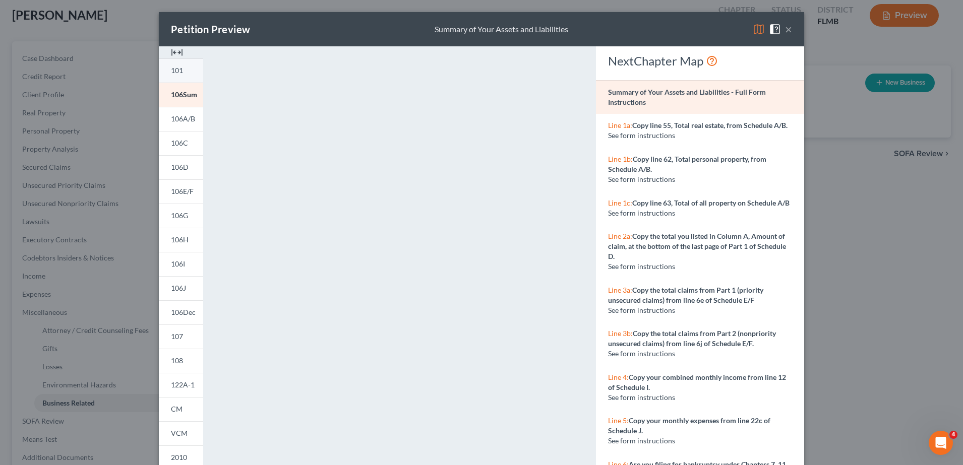
click at [175, 74] on span "101" at bounding box center [177, 70] width 12 height 9
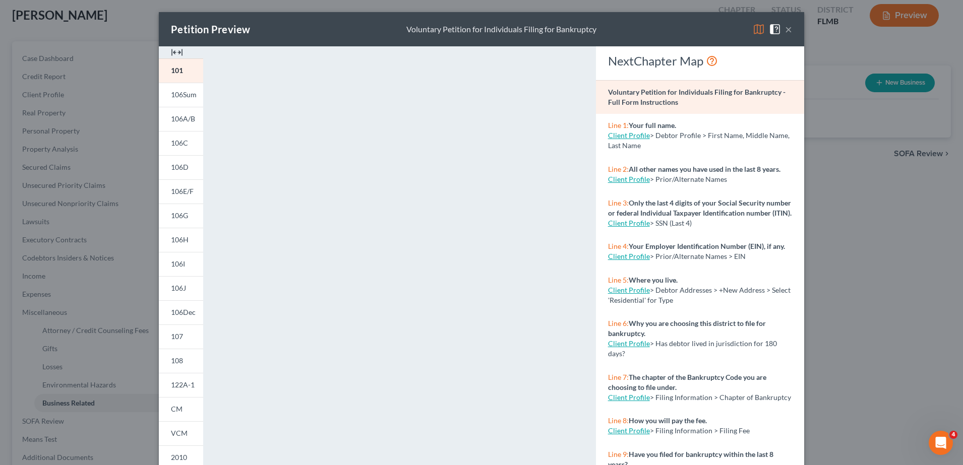
click at [785, 30] on button "×" at bounding box center [788, 29] width 7 height 12
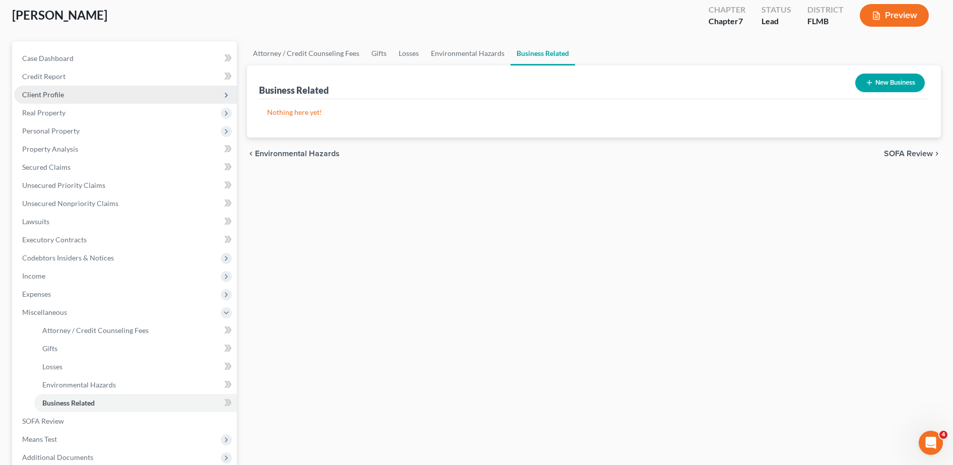
click at [86, 87] on span "Client Profile" at bounding box center [125, 95] width 223 height 18
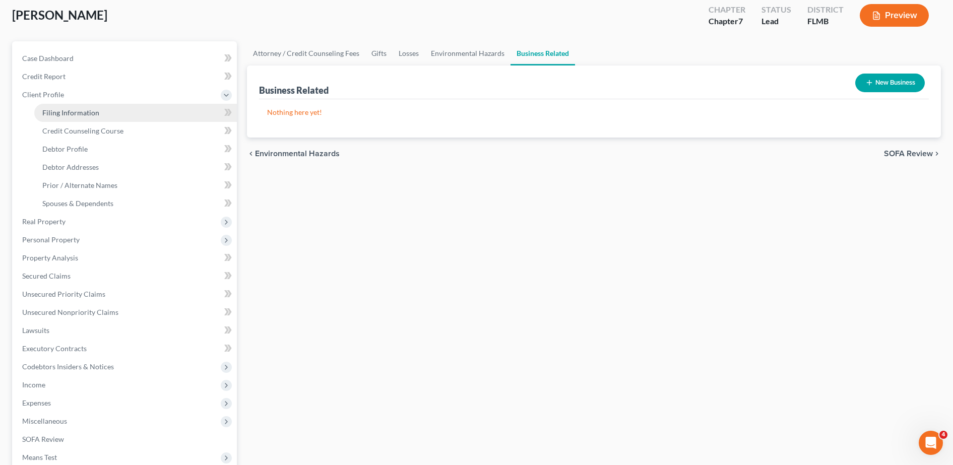
click at [73, 106] on link "Filing Information" at bounding box center [135, 113] width 203 height 18
select select "1"
select select "0"
select select "15"
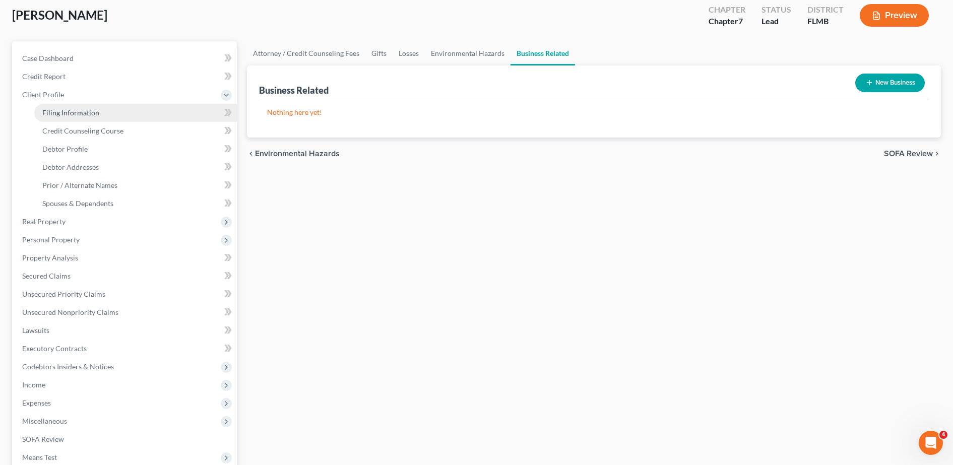
select select "0"
select select "9"
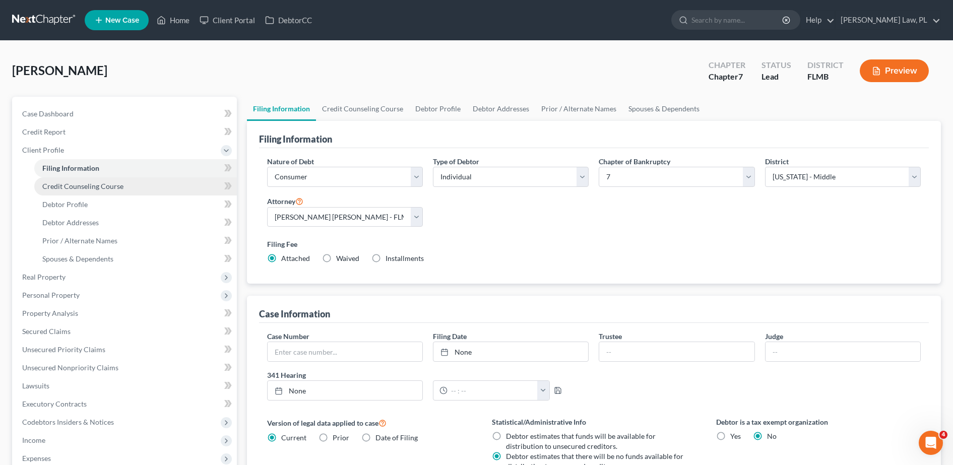
click at [89, 184] on span "Credit Counseling Course" at bounding box center [82, 186] width 81 height 9
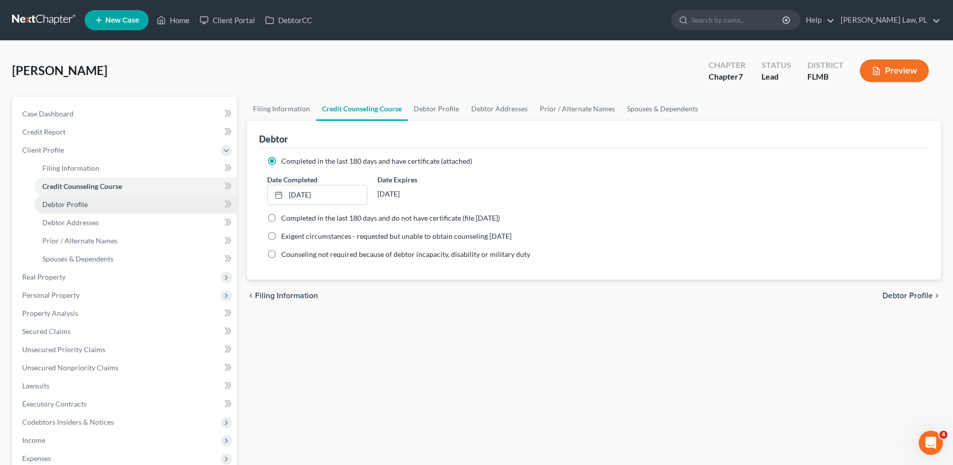
click at [95, 205] on link "Debtor Profile" at bounding box center [135, 205] width 203 height 18
select select "0"
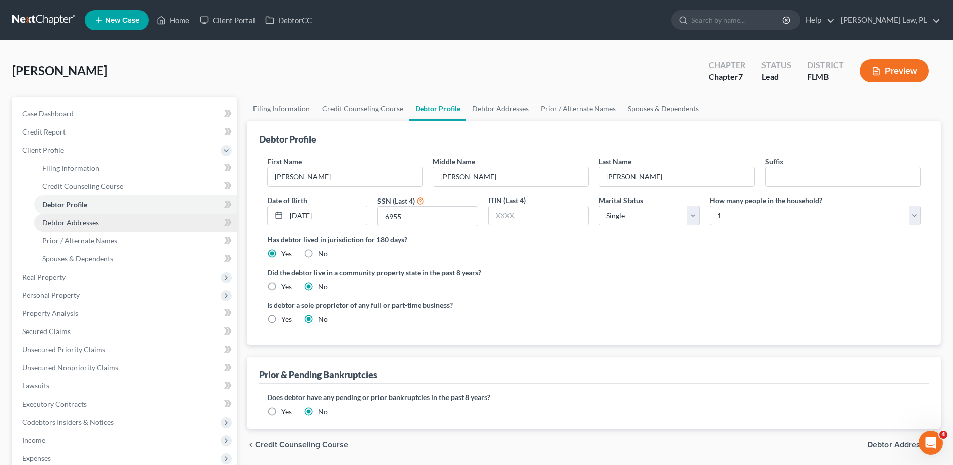
click at [75, 221] on span "Debtor Addresses" at bounding box center [70, 222] width 56 height 9
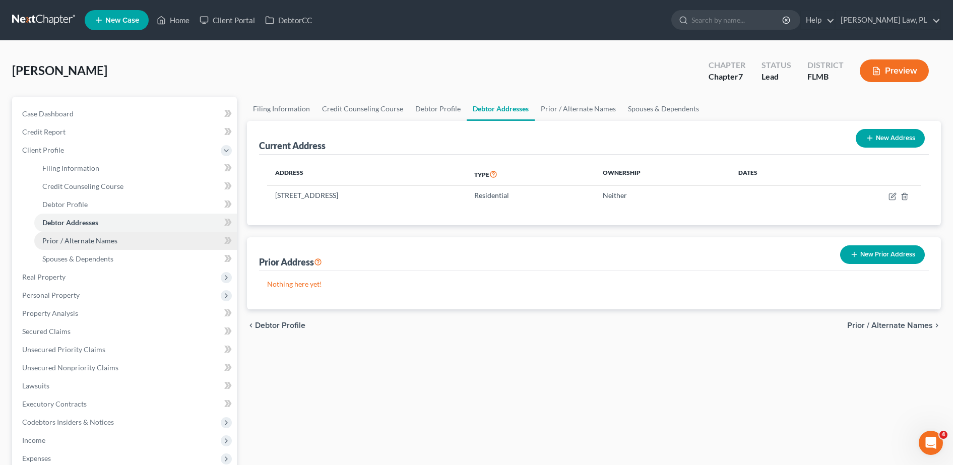
click at [77, 233] on link "Prior / Alternate Names" at bounding box center [135, 241] width 203 height 18
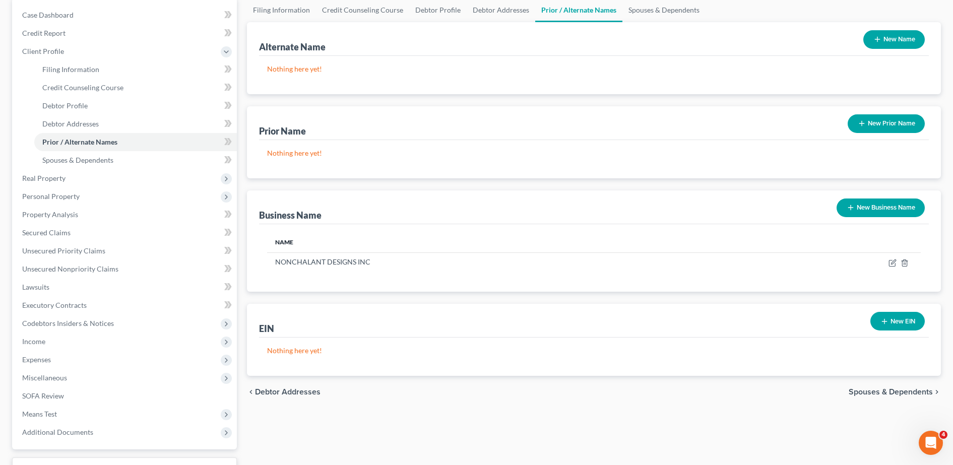
scroll to position [100, 0]
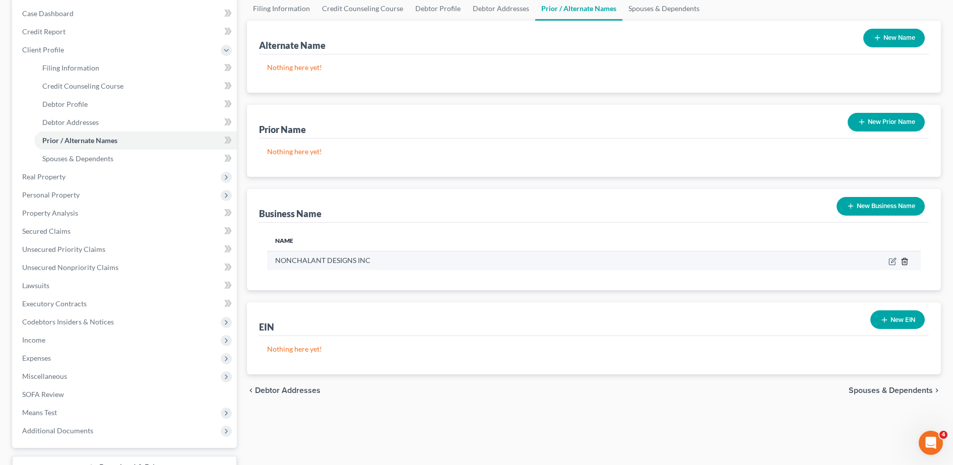
click at [901, 263] on icon "button" at bounding box center [905, 262] width 8 height 8
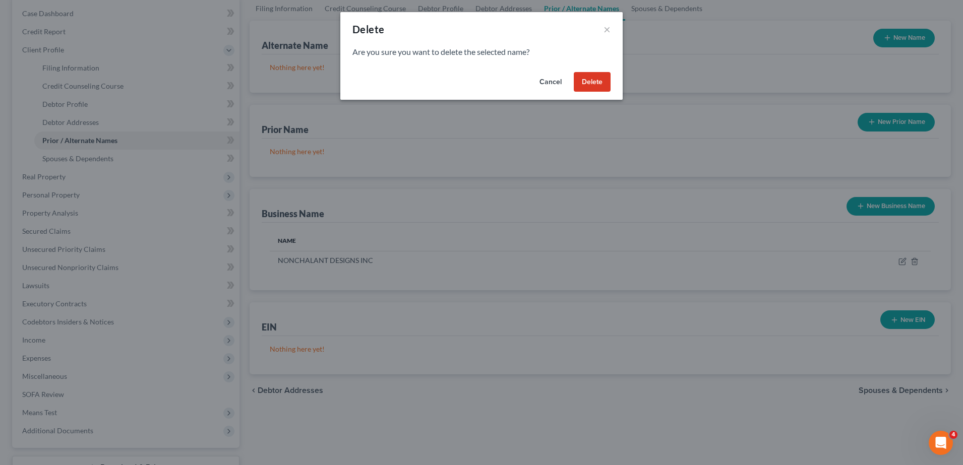
click at [596, 89] on button "Delete" at bounding box center [592, 82] width 37 height 20
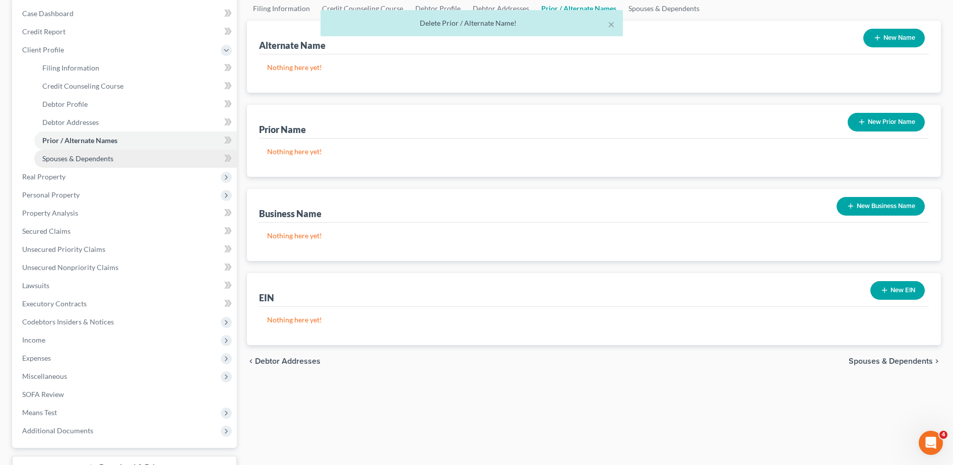
click at [132, 157] on link "Spouses & Dependents" at bounding box center [135, 159] width 203 height 18
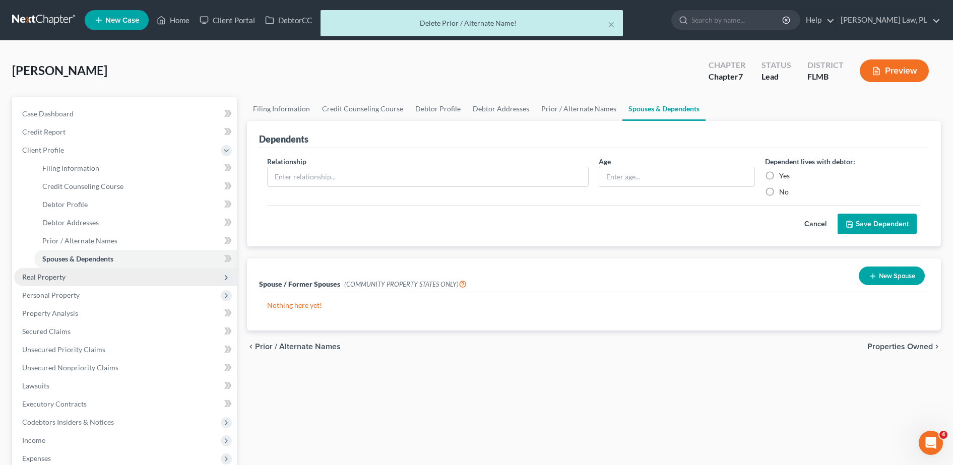
click at [49, 275] on span "Real Property" at bounding box center [43, 277] width 43 height 9
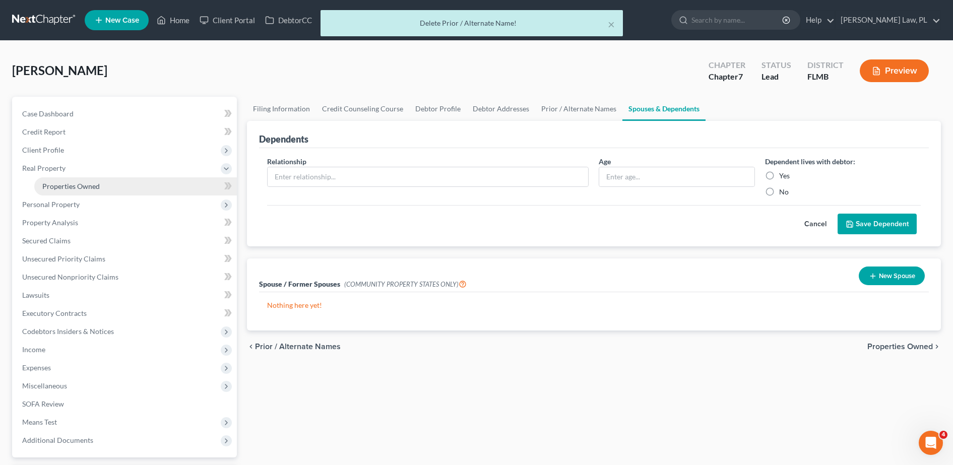
click at [88, 189] on span "Properties Owned" at bounding box center [70, 186] width 57 height 9
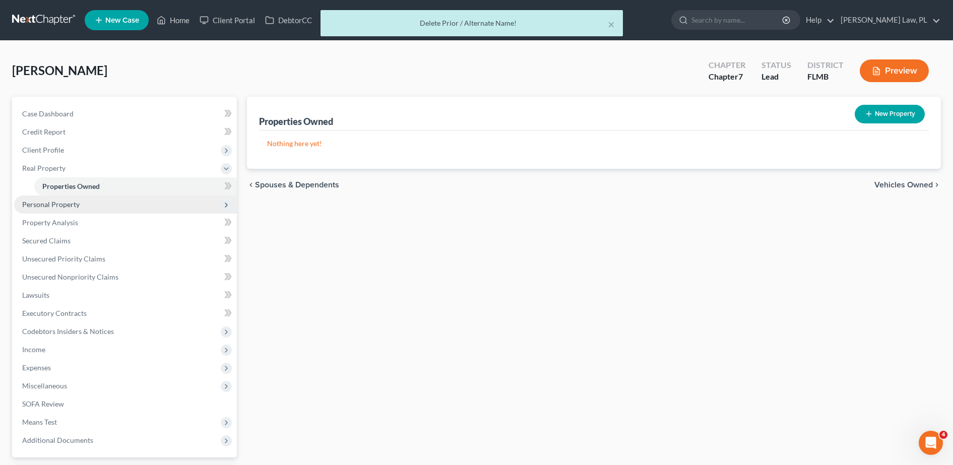
click at [88, 200] on span "Personal Property" at bounding box center [125, 205] width 223 height 18
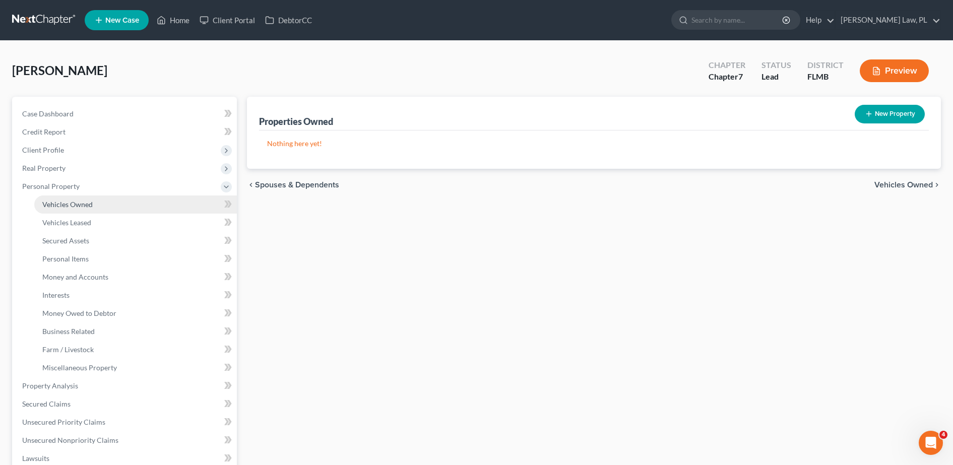
click at [71, 197] on link "Vehicles Owned" at bounding box center [135, 205] width 203 height 18
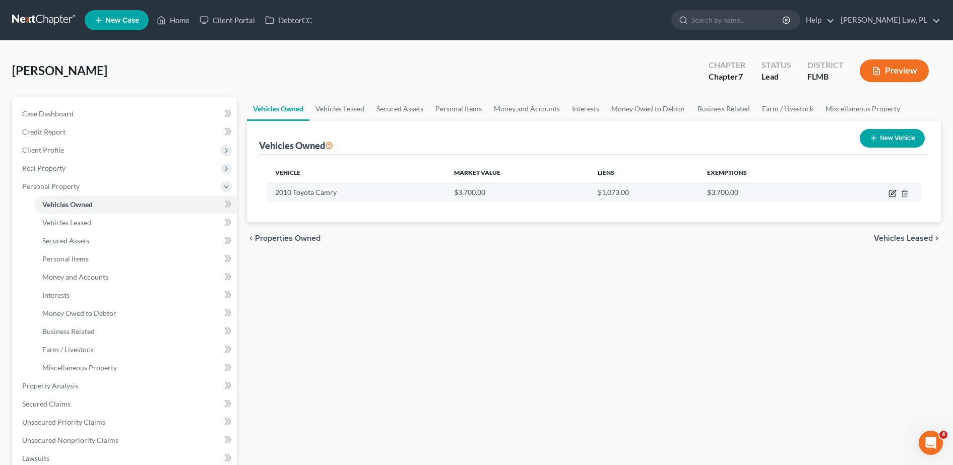
click at [889, 192] on icon "button" at bounding box center [893, 194] width 8 height 8
select select "0"
select select "16"
select select "3"
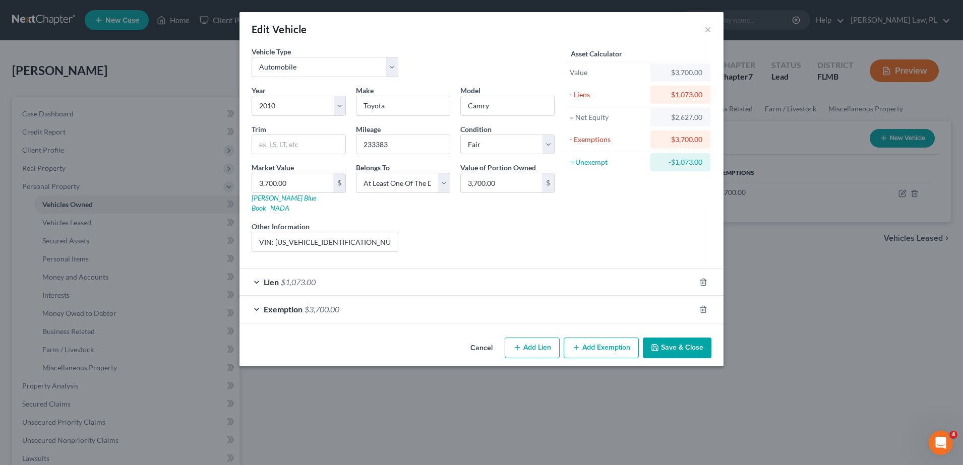
click at [679, 342] on button "Save & Close" at bounding box center [677, 348] width 69 height 21
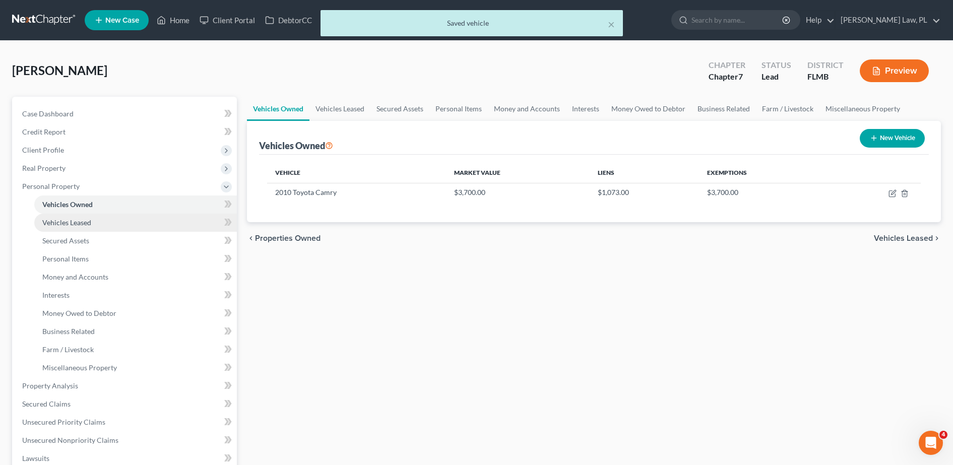
click at [143, 228] on link "Vehicles Leased" at bounding box center [135, 223] width 203 height 18
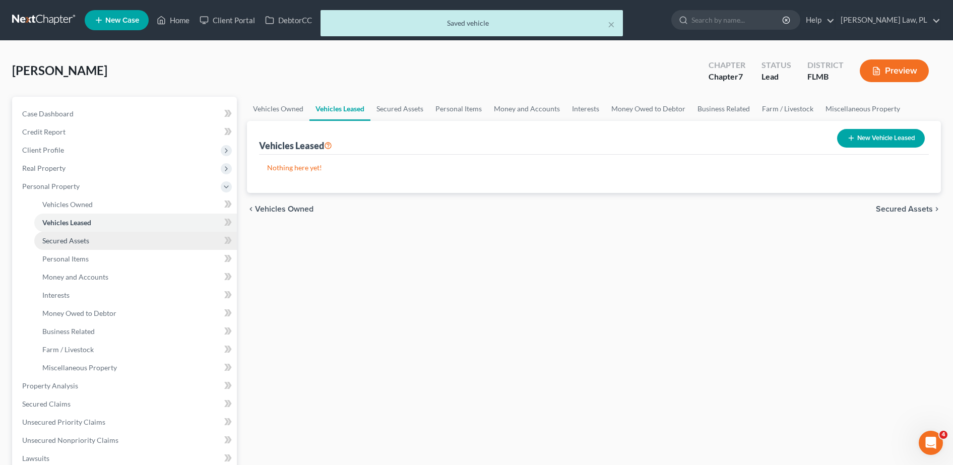
click at [114, 243] on link "Secured Assets" at bounding box center [135, 241] width 203 height 18
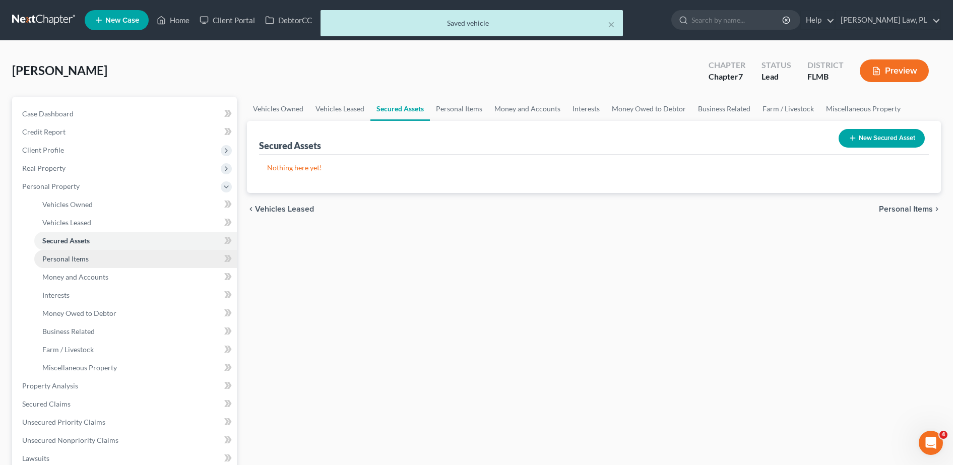
click at [108, 255] on link "Personal Items" at bounding box center [135, 259] width 203 height 18
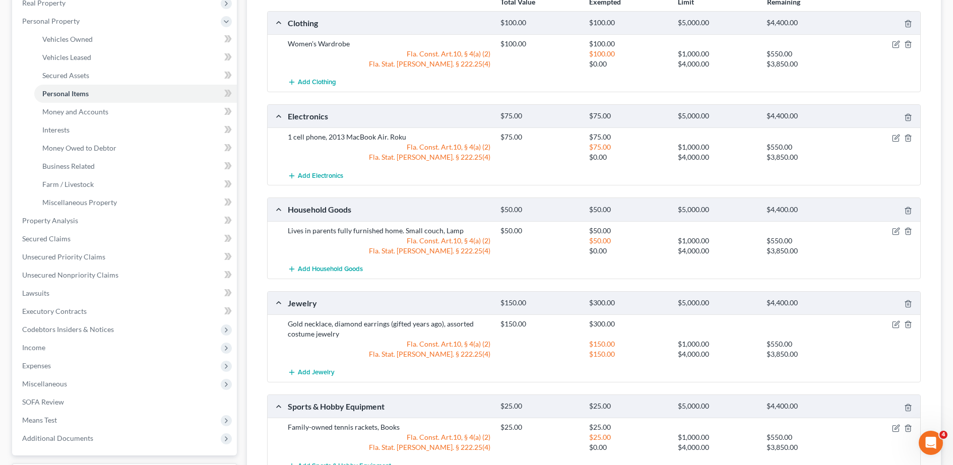
scroll to position [81, 0]
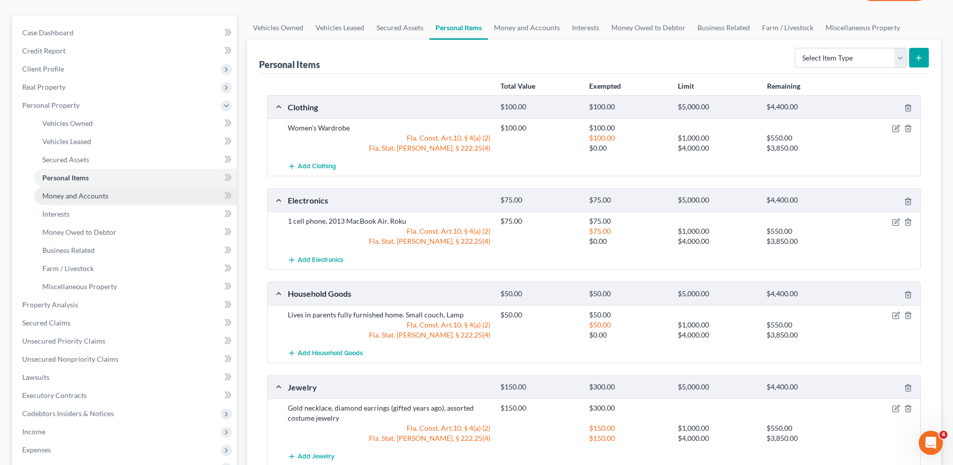
click at [131, 204] on link "Money and Accounts" at bounding box center [135, 196] width 203 height 18
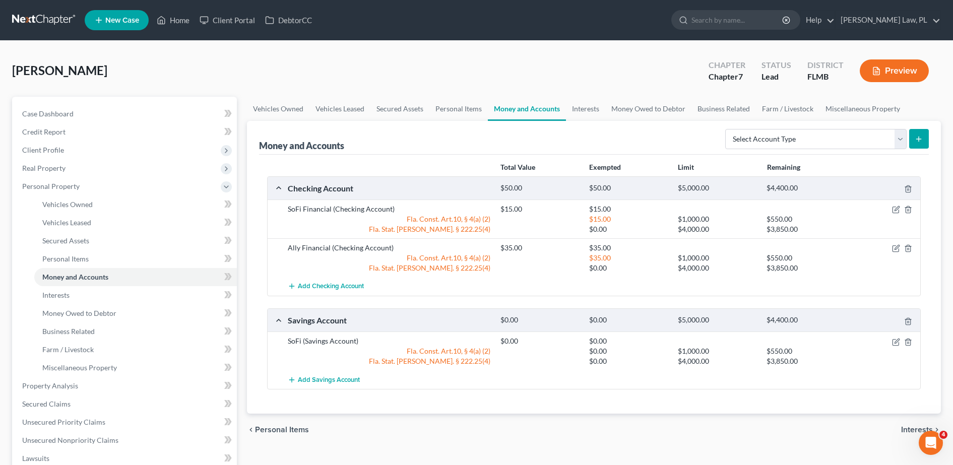
click at [893, 347] on div "$0.00 $1,000.00 $550.00" at bounding box center [709, 351] width 426 height 10
click at [894, 342] on icon "button" at bounding box center [896, 342] width 8 height 8
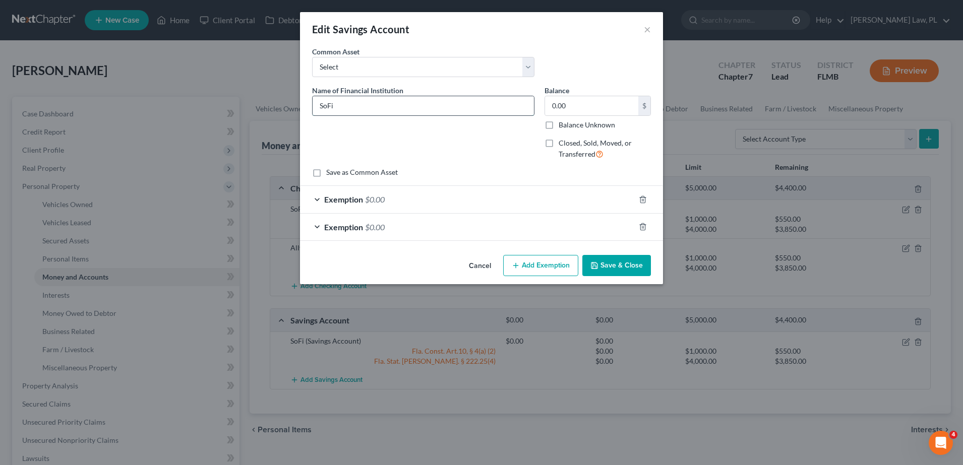
click at [389, 108] on input "SoFi" at bounding box center [423, 105] width 221 height 19
type input "SoFi Financial"
click at [633, 263] on button "Save & Close" at bounding box center [616, 265] width 69 height 21
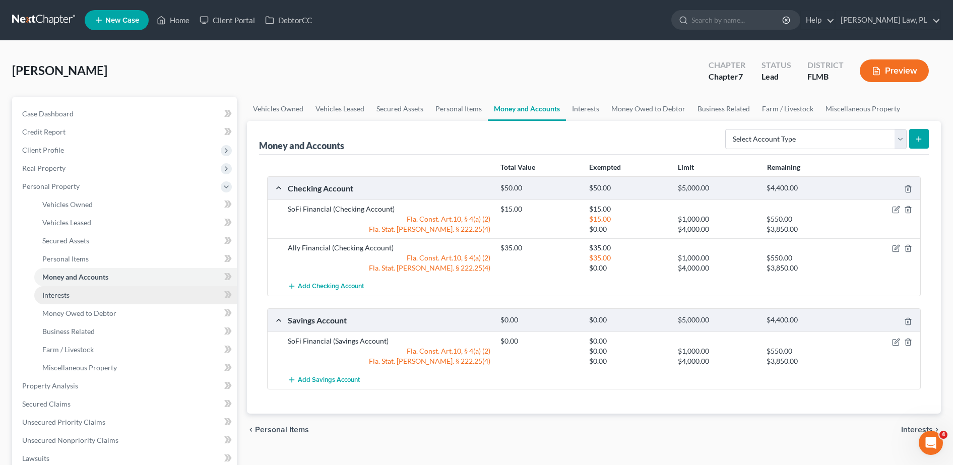
click at [127, 293] on link "Interests" at bounding box center [135, 295] width 203 height 18
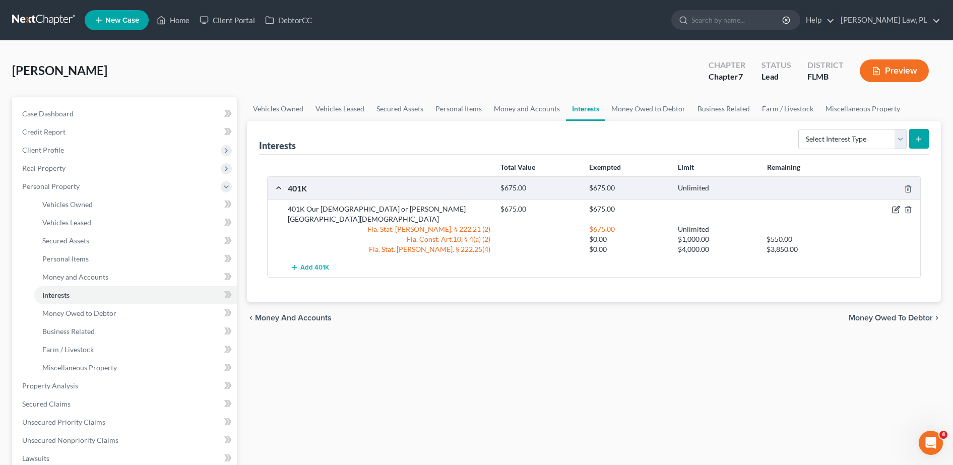
click at [899, 209] on icon "button" at bounding box center [896, 210] width 8 height 8
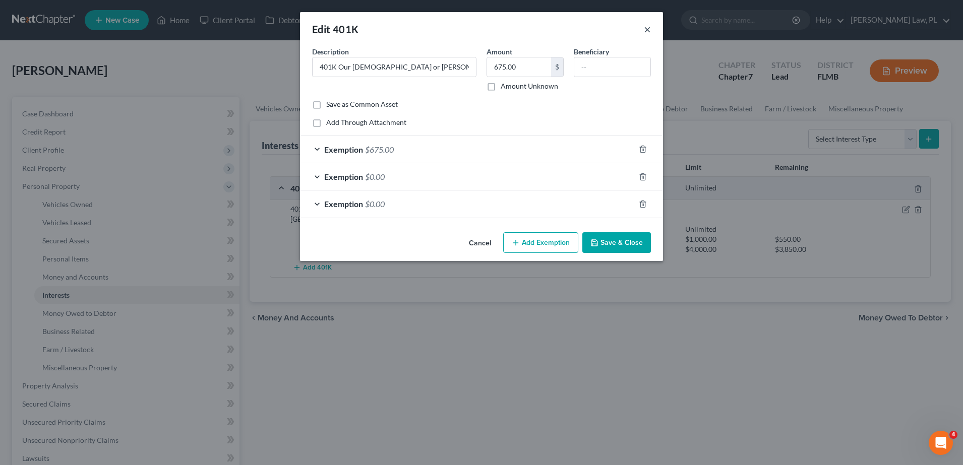
click at [646, 28] on button "×" at bounding box center [647, 29] width 7 height 12
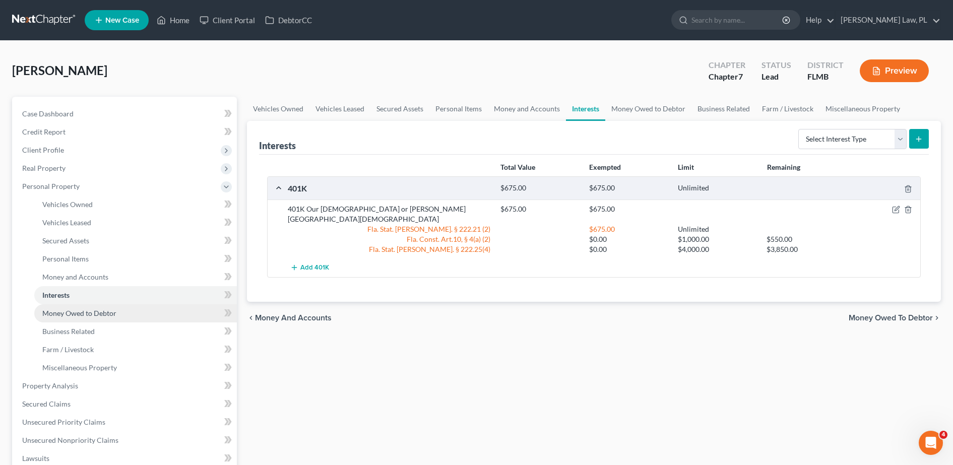
click at [106, 310] on span "Money Owed to Debtor" at bounding box center [79, 313] width 74 height 9
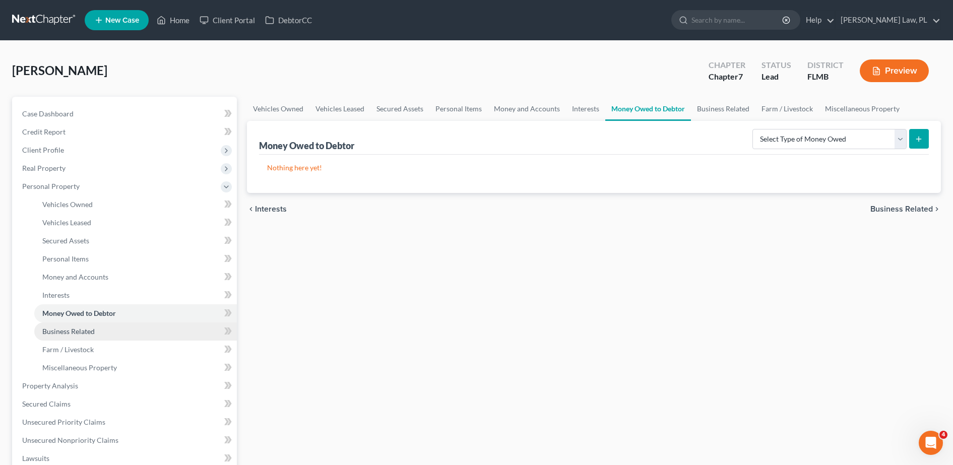
click at [101, 335] on link "Business Related" at bounding box center [135, 332] width 203 height 18
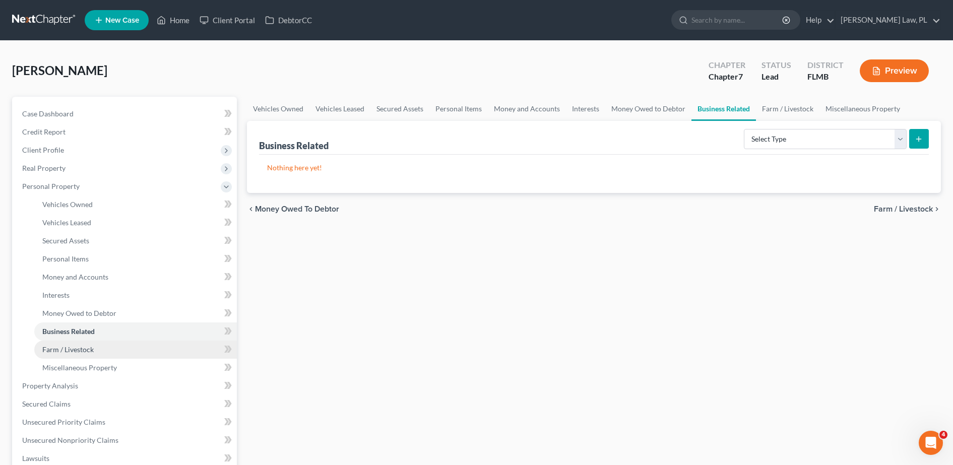
click at [93, 351] on link "Farm / Livestock" at bounding box center [135, 350] width 203 height 18
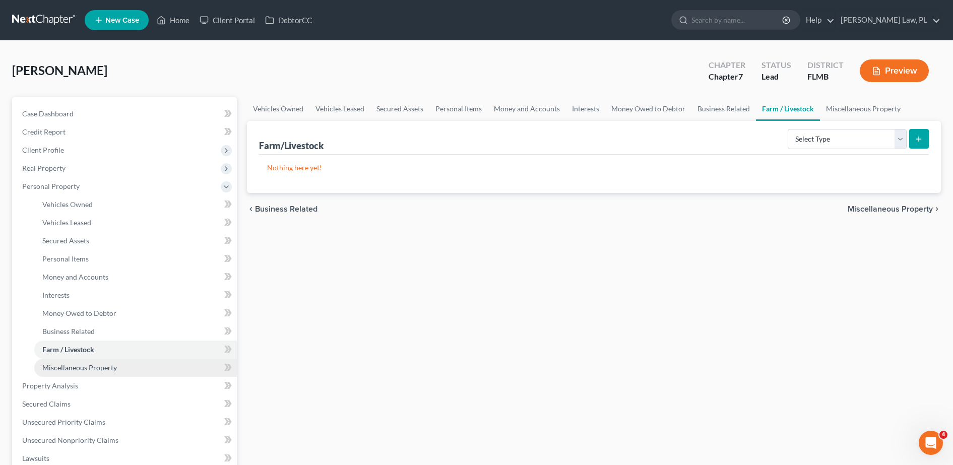
click at [93, 368] on span "Miscellaneous Property" at bounding box center [79, 367] width 75 height 9
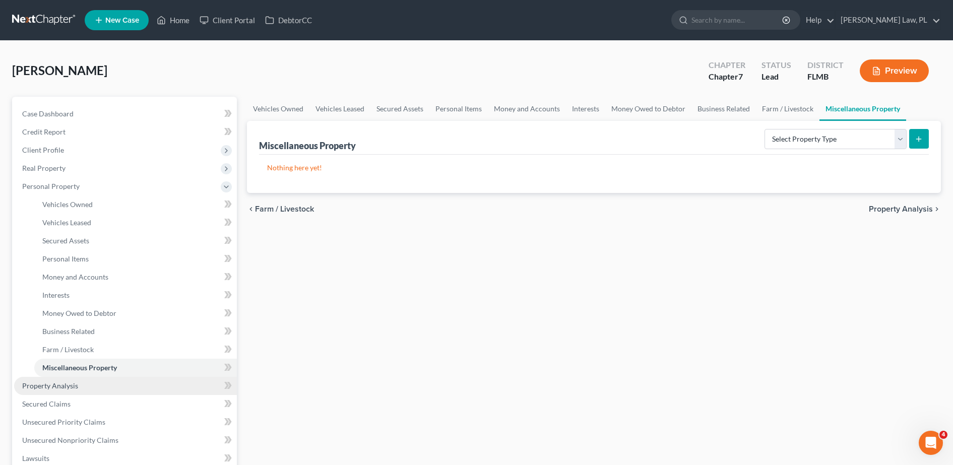
click at [72, 379] on link "Property Analysis" at bounding box center [125, 386] width 223 height 18
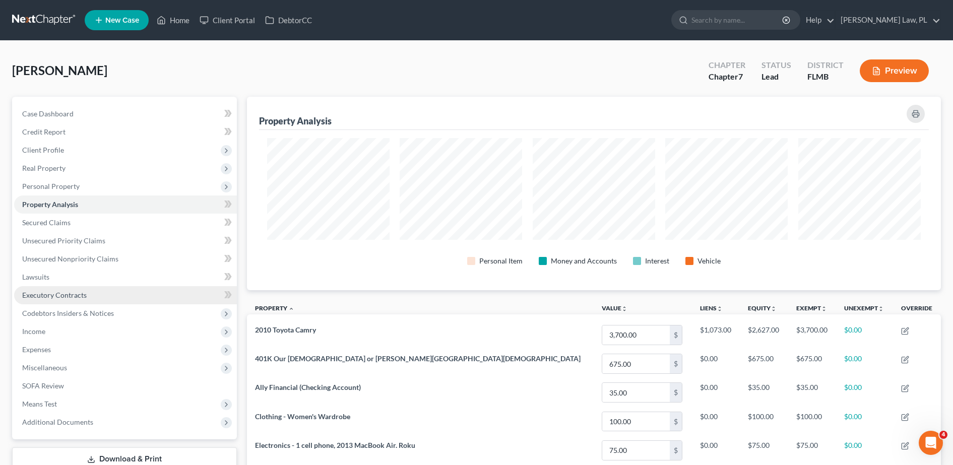
scroll to position [194, 695]
click at [99, 224] on link "Secured Claims" at bounding box center [125, 223] width 223 height 18
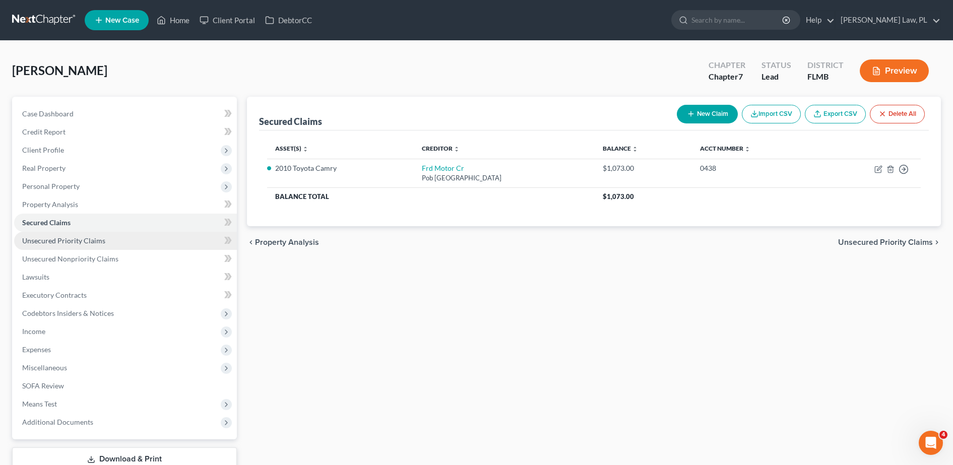
click at [101, 244] on span "Unsecured Priority Claims" at bounding box center [63, 240] width 83 height 9
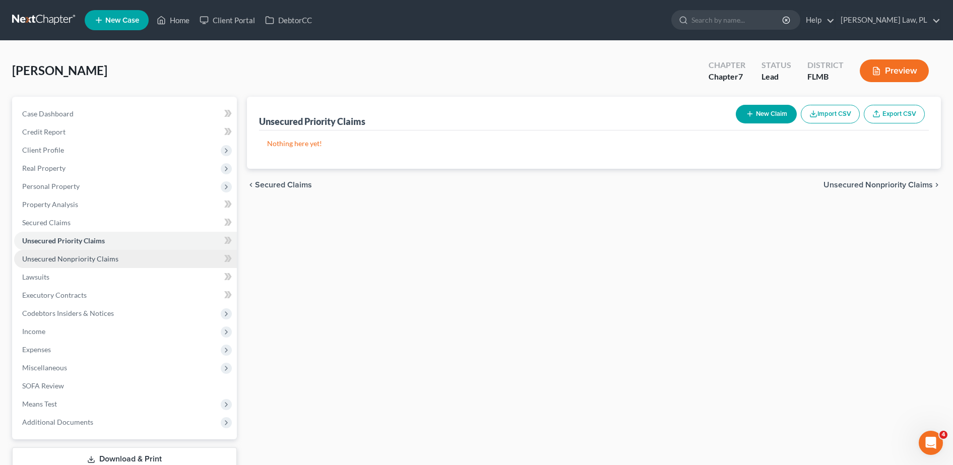
click at [102, 257] on span "Unsecured Nonpriority Claims" at bounding box center [70, 259] width 96 height 9
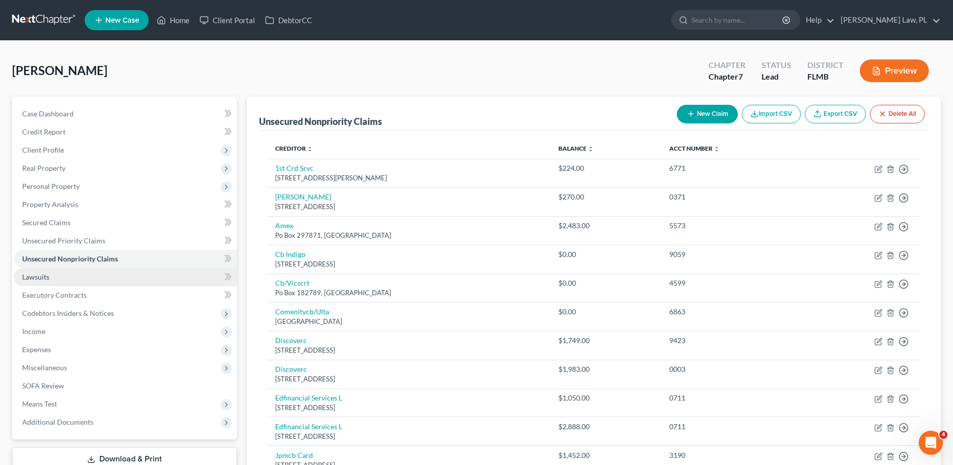
click at [95, 277] on link "Lawsuits" at bounding box center [125, 277] width 223 height 18
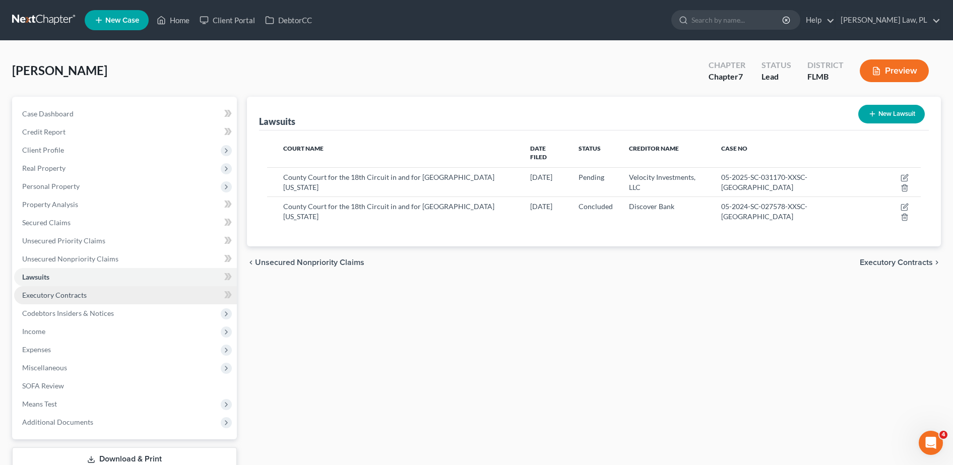
click at [127, 295] on link "Executory Contracts" at bounding box center [125, 295] width 223 height 18
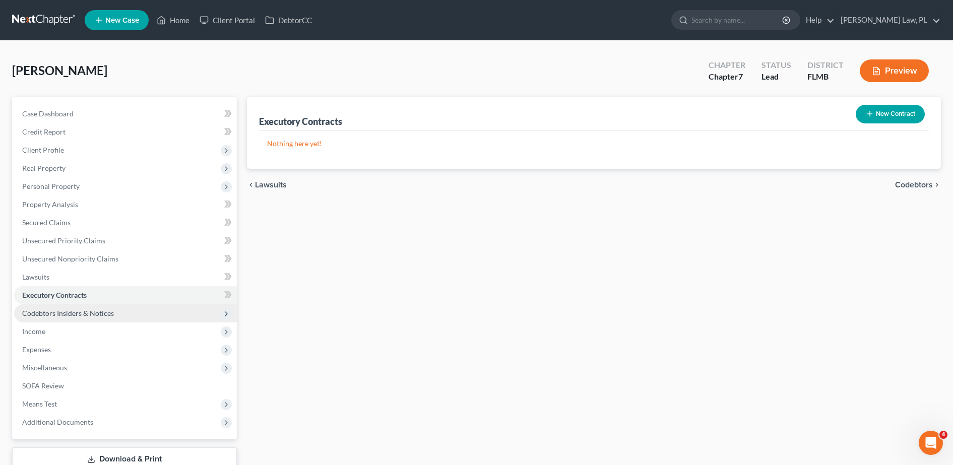
click at [88, 308] on span "Codebtors Insiders & Notices" at bounding box center [125, 314] width 223 height 18
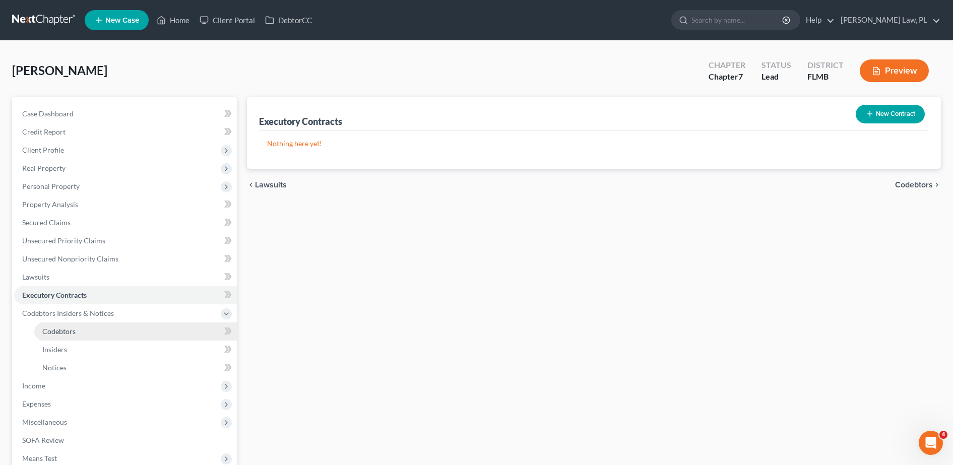
click at [91, 328] on link "Codebtors" at bounding box center [135, 332] width 203 height 18
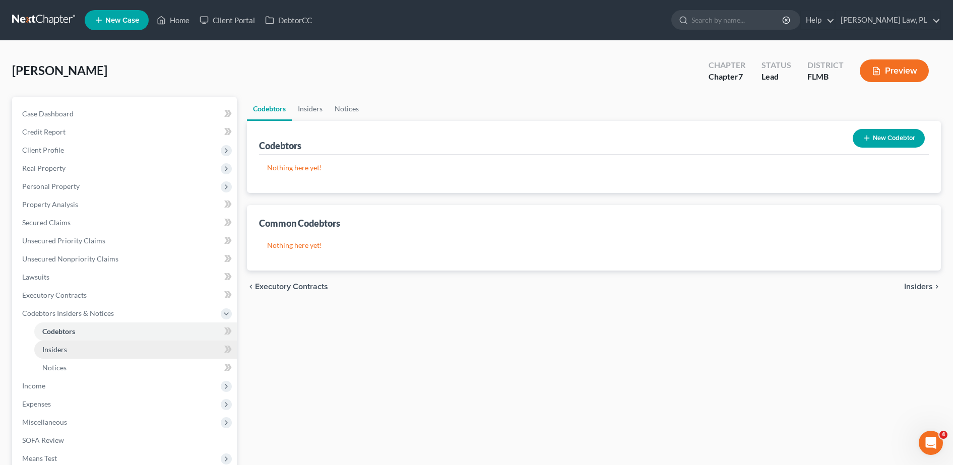
click at [92, 341] on link "Insiders" at bounding box center [135, 350] width 203 height 18
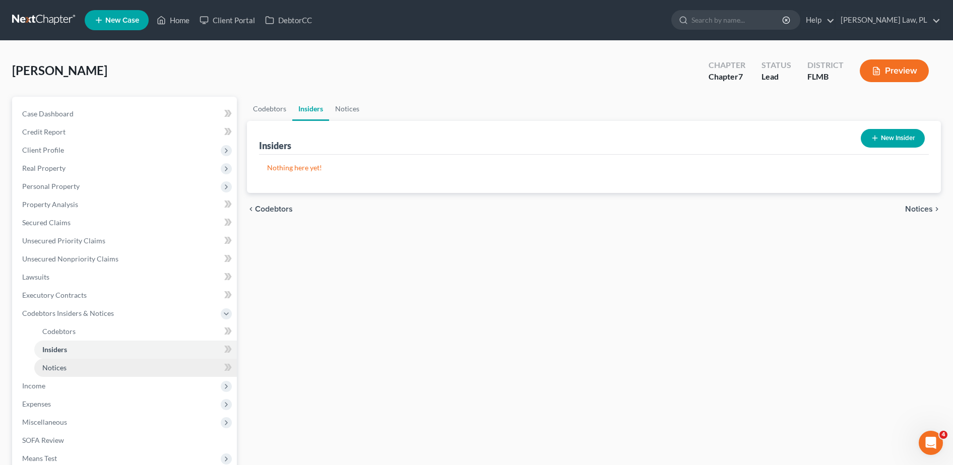
click at [97, 368] on link "Notices" at bounding box center [135, 368] width 203 height 18
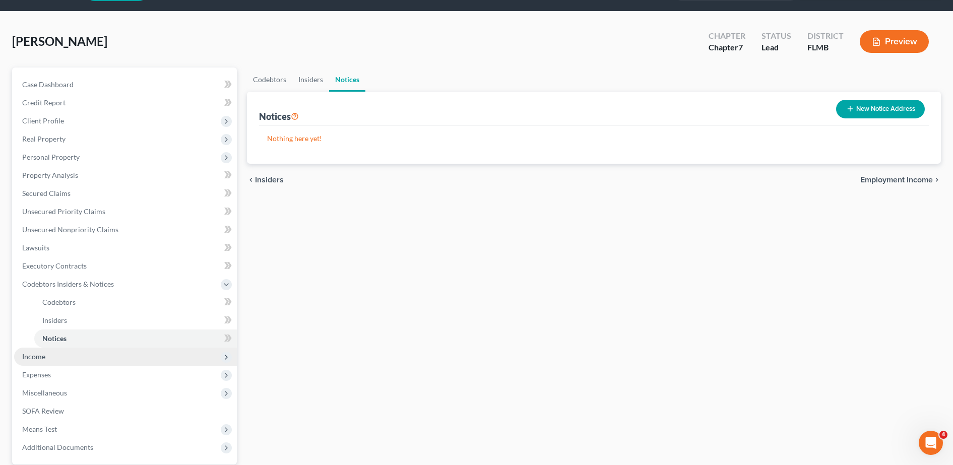
scroll to position [45, 0]
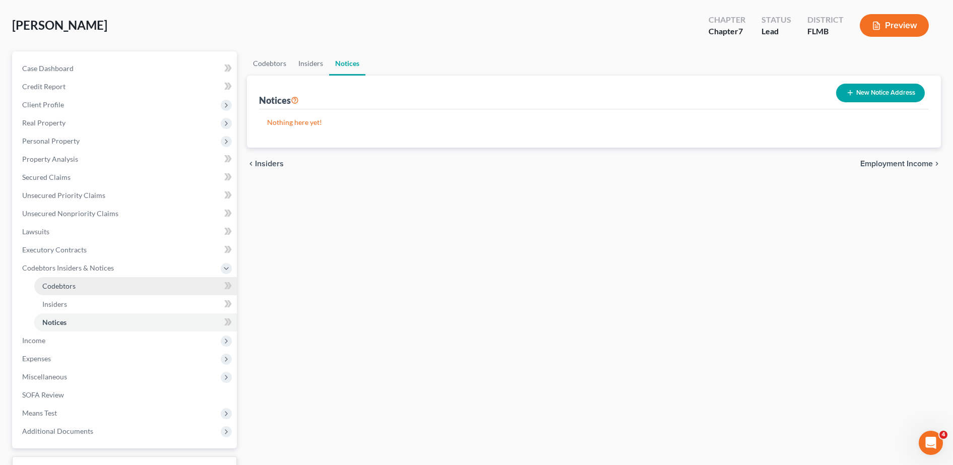
click at [78, 285] on link "Codebtors" at bounding box center [135, 286] width 203 height 18
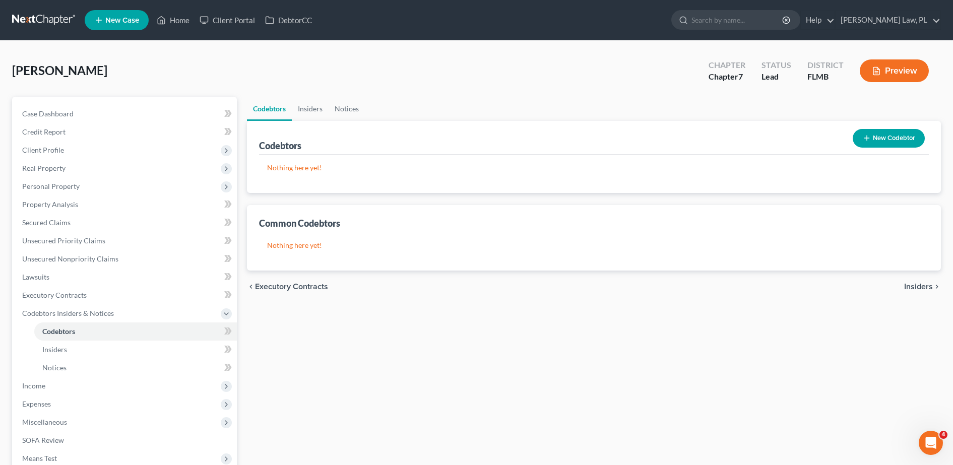
click at [861, 138] on button "New Codebtor" at bounding box center [889, 138] width 72 height 19
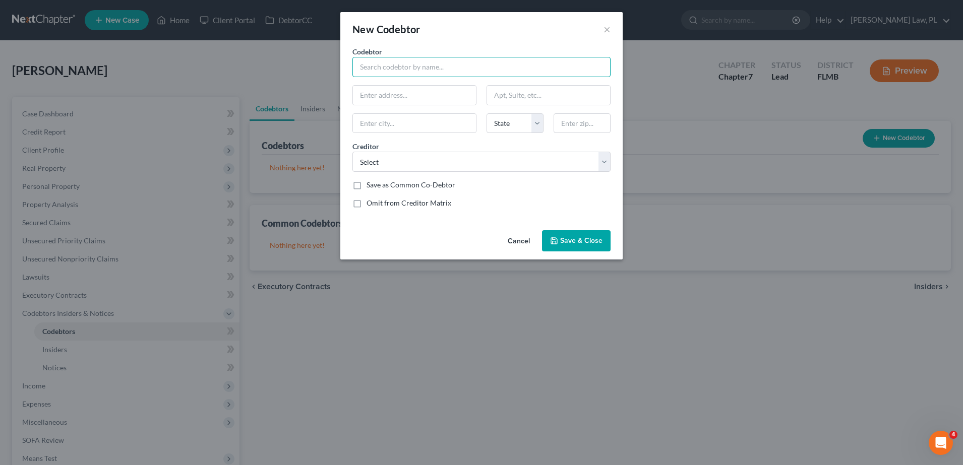
click at [469, 68] on input "text" at bounding box center [481, 67] width 258 height 20
click at [605, 28] on button "×" at bounding box center [606, 29] width 7 height 12
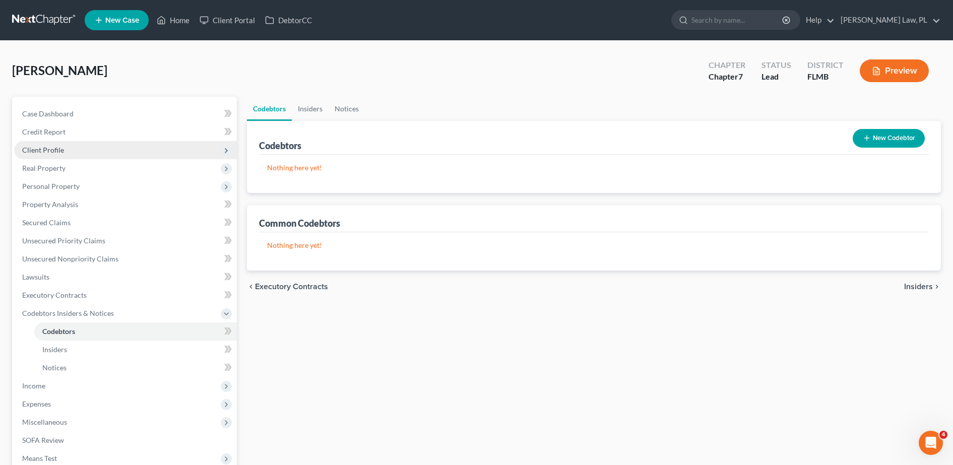
click at [62, 149] on span "Client Profile" at bounding box center [43, 150] width 42 height 9
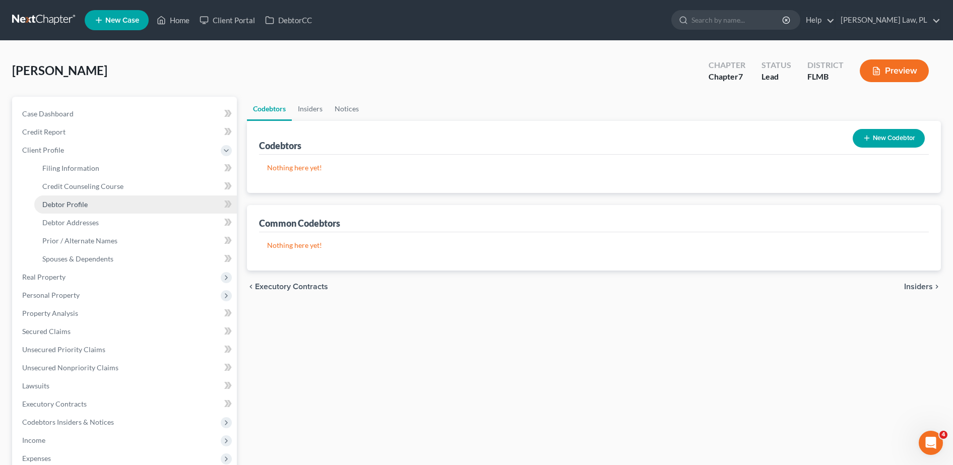
click at [95, 204] on link "Debtor Profile" at bounding box center [135, 205] width 203 height 18
select select "0"
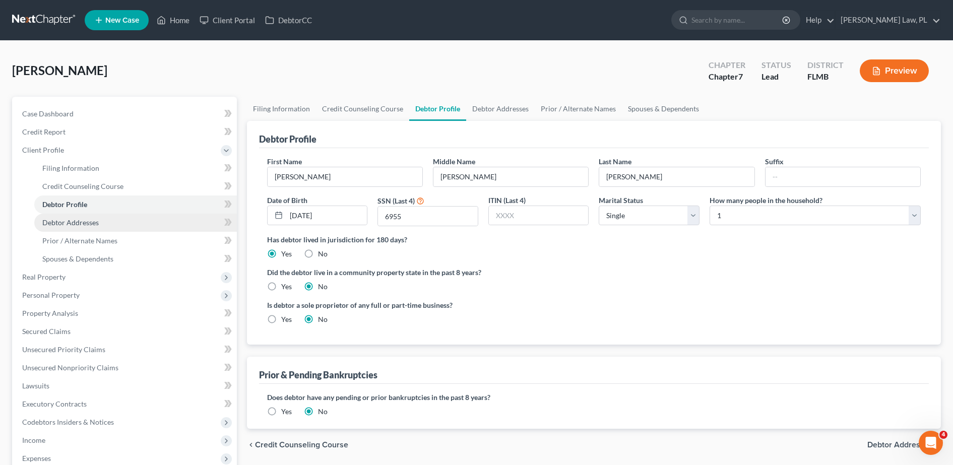
click at [96, 222] on span "Debtor Addresses" at bounding box center [70, 222] width 56 height 9
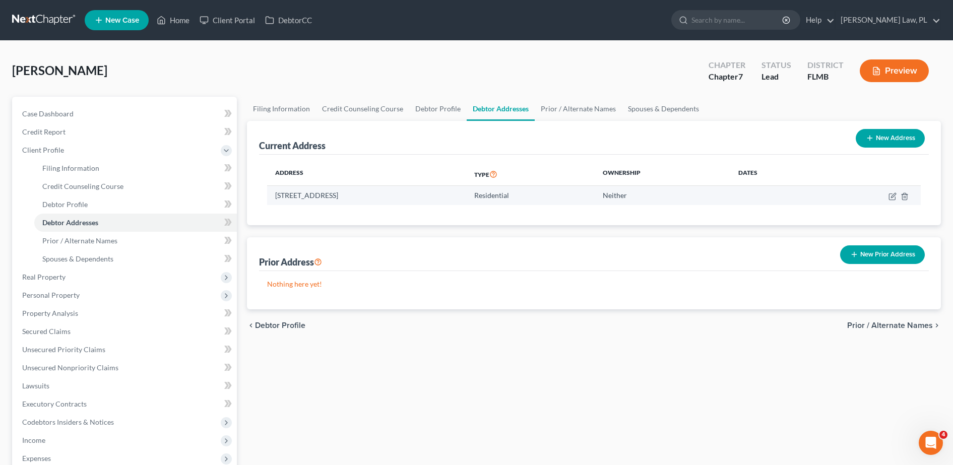
drag, startPoint x: 415, startPoint y: 193, endPoint x: 273, endPoint y: 192, distance: 142.2
click at [273, 192] on td "[STREET_ADDRESS]" at bounding box center [366, 195] width 199 height 19
copy td "[STREET_ADDRESS]"
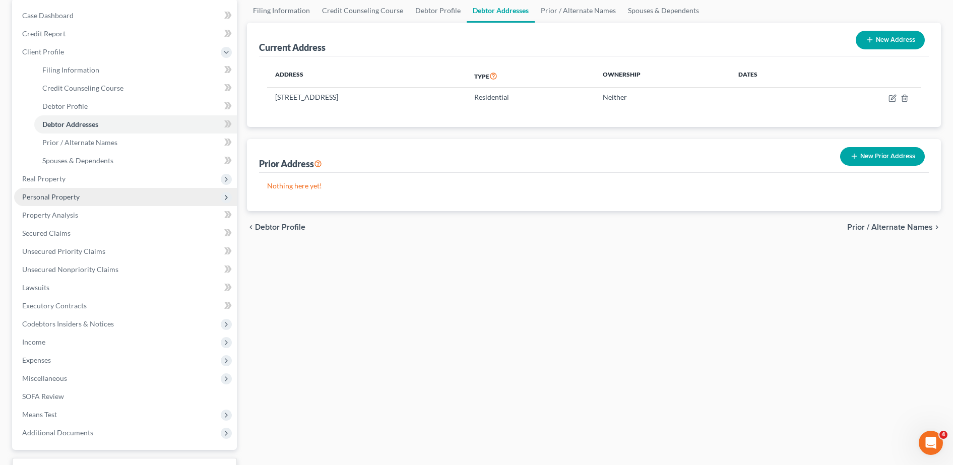
scroll to position [105, 0]
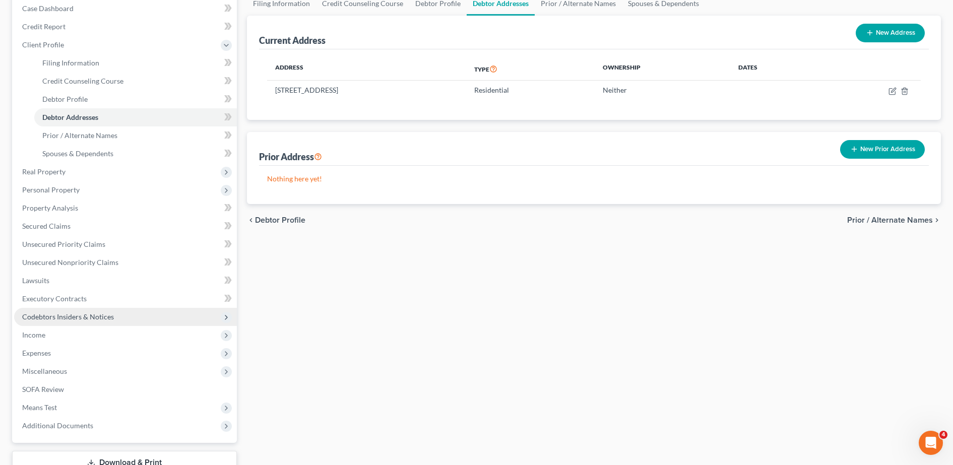
click at [81, 316] on span "Codebtors Insiders & Notices" at bounding box center [68, 317] width 92 height 9
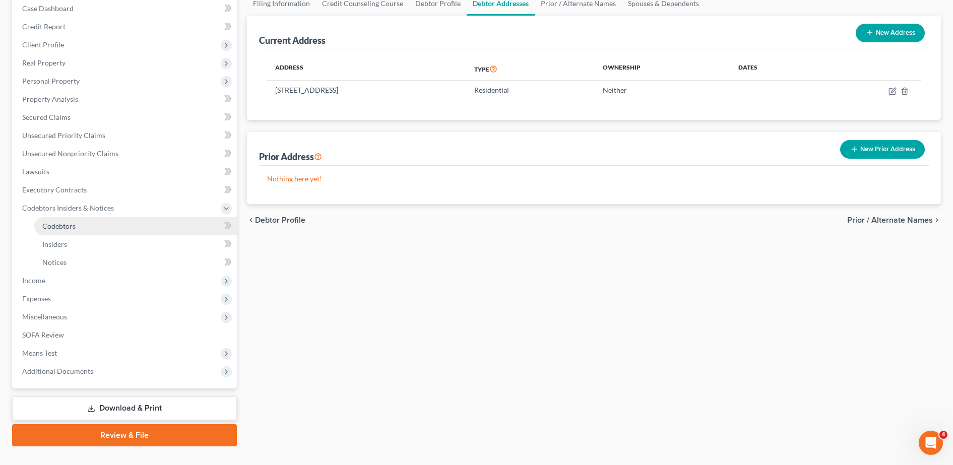
click at [91, 231] on link "Codebtors" at bounding box center [135, 226] width 203 height 18
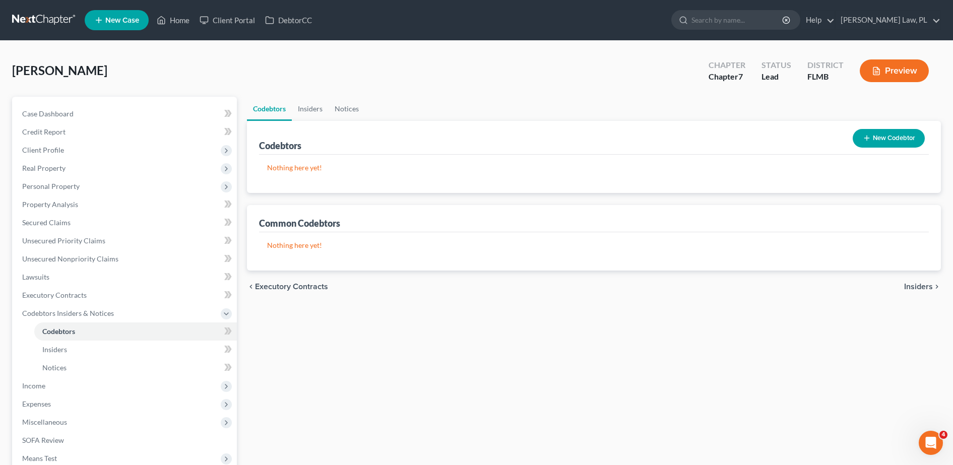
click at [914, 128] on div "New Codebtor" at bounding box center [889, 138] width 80 height 27
click at [914, 131] on button "New Codebtor" at bounding box center [889, 138] width 72 height 19
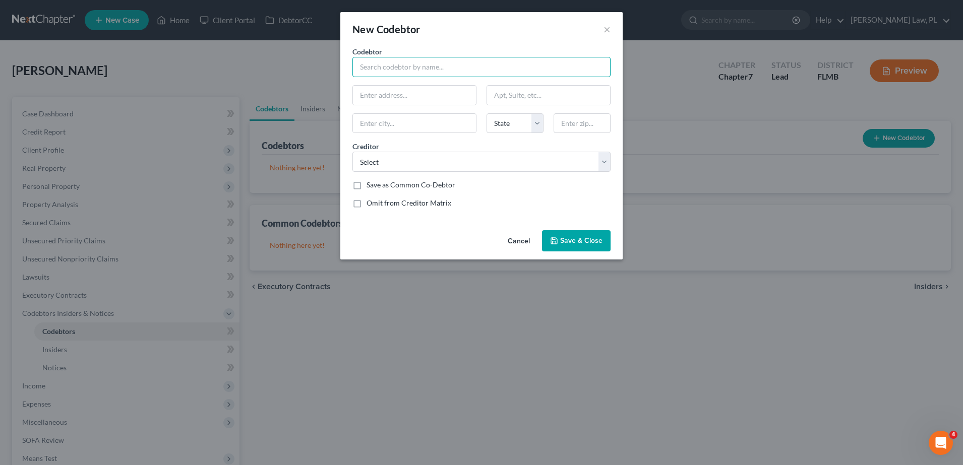
click at [452, 72] on input "text" at bounding box center [481, 67] width 258 height 20
type input "[PERSON_NAME]"
click at [414, 95] on input "text" at bounding box center [414, 95] width 123 height 19
paste input "[STREET_ADDRESS]"
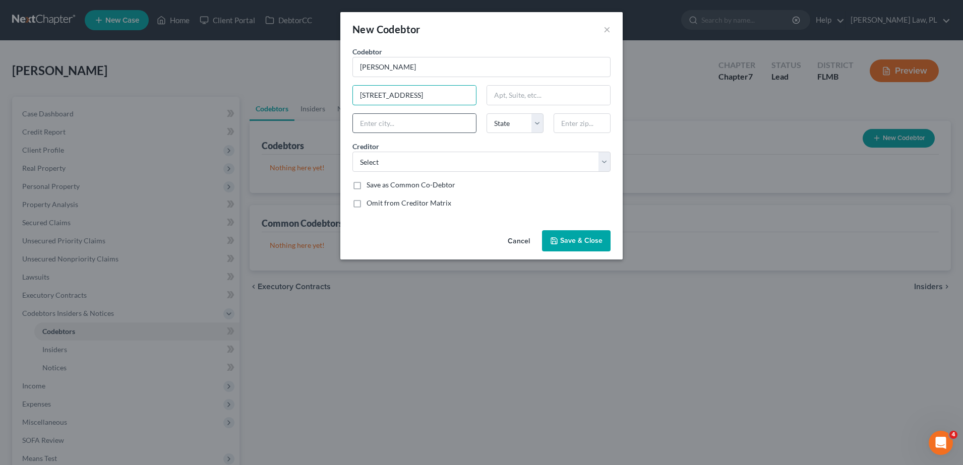
type input "[STREET_ADDRESS]"
click at [432, 119] on input "text" at bounding box center [414, 123] width 123 height 19
type input "32908"
click at [436, 146] on div "Creditor * Select Target/Td Upstart Network Inc. Usdoe/Glelsi Plusfinance/Cws E…" at bounding box center [481, 156] width 268 height 31
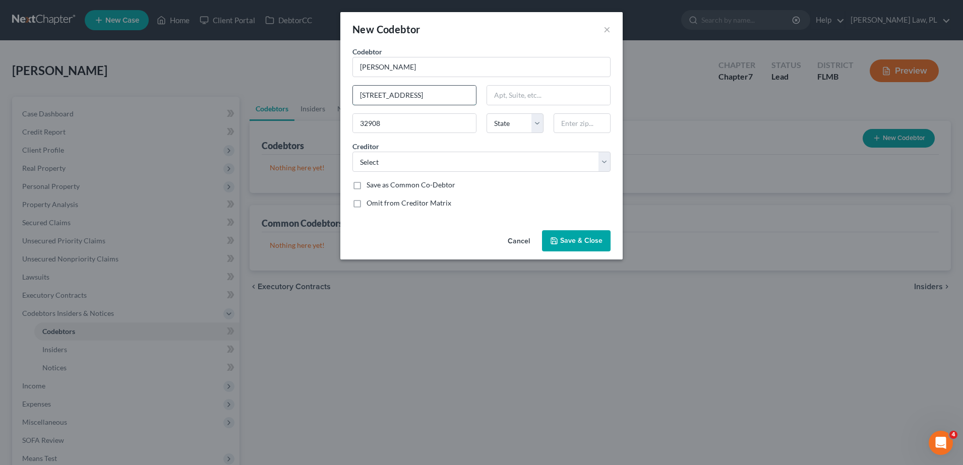
scroll to position [0, 7]
drag, startPoint x: 414, startPoint y: 98, endPoint x: 499, endPoint y: 99, distance: 84.7
click at [499, 99] on div "Codebtor * [PERSON_NAME] Codebtor * [PERSON_NAME] [STREET_ADDRESS] [GEOGRAPHIC_…" at bounding box center [481, 131] width 268 height 170
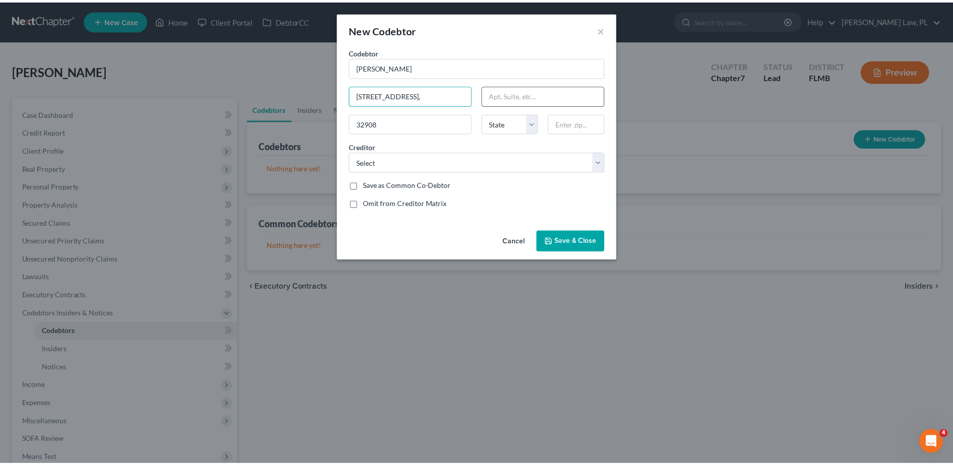
scroll to position [0, 0]
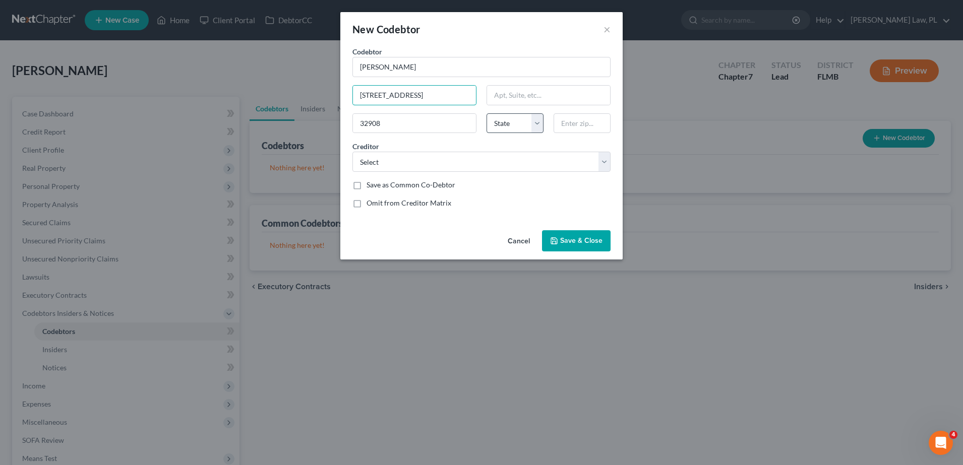
type input "[STREET_ADDRESS]"
click at [508, 126] on select "State [US_STATE] AK AR AZ CA CO CT DE DC [GEOGRAPHIC_DATA] [GEOGRAPHIC_DATA] GU…" at bounding box center [515, 123] width 57 height 20
click at [439, 141] on div "Creditor * Select Target/Td Upstart Network Inc. Usdoe/Glelsi Plusfinance/Cws E…" at bounding box center [481, 156] width 268 height 31
click at [414, 123] on input "32908" at bounding box center [414, 123] width 123 height 19
click at [535, 133] on select "State [US_STATE] AK AR AZ CA CO CT DE DC [GEOGRAPHIC_DATA] [GEOGRAPHIC_DATA] GU…" at bounding box center [515, 123] width 57 height 20
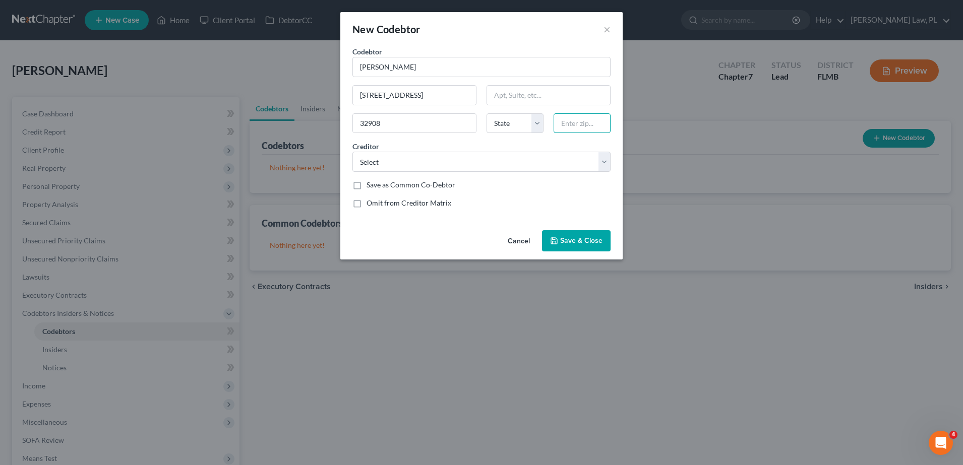
click at [582, 124] on input "text" at bounding box center [582, 123] width 57 height 20
type input "32908"
type input "[GEOGRAPHIC_DATA]"
select select "9"
drag, startPoint x: 415, startPoint y: 127, endPoint x: 284, endPoint y: 114, distance: 132.1
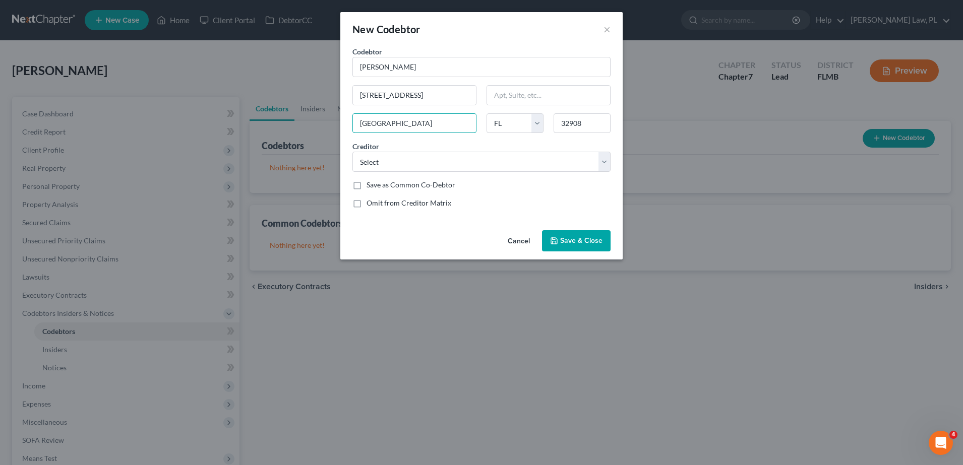
click at [284, 114] on div "New Codebtor × Codebtor * [PERSON_NAME] Codebtor * [PERSON_NAME] [GEOGRAPHIC_DA…" at bounding box center [481, 232] width 963 height 465
click at [426, 143] on div "Creditor * Select Target/Td Upstart Network Inc. Usdoe/Glelsi Plusfinance/Cws E…" at bounding box center [481, 156] width 268 height 31
click at [433, 161] on select "Select Target/Td Upstart Network Inc. Usdoe/Glelsi Plusfinance/Cws Edfinancial …" at bounding box center [481, 162] width 258 height 20
select select "17"
click at [352, 152] on select "Select Target/Td Upstart Network Inc. Usdoe/Glelsi Plusfinance/Cws Edfinancial …" at bounding box center [481, 162] width 258 height 20
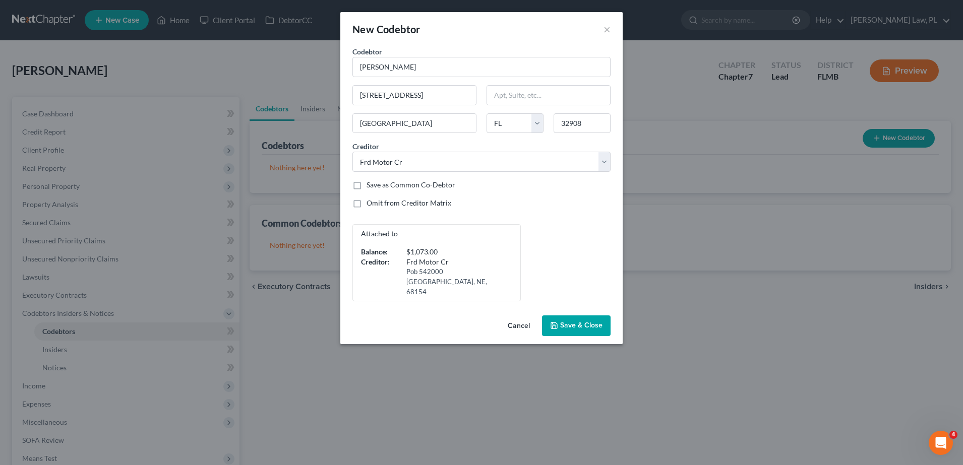
click at [566, 322] on span "Save & Close" at bounding box center [581, 326] width 42 height 9
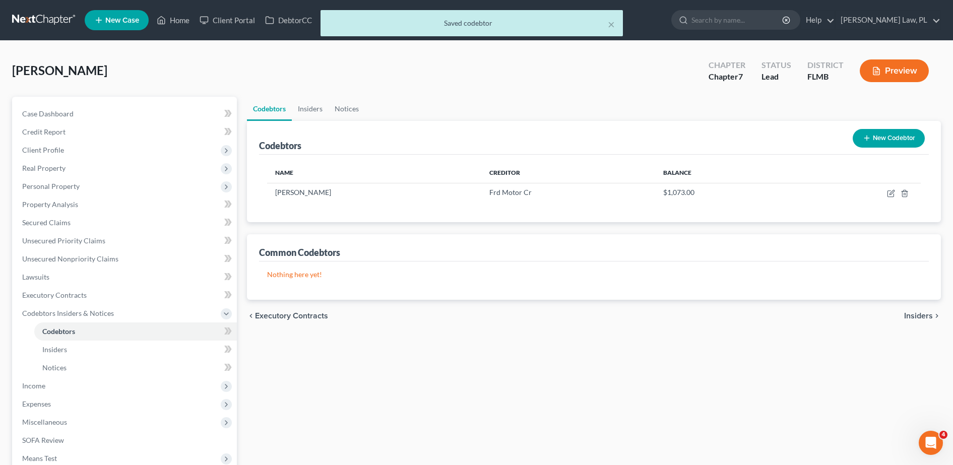
scroll to position [17, 0]
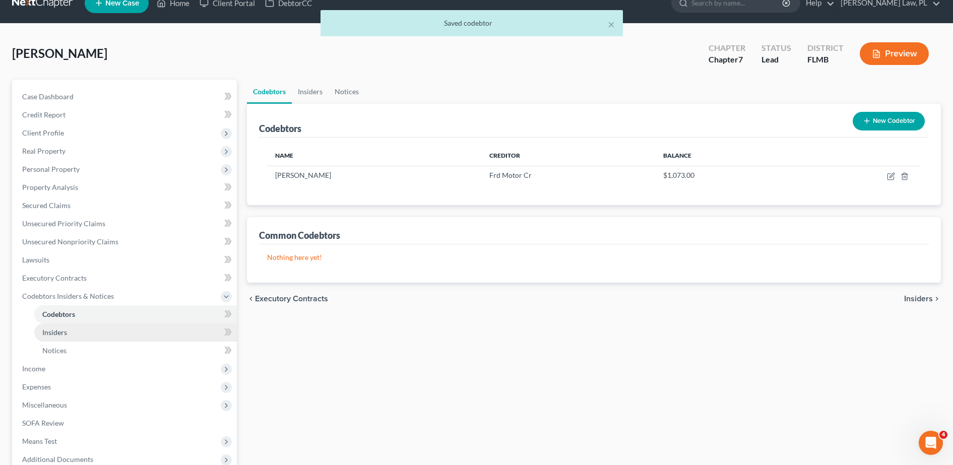
click at [146, 332] on link "Insiders" at bounding box center [135, 333] width 203 height 18
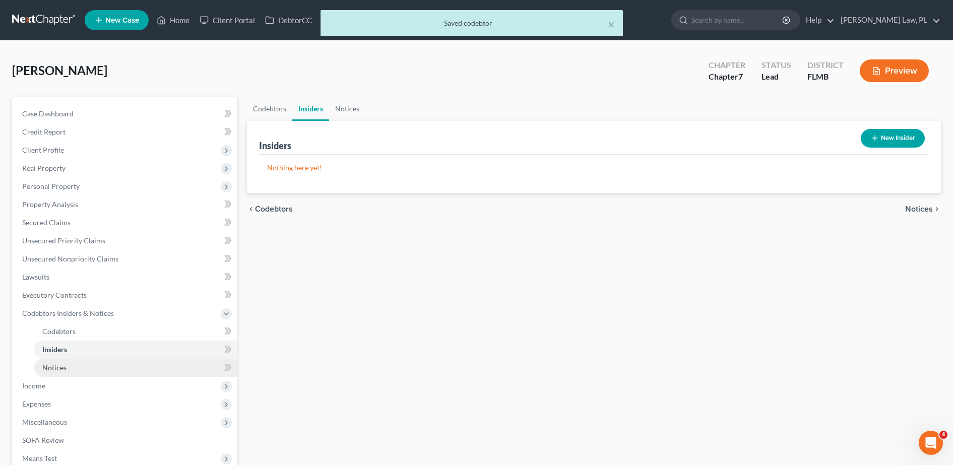
click at [121, 368] on link "Notices" at bounding box center [135, 368] width 203 height 18
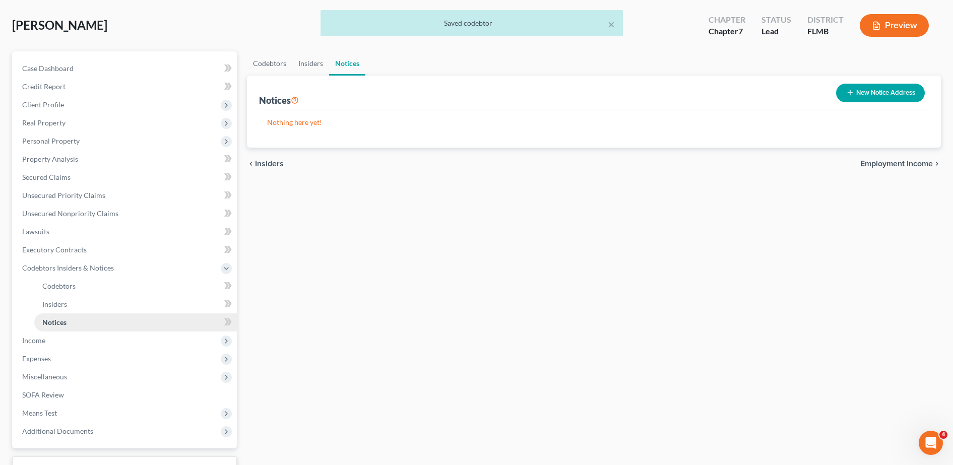
scroll to position [46, 0]
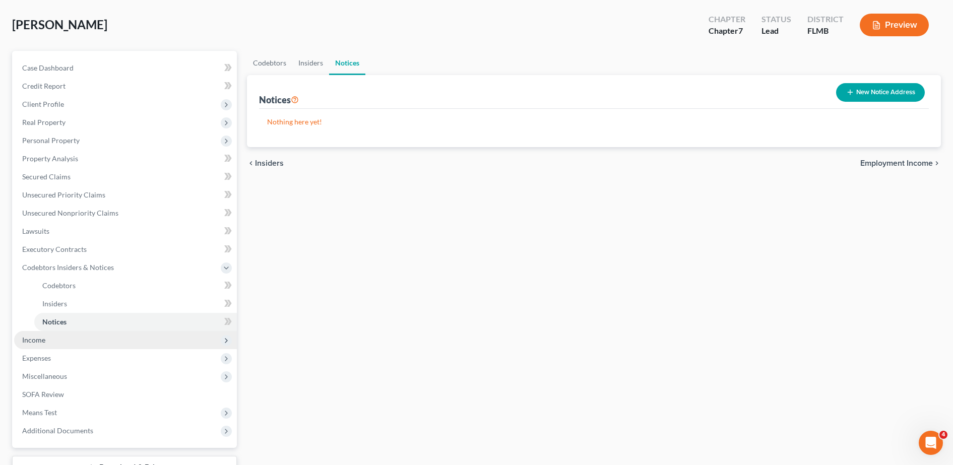
click at [65, 343] on span "Income" at bounding box center [125, 340] width 223 height 18
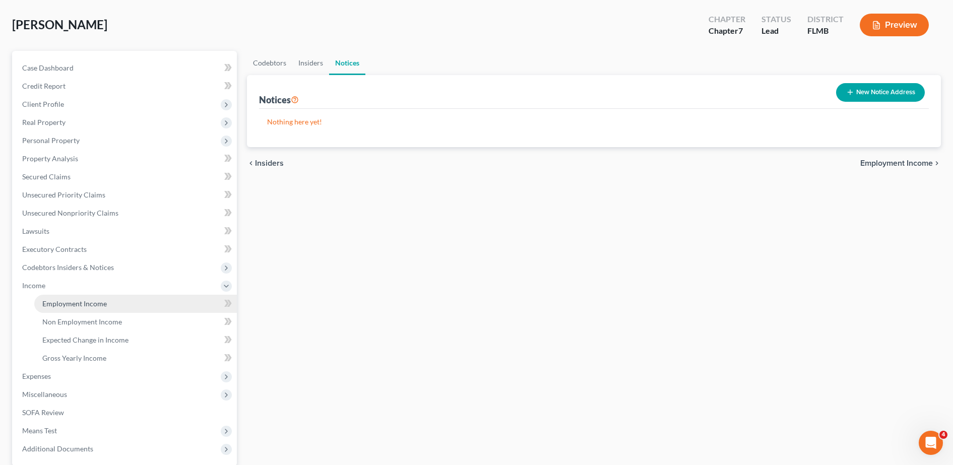
click at [92, 306] on span "Employment Income" at bounding box center [74, 303] width 65 height 9
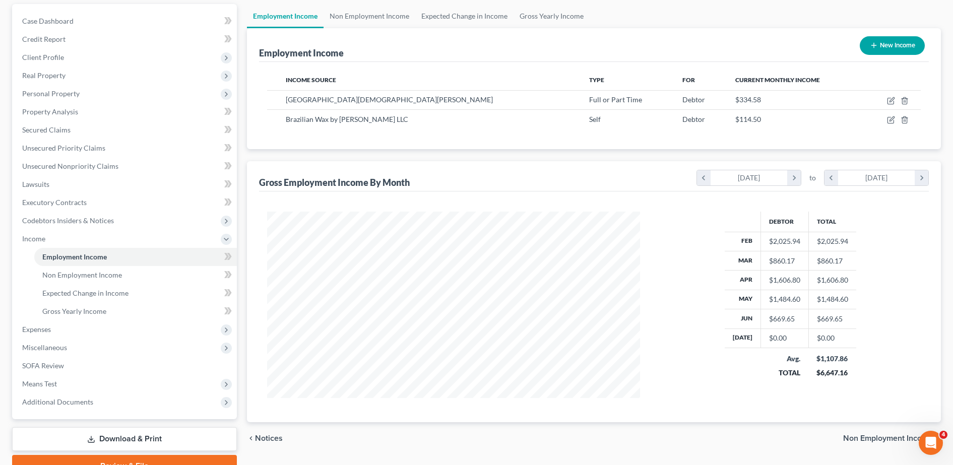
scroll to position [93, 0]
click at [113, 307] on link "Gross Yearly Income" at bounding box center [135, 311] width 203 height 18
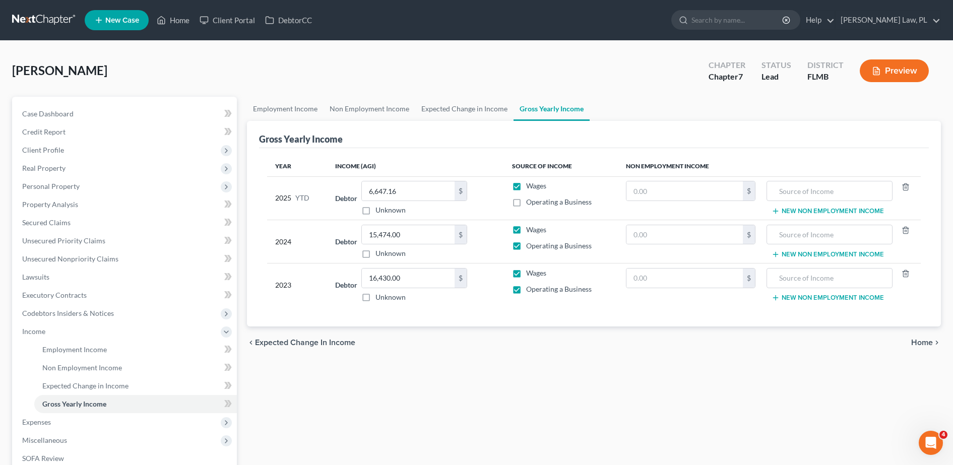
click at [277, 249] on div "2024" at bounding box center [297, 242] width 44 height 34
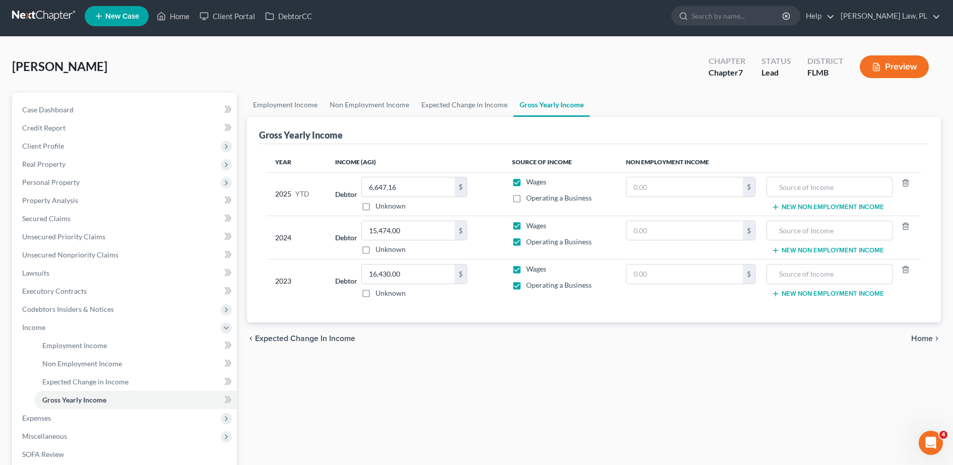
scroll to position [5, 0]
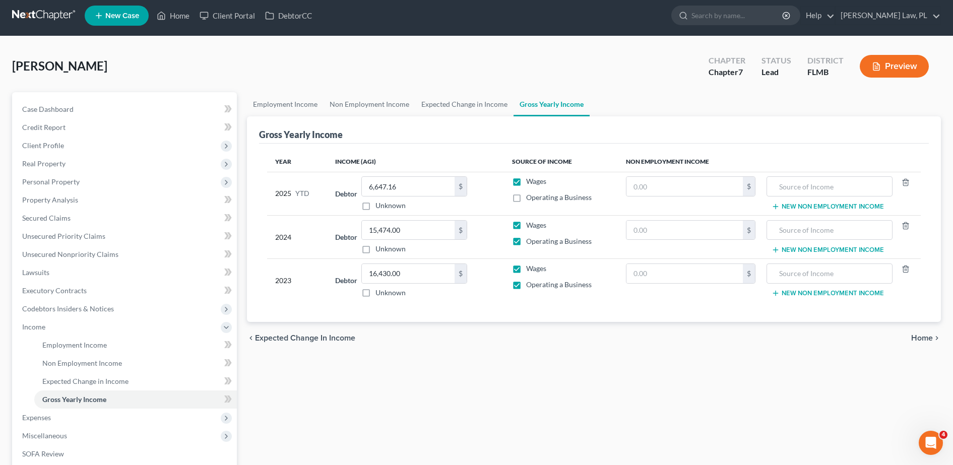
click at [526, 241] on label "Operating a Business" at bounding box center [559, 241] width 66 height 10
click at [530, 241] on input "Operating a Business" at bounding box center [533, 239] width 7 height 7
checkbox input "false"
click at [526, 285] on label "Operating a Business" at bounding box center [559, 285] width 66 height 10
click at [530, 285] on input "Operating a Business" at bounding box center [533, 283] width 7 height 7
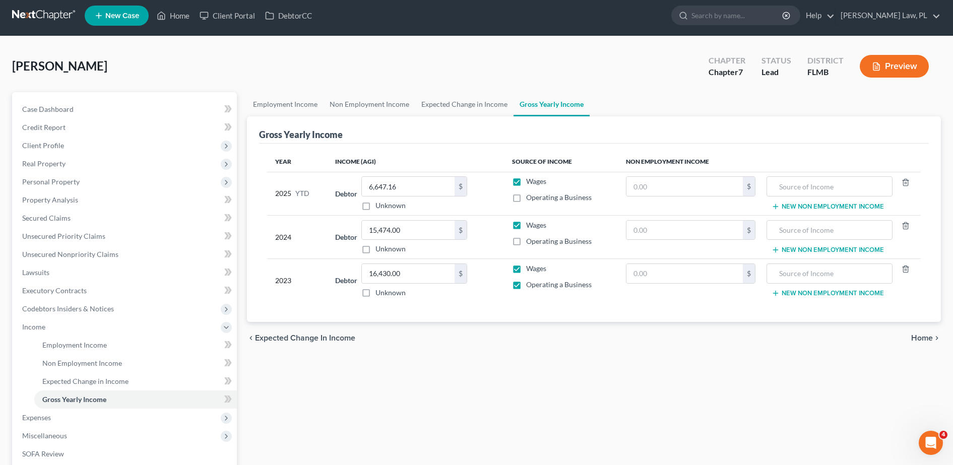
checkbox input "false"
click at [485, 399] on div "Employment Income Non Employment Income Expected Change in Income Gross Yearly …" at bounding box center [594, 328] width 704 height 473
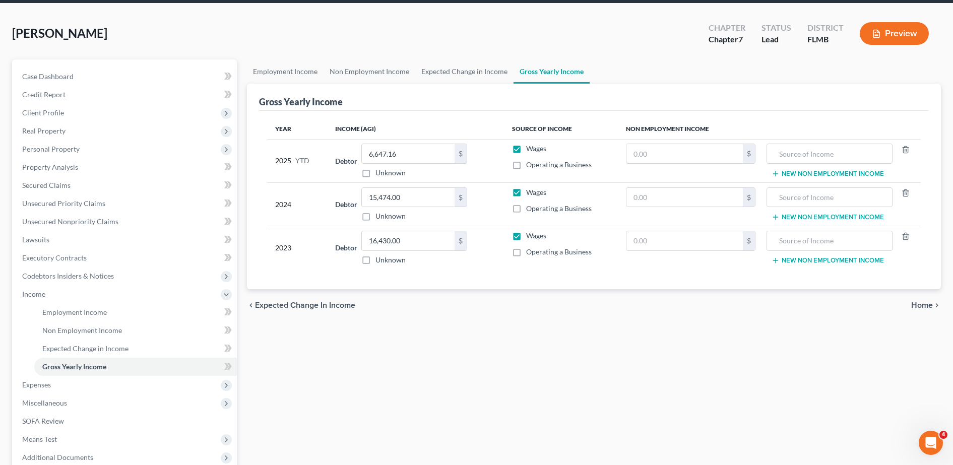
scroll to position [47, 0]
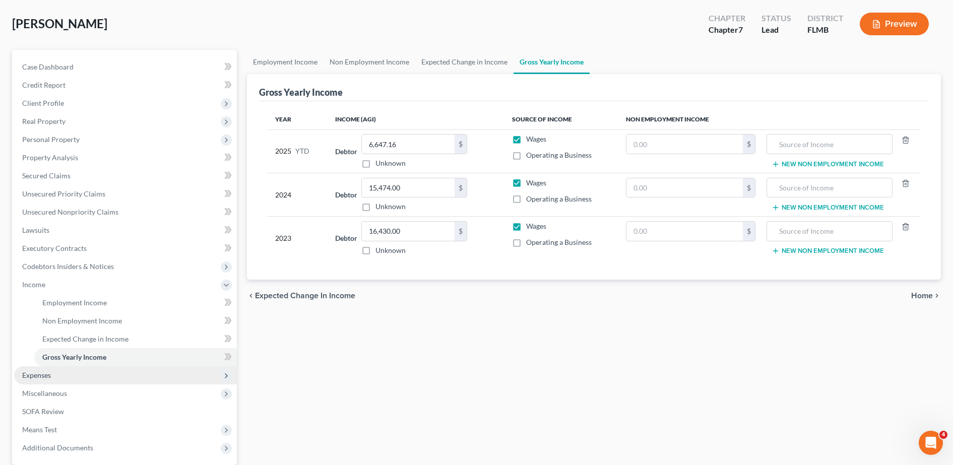
click at [125, 369] on span "Expenses" at bounding box center [125, 376] width 223 height 18
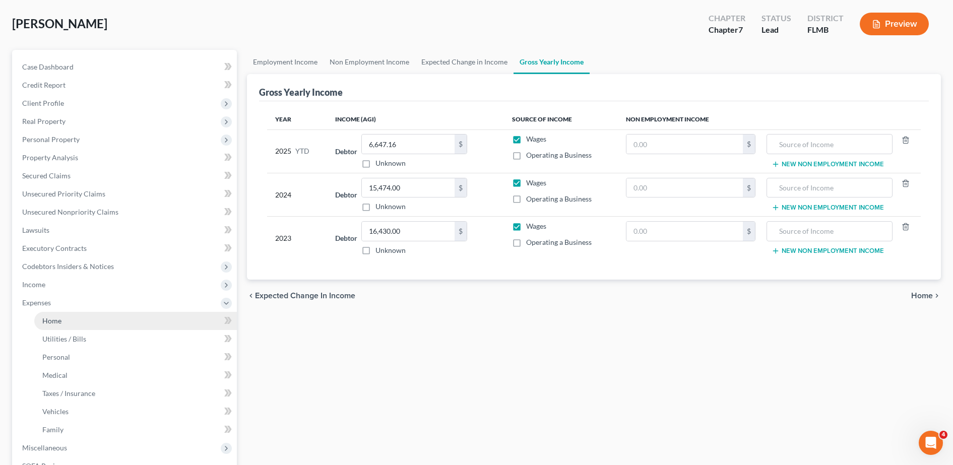
click at [100, 326] on link "Home" at bounding box center [135, 321] width 203 height 18
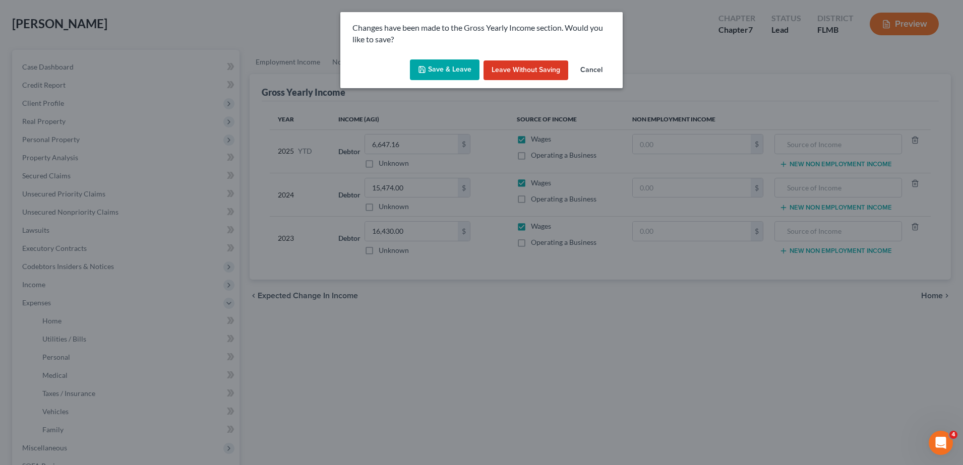
click at [451, 62] on button "Save & Leave" at bounding box center [445, 69] width 70 height 21
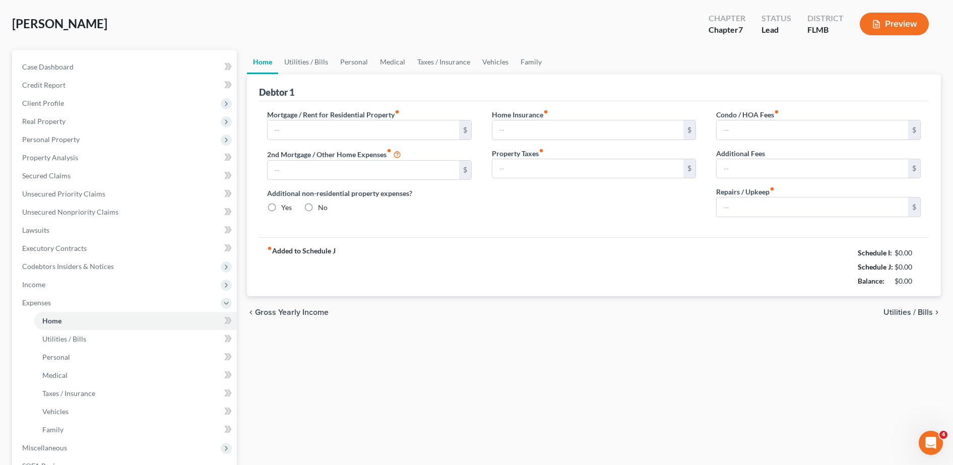
type input "0.00"
radio input "true"
type input "0.00"
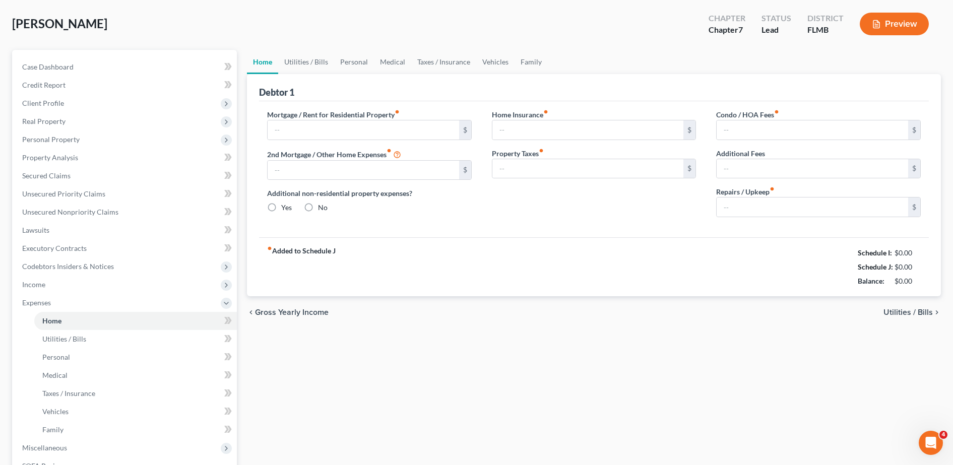
type input "0.00"
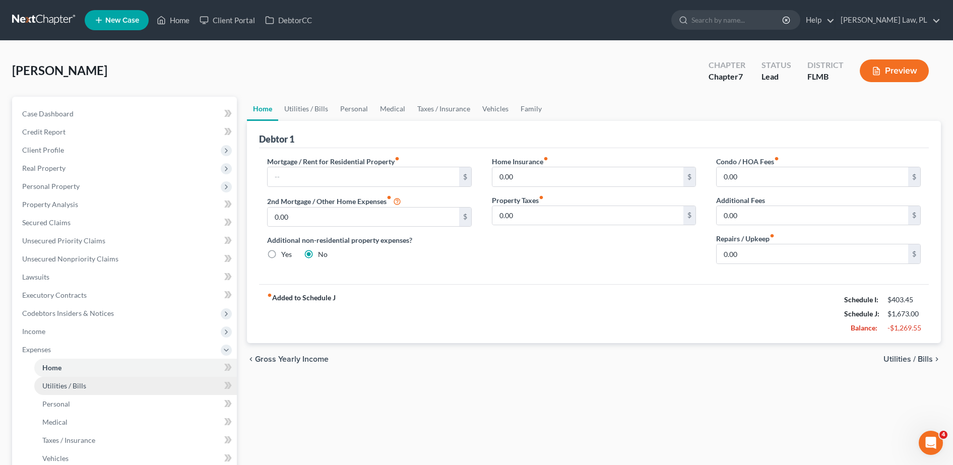
click at [95, 385] on link "Utilities / Bills" at bounding box center [135, 386] width 203 height 18
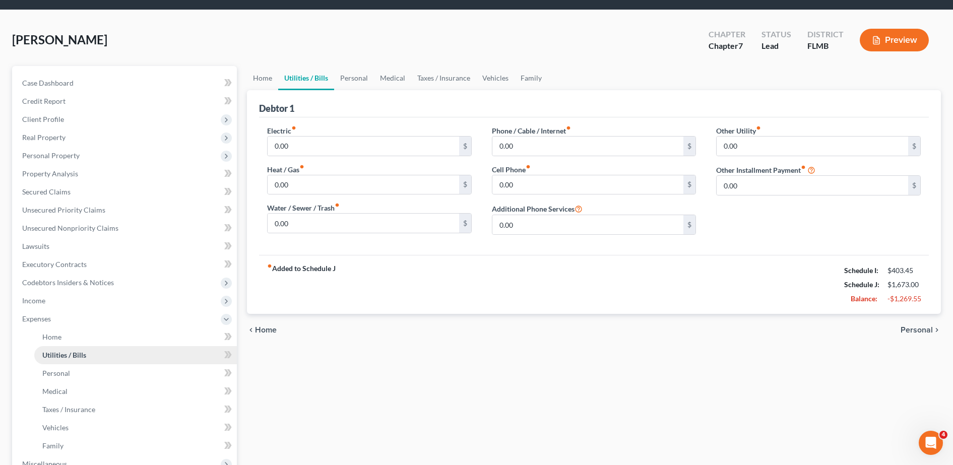
scroll to position [32, 0]
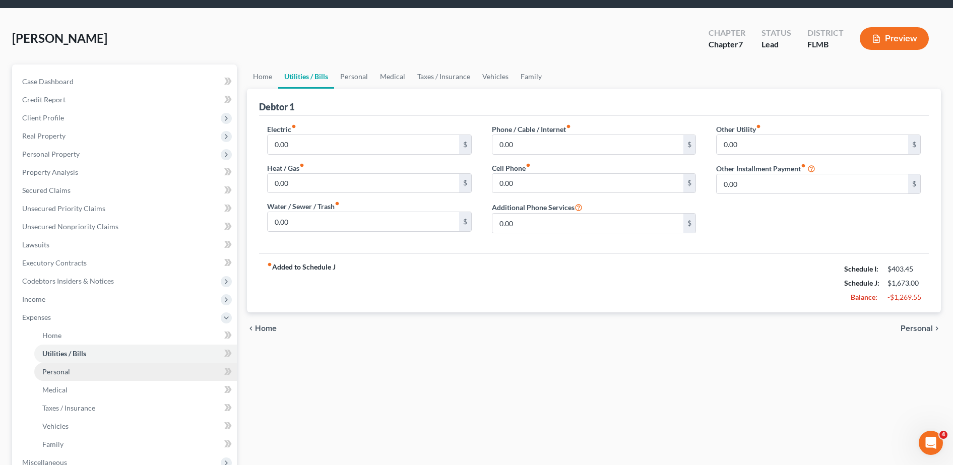
click at [75, 377] on link "Personal" at bounding box center [135, 372] width 203 height 18
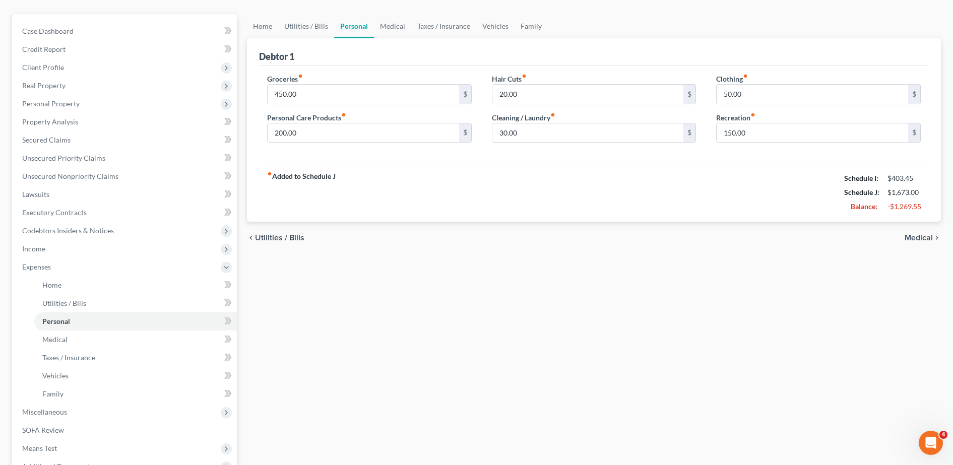
scroll to position [91, 0]
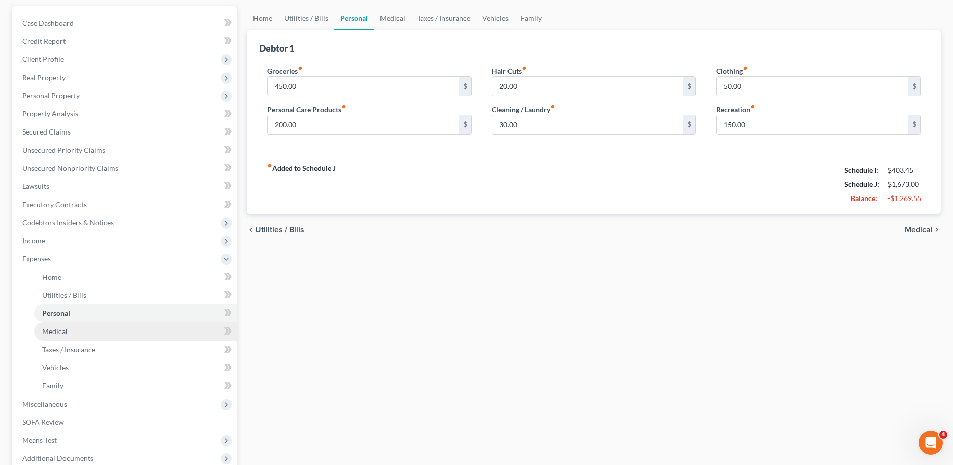
click at [163, 332] on link "Medical" at bounding box center [135, 332] width 203 height 18
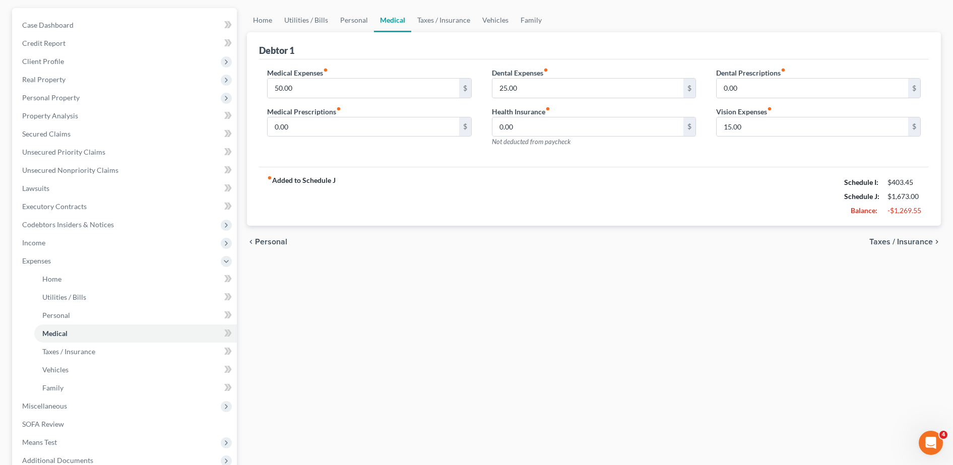
scroll to position [91, 0]
click at [125, 359] on link "Vehicles" at bounding box center [135, 368] width 203 height 18
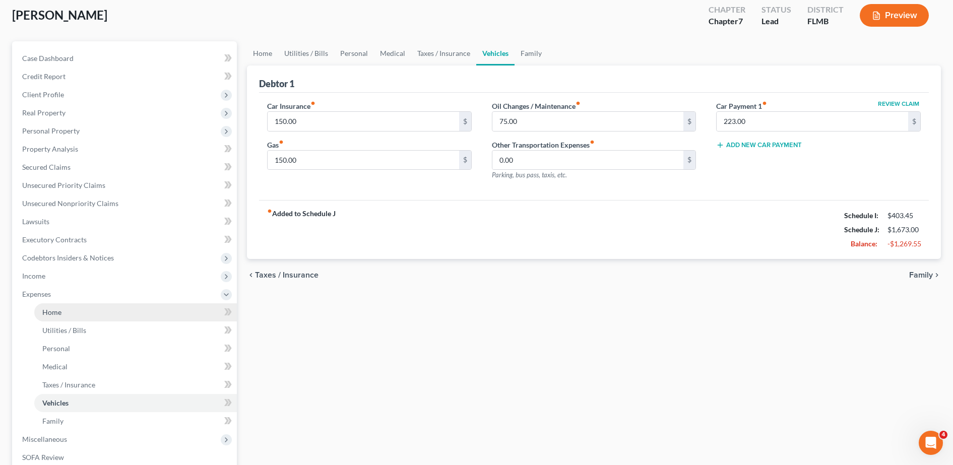
scroll to position [57, 0]
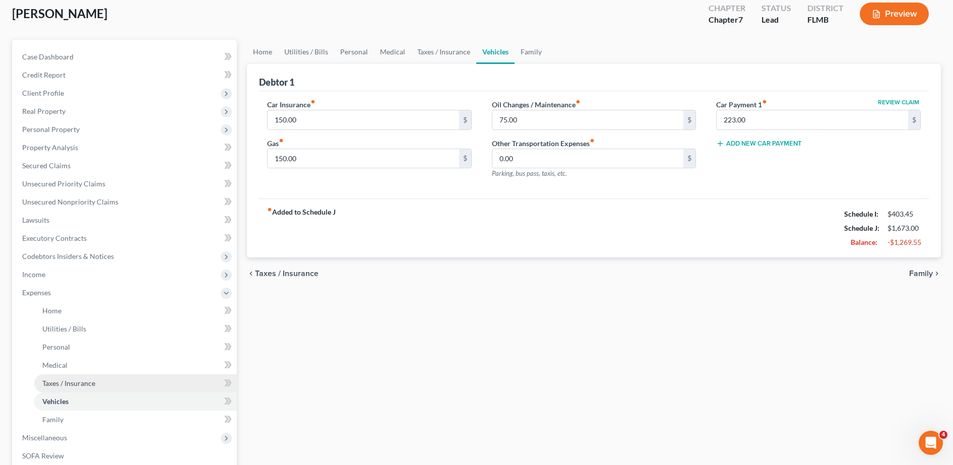
click at [103, 382] on link "Taxes / Insurance" at bounding box center [135, 384] width 203 height 18
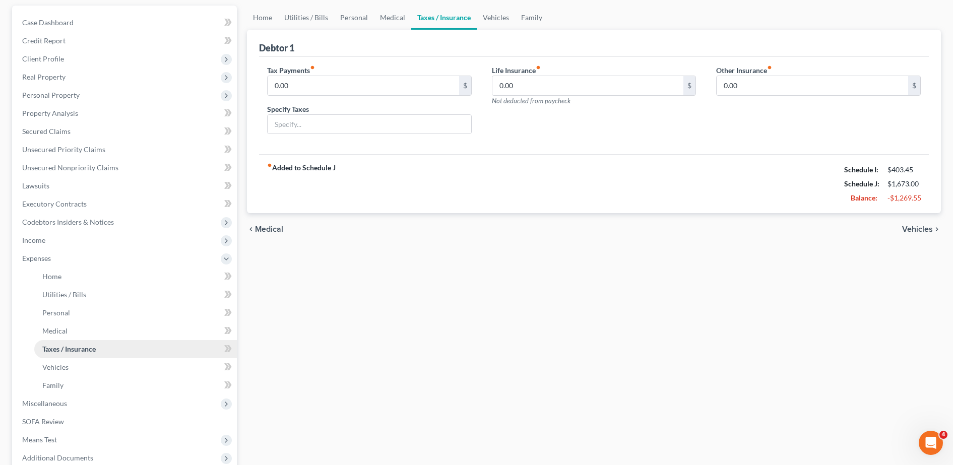
scroll to position [99, 0]
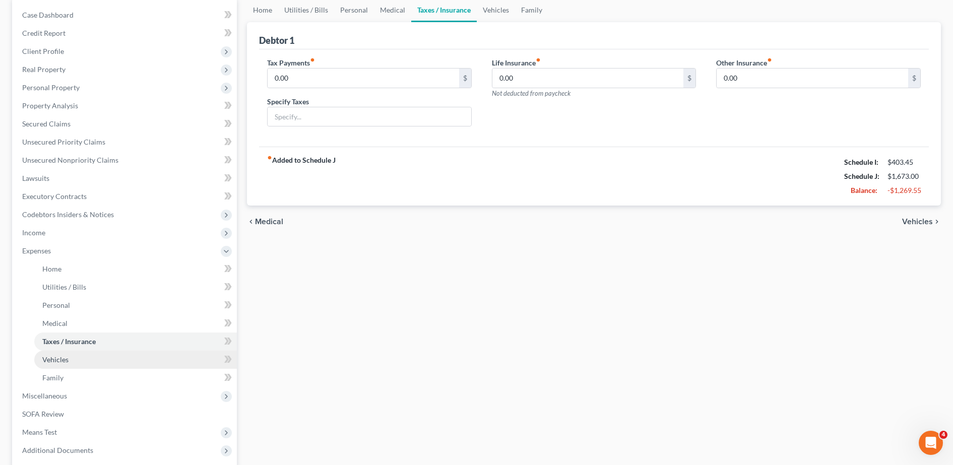
click at [79, 366] on link "Vehicles" at bounding box center [135, 360] width 203 height 18
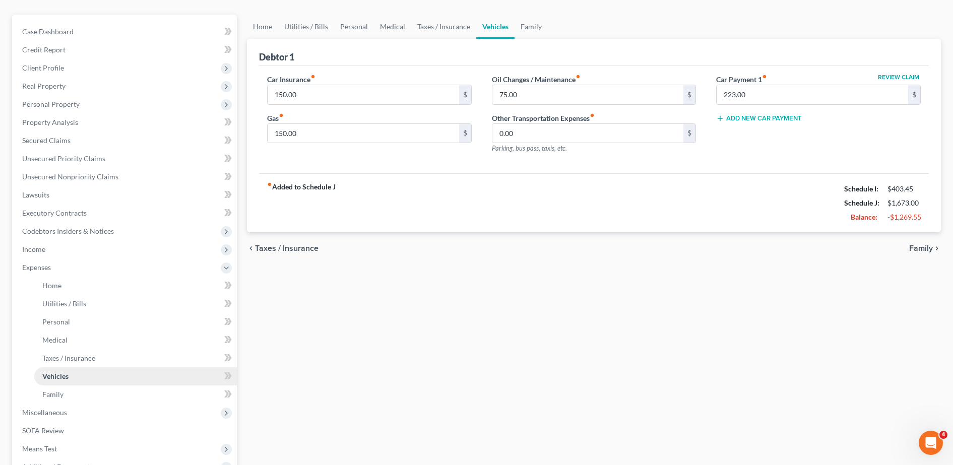
scroll to position [87, 0]
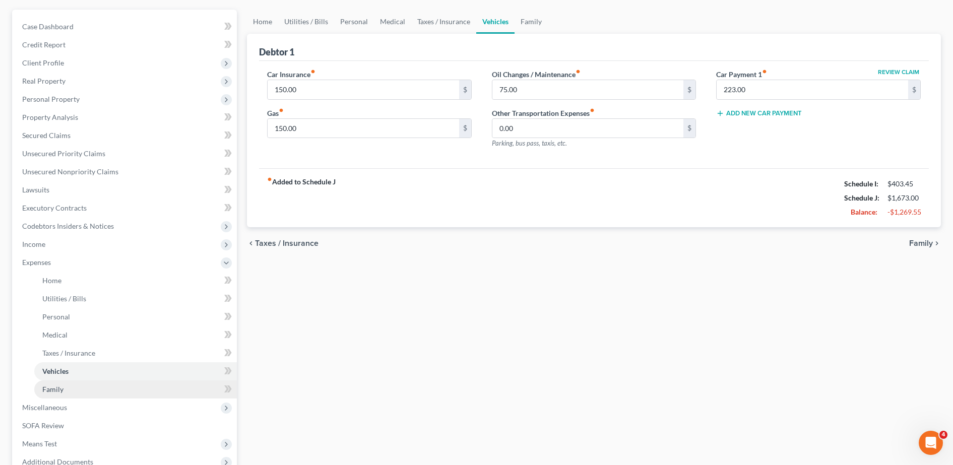
click at [77, 386] on link "Family" at bounding box center [135, 390] width 203 height 18
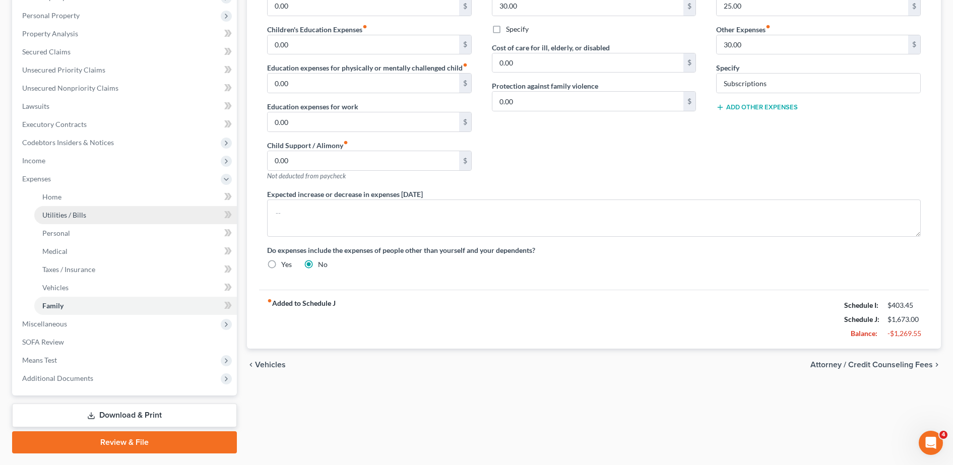
scroll to position [198, 0]
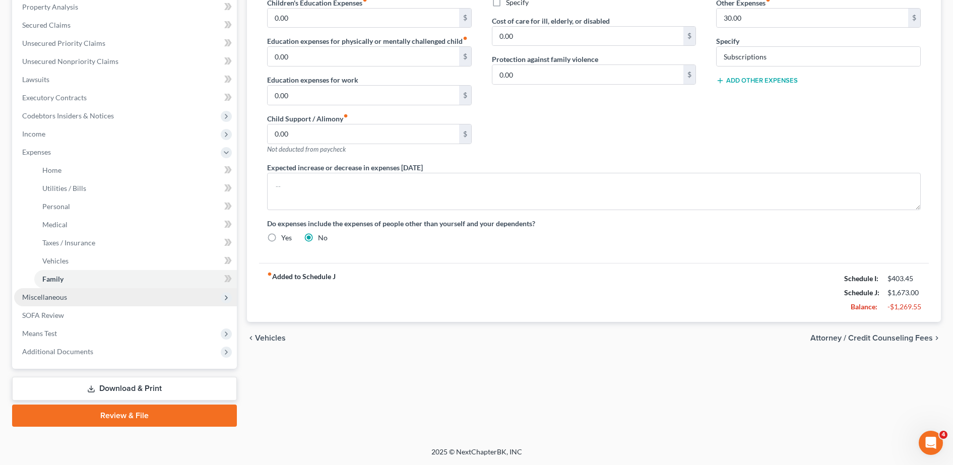
click at [71, 297] on span "Miscellaneous" at bounding box center [125, 297] width 223 height 18
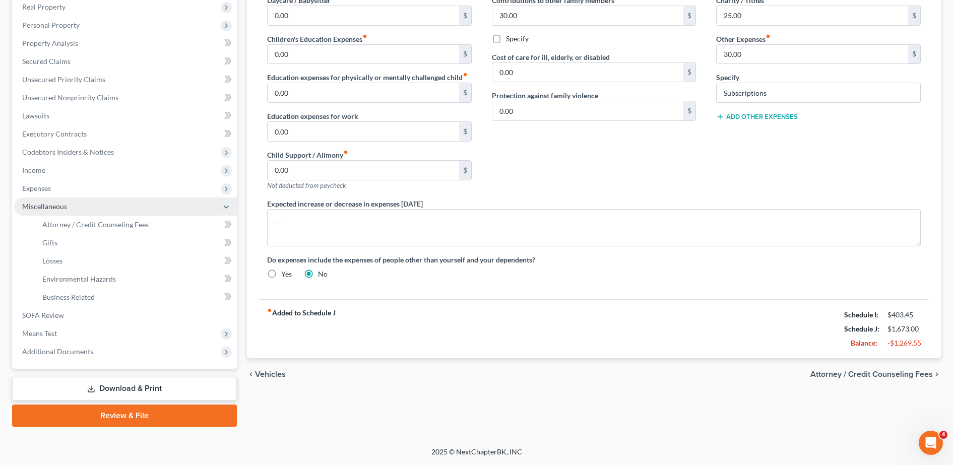
scroll to position [161, 0]
click at [93, 224] on span "Attorney / Credit Counseling Fees" at bounding box center [95, 224] width 106 height 9
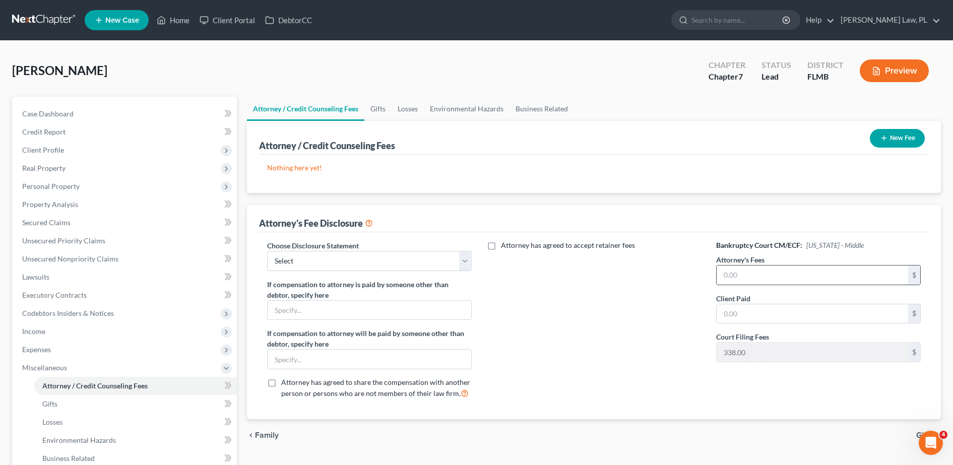
click at [770, 279] on input "text" at bounding box center [813, 275] width 192 height 19
type input "2,600.00"
click at [747, 315] on input "text" at bounding box center [813, 314] width 192 height 19
type input "1,000.00"
click at [631, 322] on div "Attorney has agreed to accept retainer fees" at bounding box center [594, 323] width 225 height 167
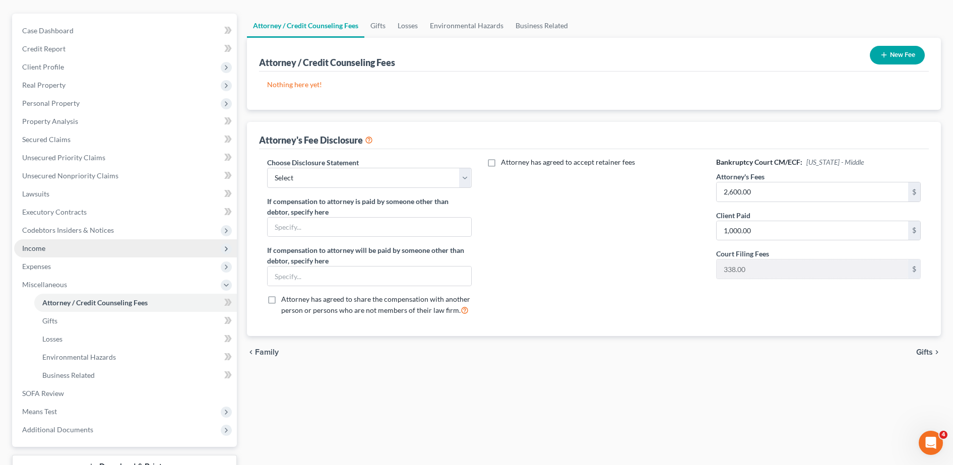
scroll to position [84, 0]
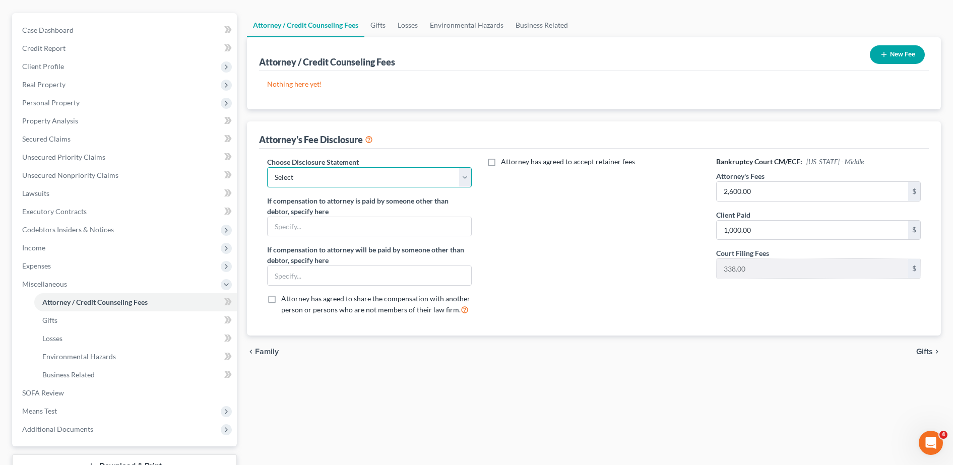
click at [350, 181] on select "Select Attorney Fee Disclosure" at bounding box center [369, 177] width 205 height 20
select select "0"
click at [267, 167] on select "Select Attorney Fee Disclosure" at bounding box center [369, 177] width 205 height 20
click at [501, 159] on label "Attorney has agreed to accept retainer fees" at bounding box center [568, 162] width 134 height 10
click at [505, 159] on input "Attorney has agreed to accept retainer fees" at bounding box center [508, 160] width 7 height 7
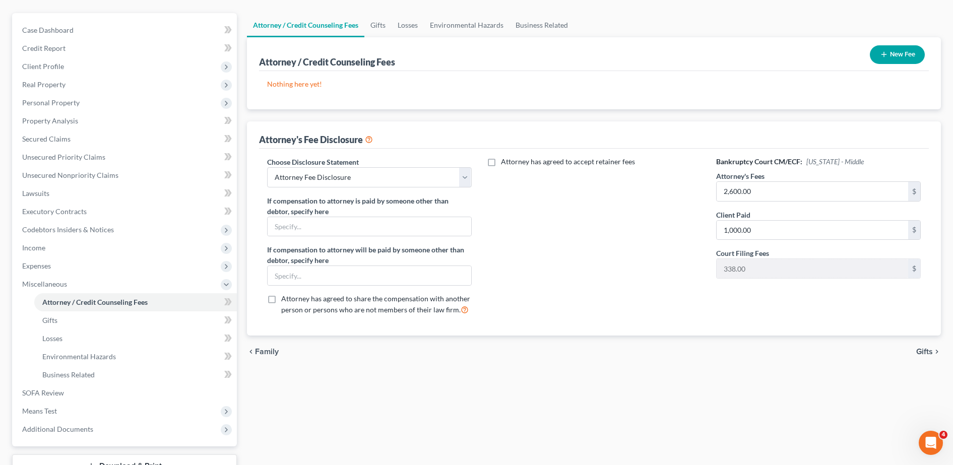
checkbox input "true"
click at [514, 190] on input "text" at bounding box center [589, 184] width 192 height 19
type input "5,000.00"
drag, startPoint x: 548, startPoint y: 185, endPoint x: 483, endPoint y: 183, distance: 64.0
click at [483, 183] on div "Attorney has agreed to accept [MEDICAL_DATA] fees 5,000.00 $ Hourly Fee $" at bounding box center [594, 240] width 225 height 167
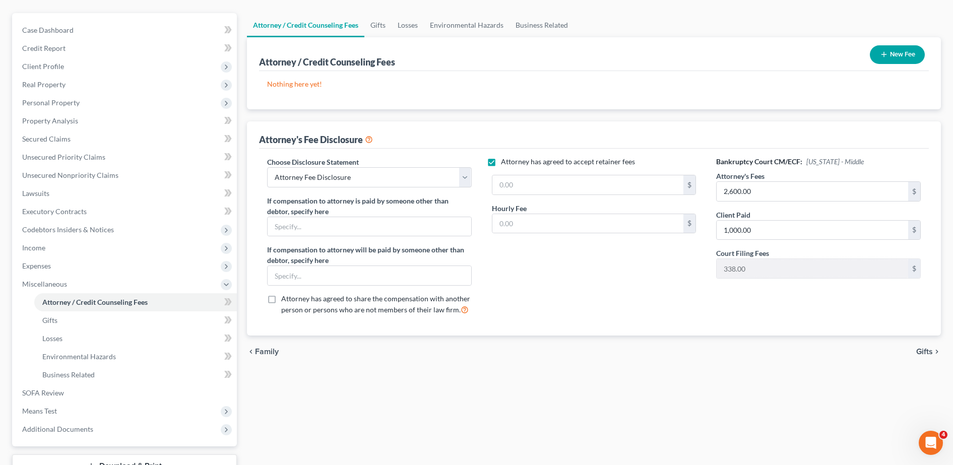
click at [501, 163] on label "Attorney has agreed to accept retainer fees" at bounding box center [568, 162] width 134 height 10
click at [505, 163] on input "Attorney has agreed to accept retainer fees" at bounding box center [508, 160] width 7 height 7
checkbox input "false"
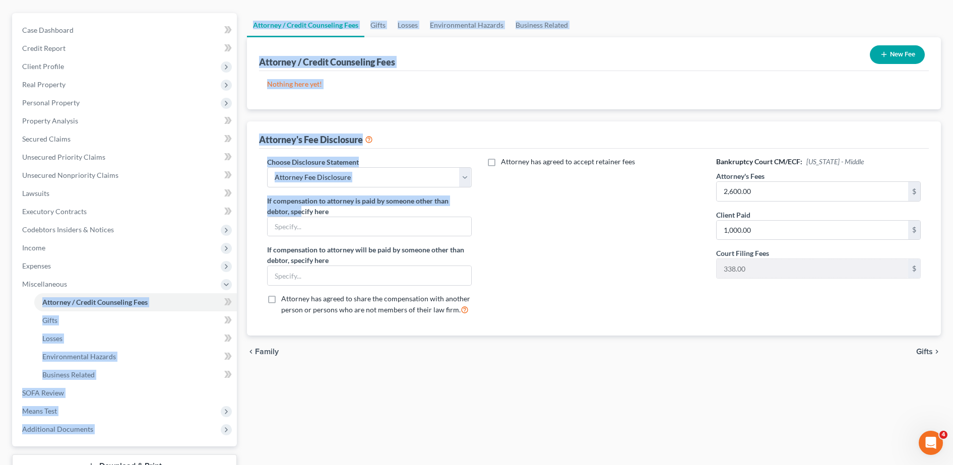
drag, startPoint x: 175, startPoint y: 275, endPoint x: 303, endPoint y: 214, distance: 142.3
click at [303, 214] on div "Petition Navigation Case Dashboard Payments Invoices Payments Payments Credit R…" at bounding box center [476, 259] width 939 height 492
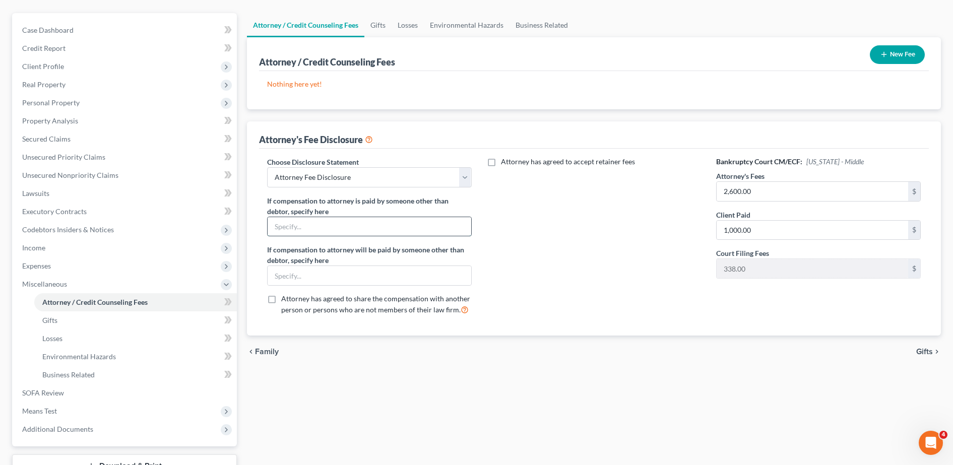
drag, startPoint x: 303, startPoint y: 214, endPoint x: 326, endPoint y: 222, distance: 23.4
click at [326, 222] on input "text" at bounding box center [370, 226] width 204 height 19
click at [154, 323] on link "Gifts" at bounding box center [135, 321] width 203 height 18
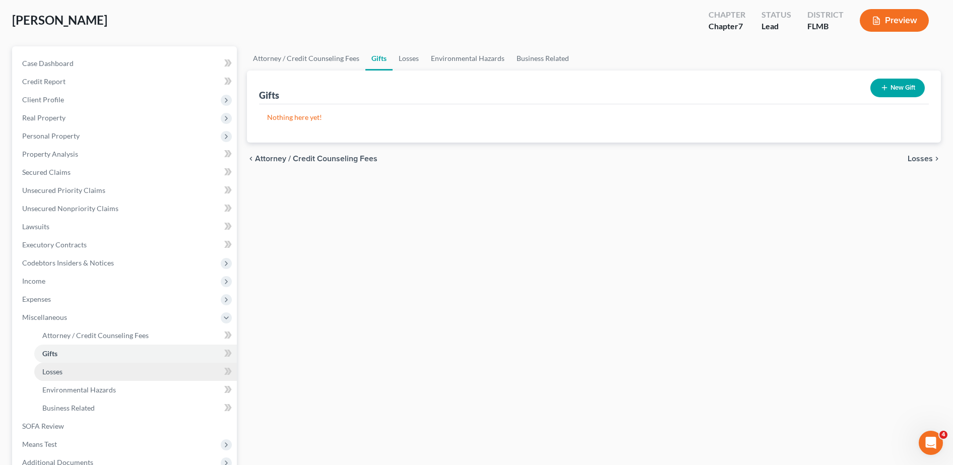
click at [123, 368] on link "Losses" at bounding box center [135, 372] width 203 height 18
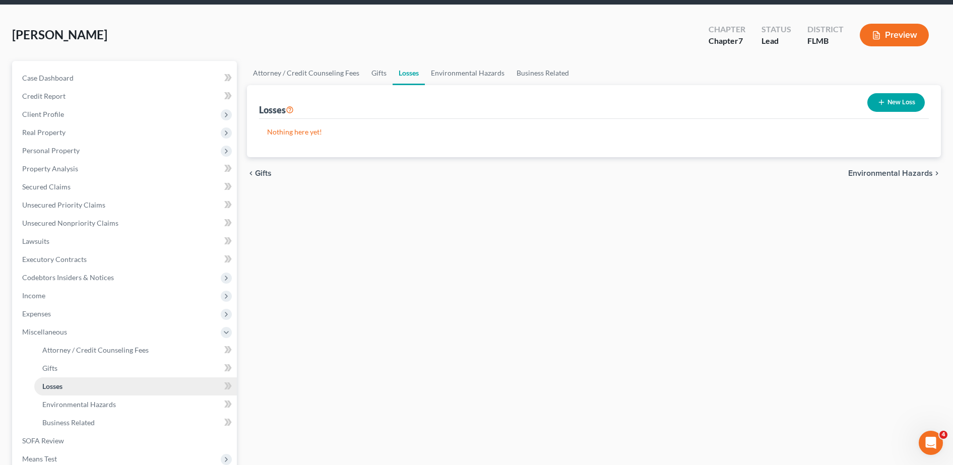
scroll to position [40, 0]
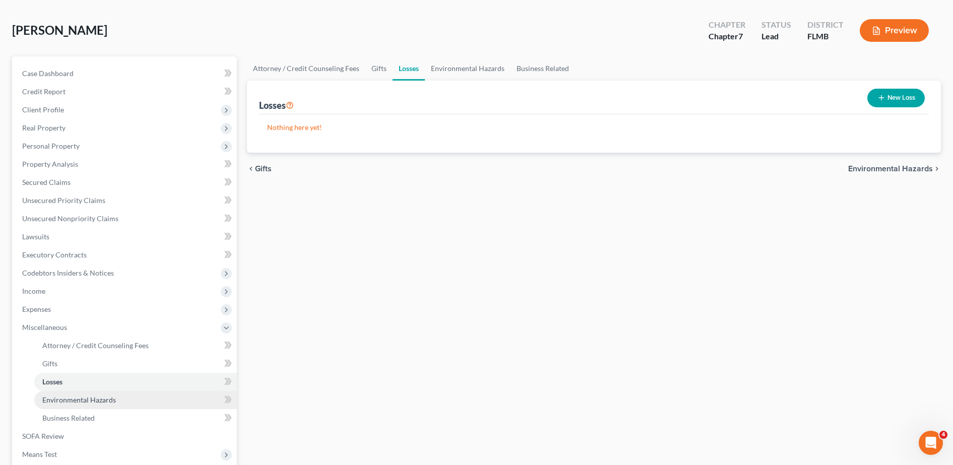
click at [87, 393] on link "Environmental Hazards" at bounding box center [135, 400] width 203 height 18
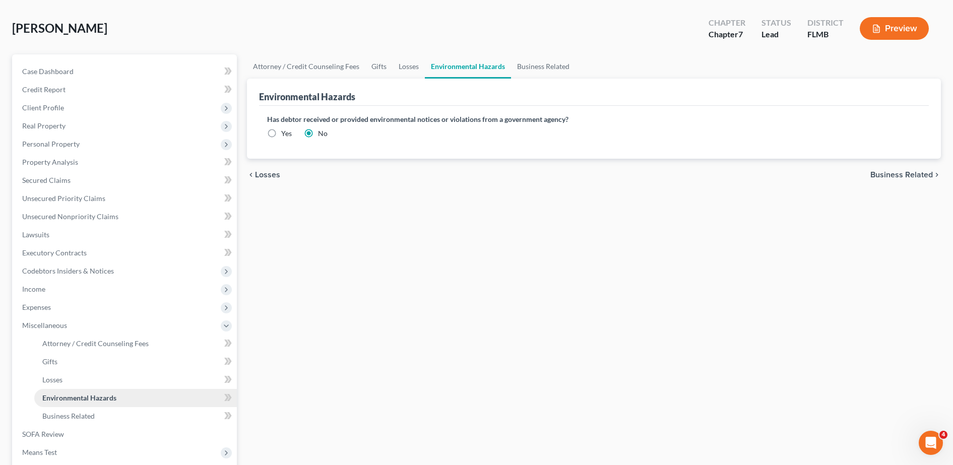
scroll to position [127, 0]
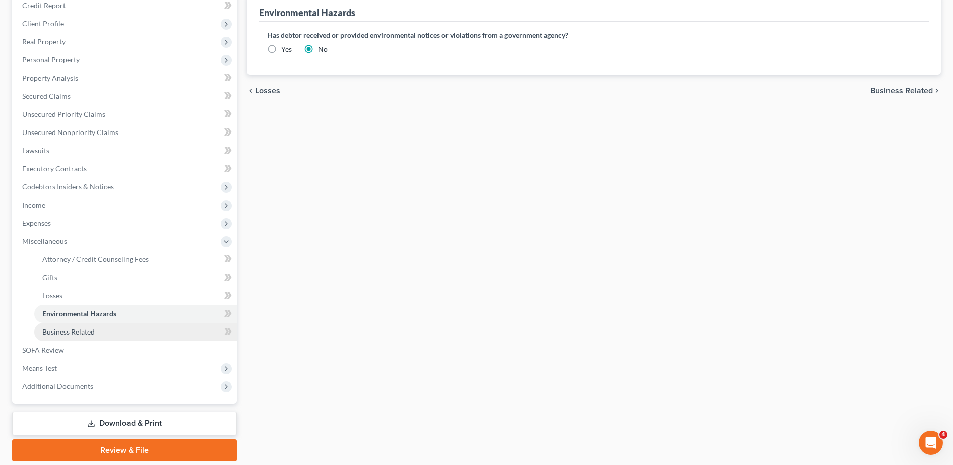
click at [68, 338] on link "Business Related" at bounding box center [135, 332] width 203 height 18
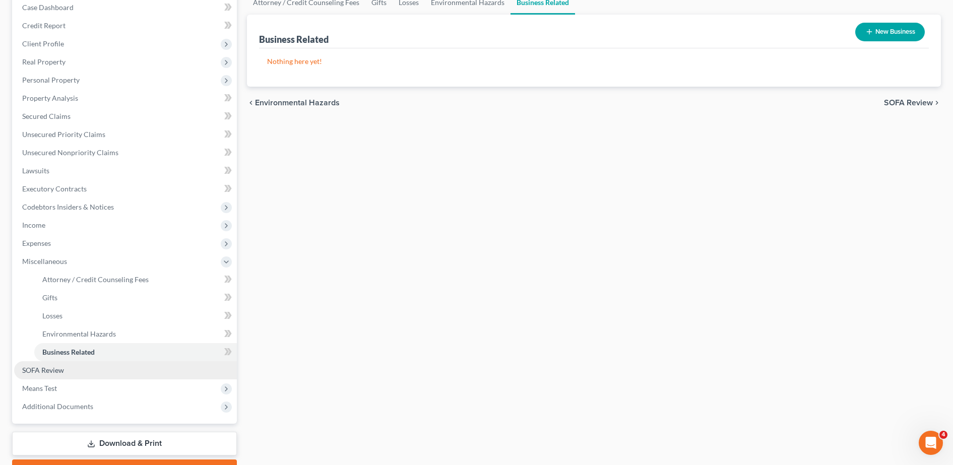
click at [47, 372] on span "SOFA Review" at bounding box center [43, 370] width 42 height 9
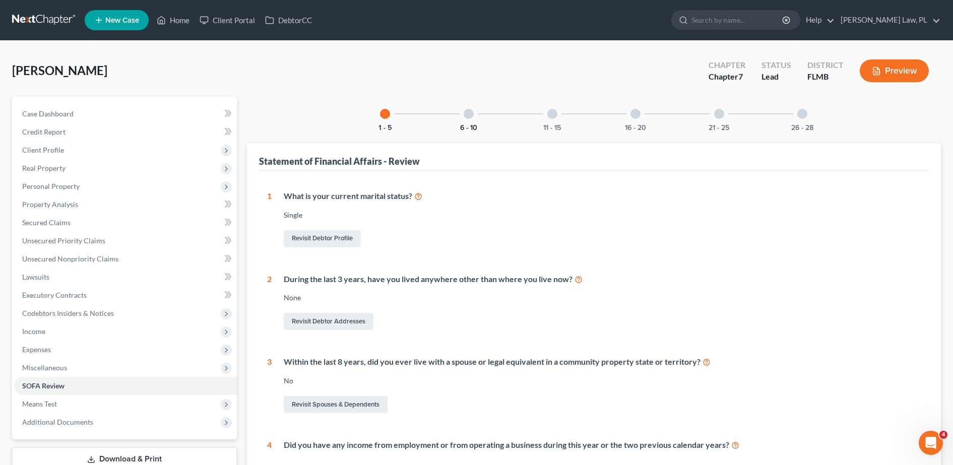
click at [471, 125] on button "6 - 10" at bounding box center [468, 128] width 17 height 7
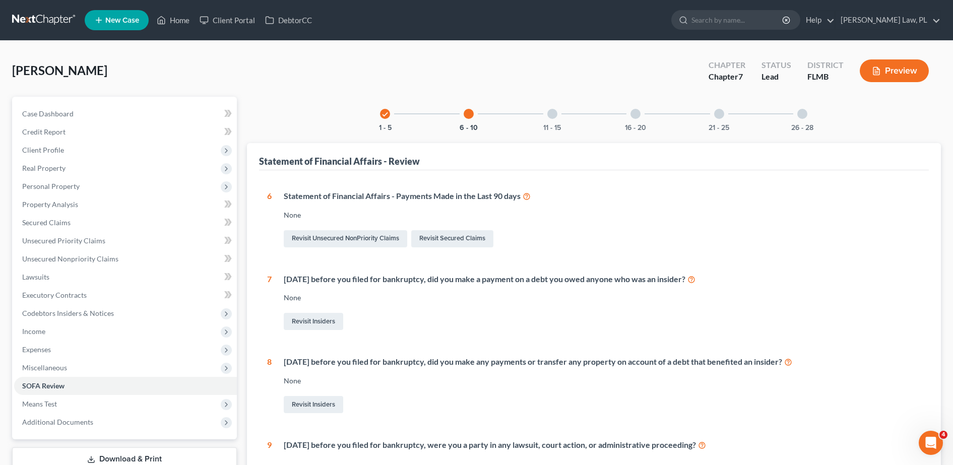
click at [566, 118] on div "11 - 15" at bounding box center [552, 114] width 34 height 34
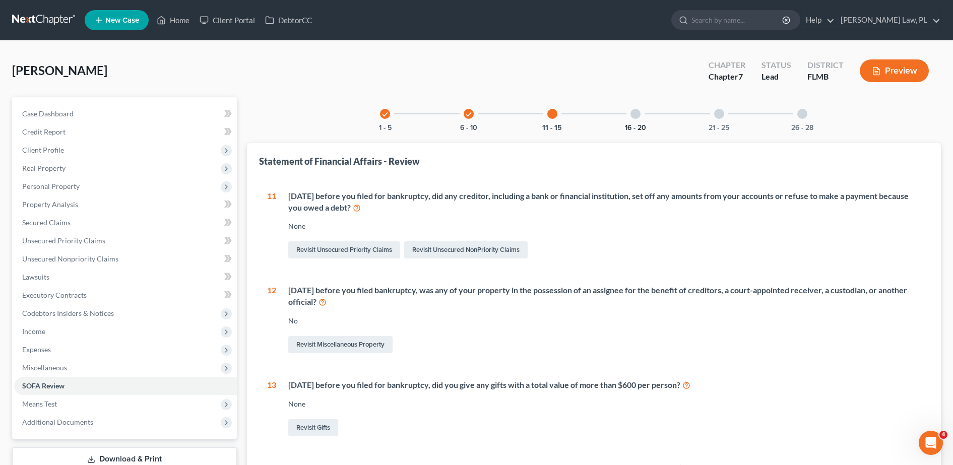
click at [644, 128] on button "16 - 20" at bounding box center [635, 128] width 21 height 7
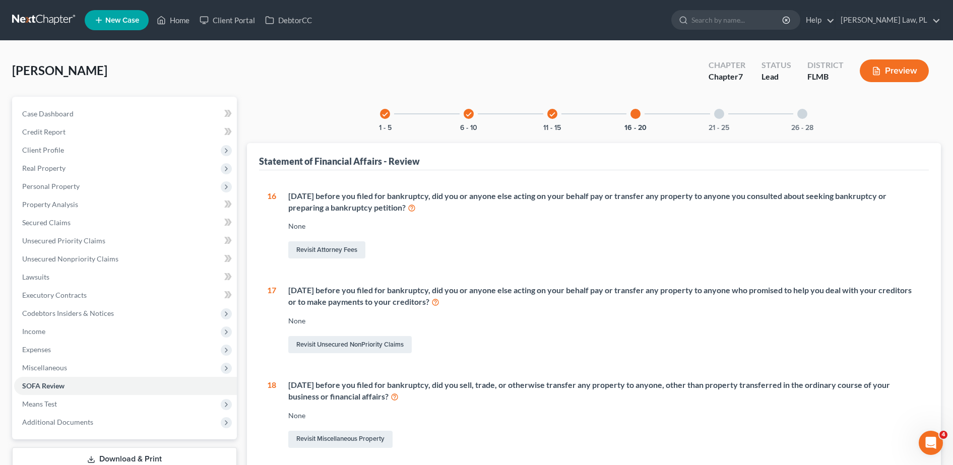
click at [705, 126] on div "21 - 25" at bounding box center [719, 114] width 34 height 34
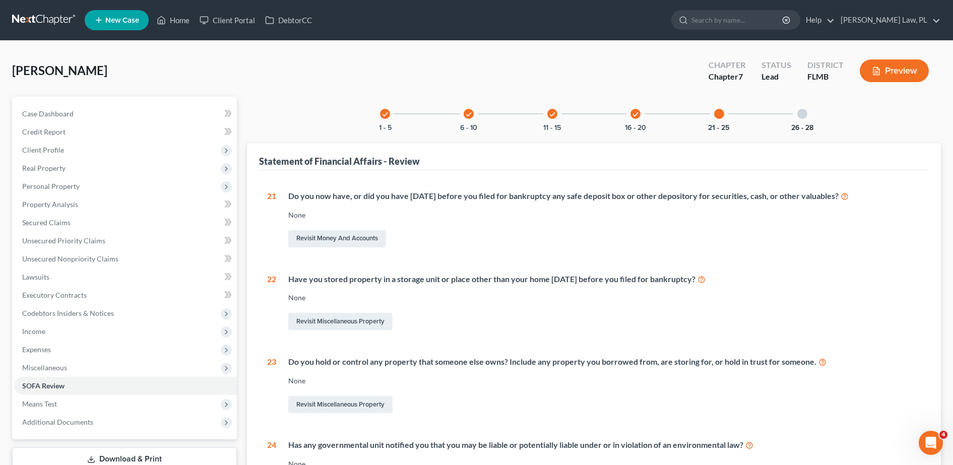
click at [811, 127] on button "26 - 28" at bounding box center [803, 128] width 22 height 7
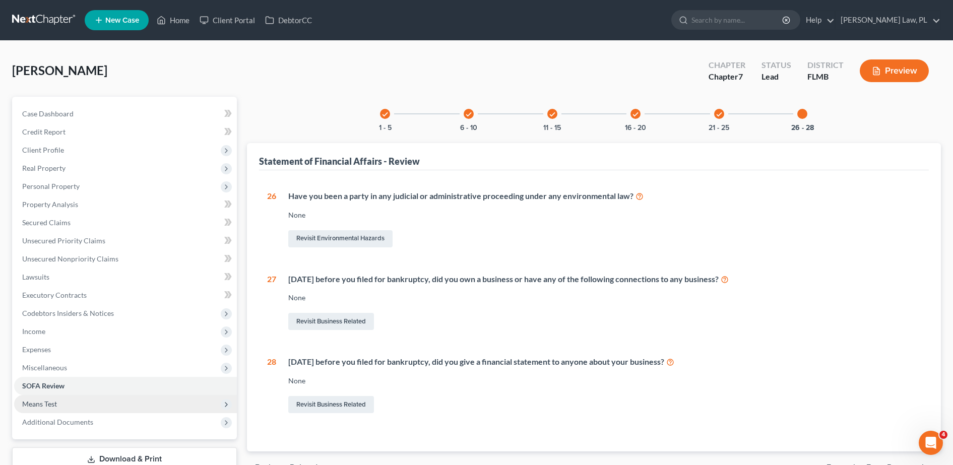
click at [142, 409] on span "Means Test" at bounding box center [125, 404] width 223 height 18
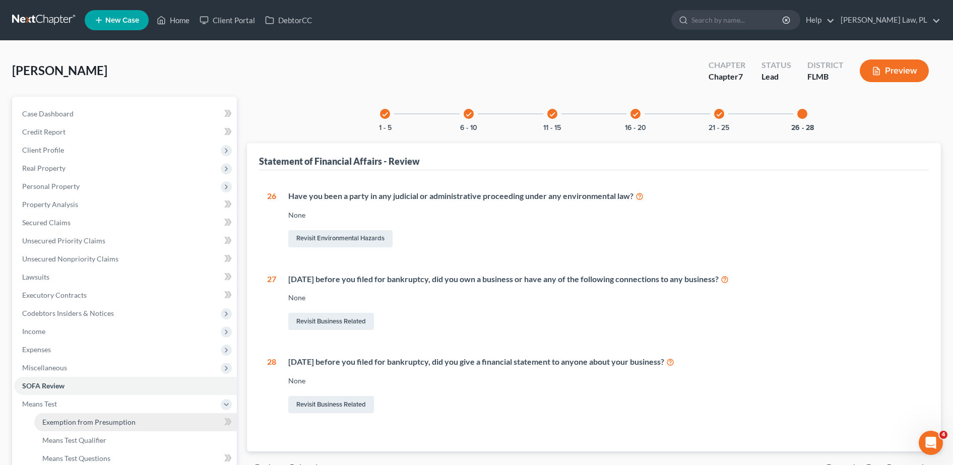
click at [98, 420] on span "Exemption from Presumption" at bounding box center [88, 422] width 93 height 9
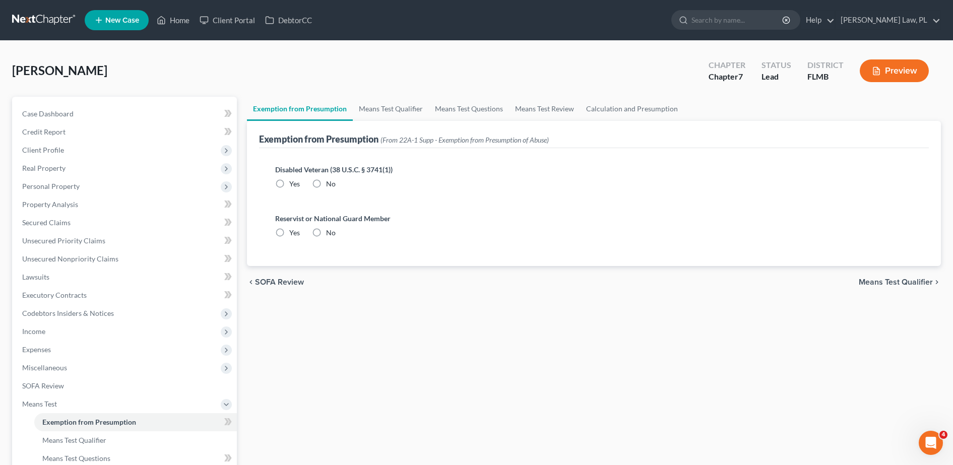
click at [326, 183] on label "No" at bounding box center [331, 184] width 10 height 10
click at [330, 183] on input "No" at bounding box center [333, 182] width 7 height 7
radio input "true"
click at [326, 228] on label "No" at bounding box center [331, 233] width 10 height 10
click at [330, 228] on input "No" at bounding box center [333, 231] width 7 height 7
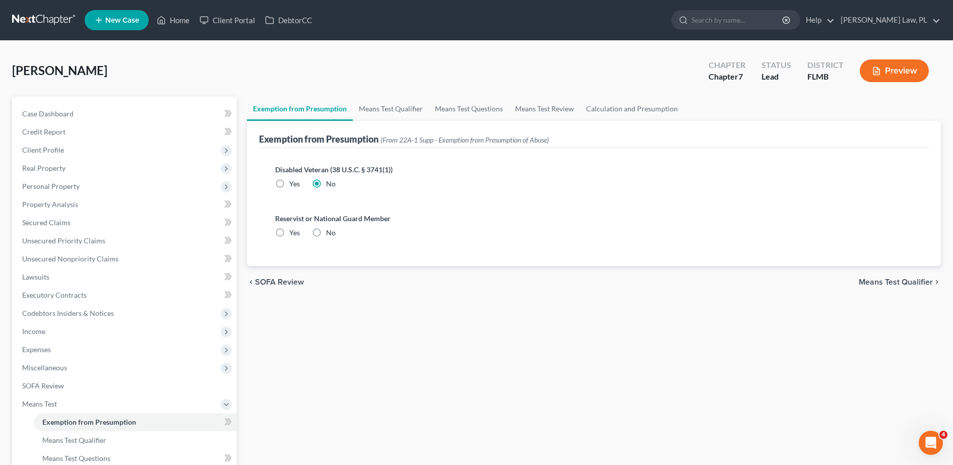
radio input "true"
click at [391, 108] on link "Means Test Qualifier" at bounding box center [391, 109] width 76 height 24
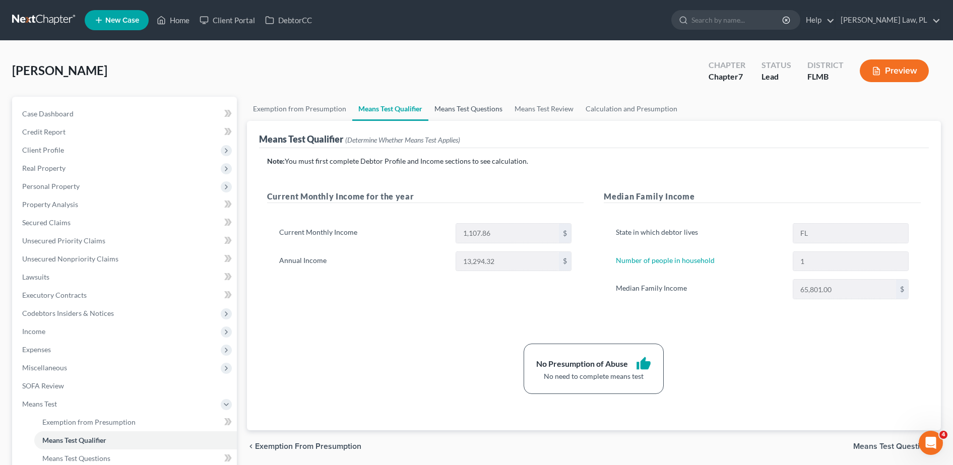
click at [453, 103] on link "Means Test Questions" at bounding box center [469, 109] width 80 height 24
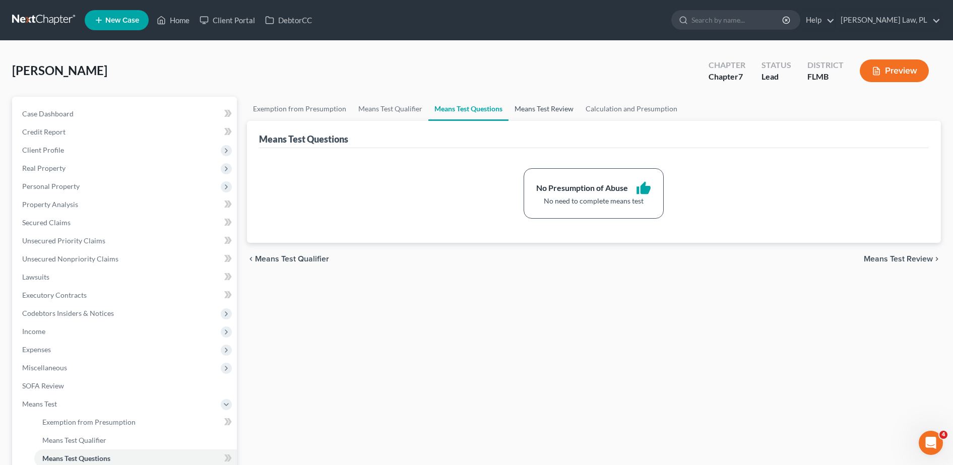
click at [525, 103] on link "Means Test Review" at bounding box center [544, 109] width 71 height 24
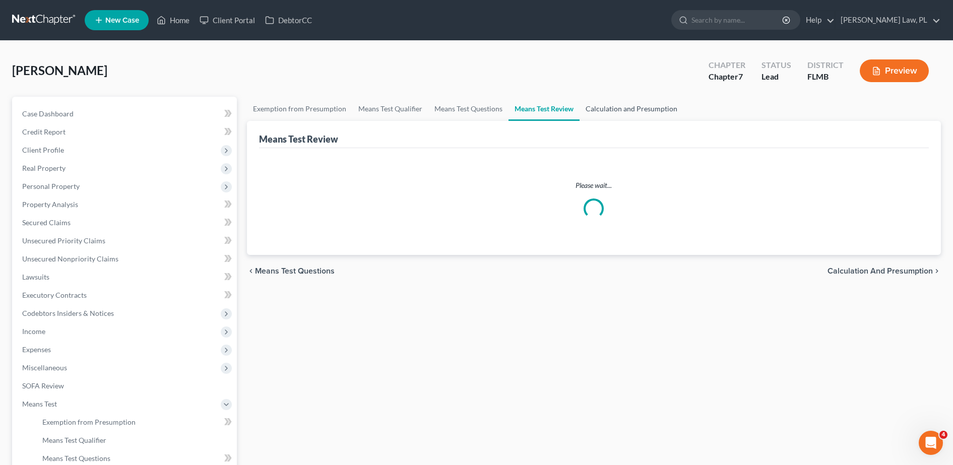
click at [604, 117] on link "Calculation and Presumption" at bounding box center [632, 109] width 104 height 24
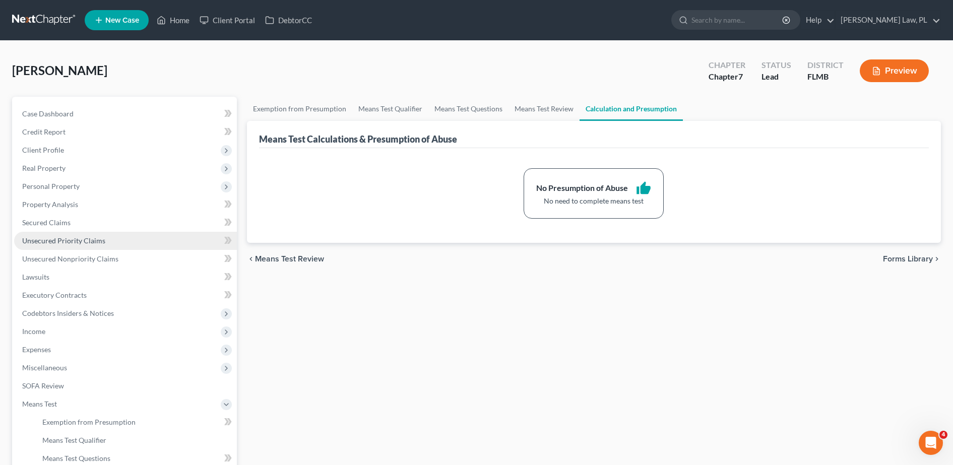
click at [82, 249] on link "Unsecured Priority Claims" at bounding box center [125, 241] width 223 height 18
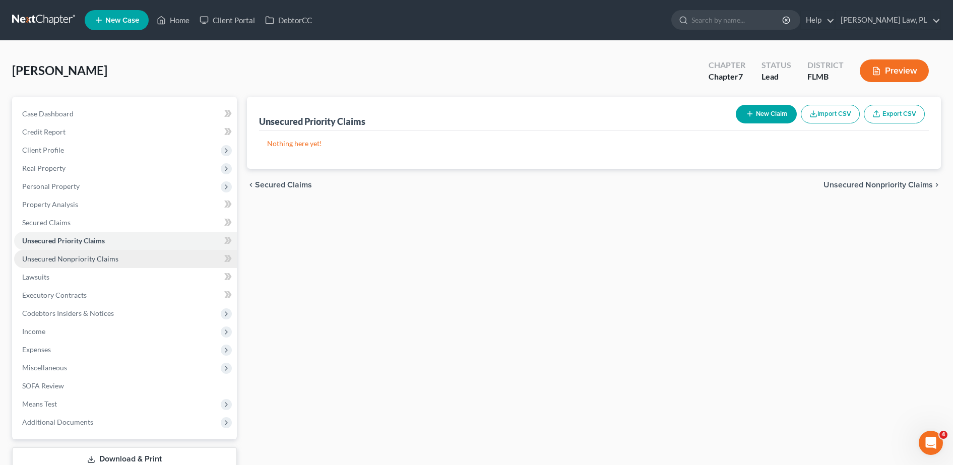
click at [107, 257] on span "Unsecured Nonpriority Claims" at bounding box center [70, 259] width 96 height 9
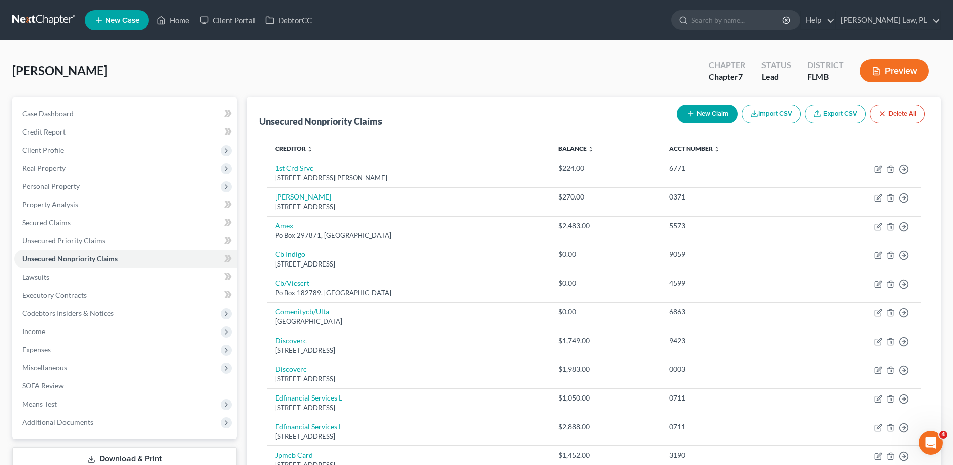
click at [718, 110] on button "New Claim" at bounding box center [707, 114] width 61 height 19
select select "0"
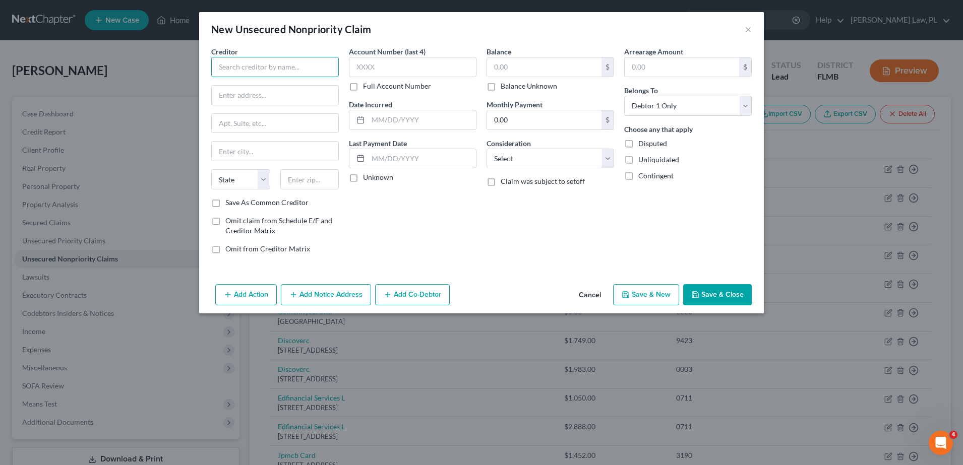
click at [275, 68] on input "text" at bounding box center [275, 67] width 128 height 20
type input "Medical Associates of Brevard"
